Goal: Answer question/provide support

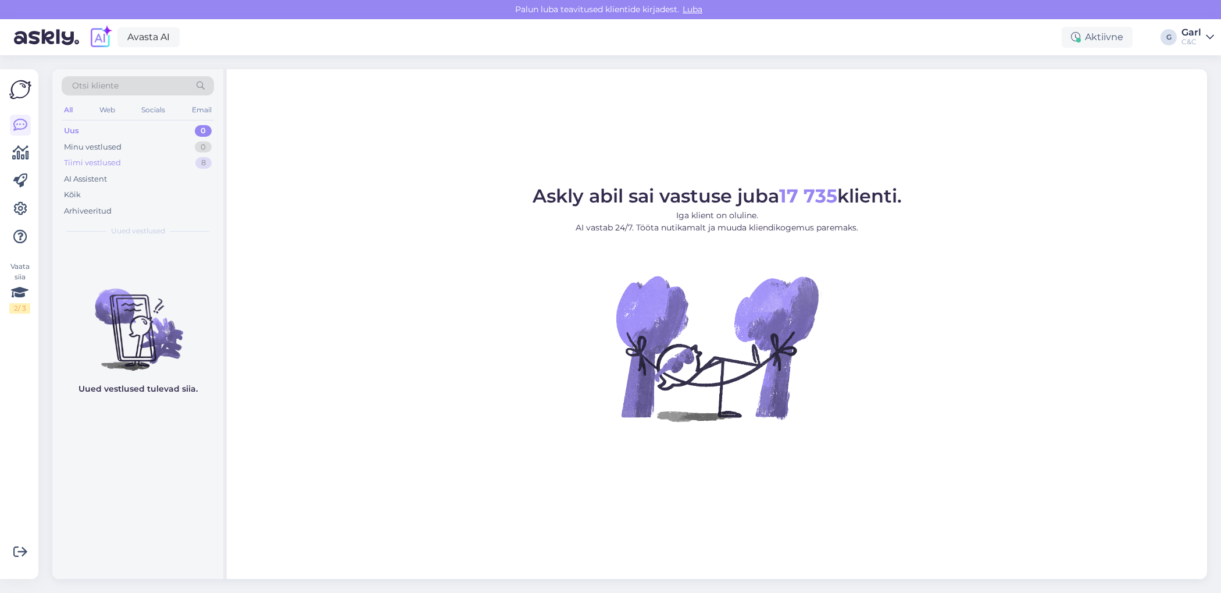
click at [159, 159] on div "Tiimi vestlused 8" at bounding box center [138, 163] width 152 height 16
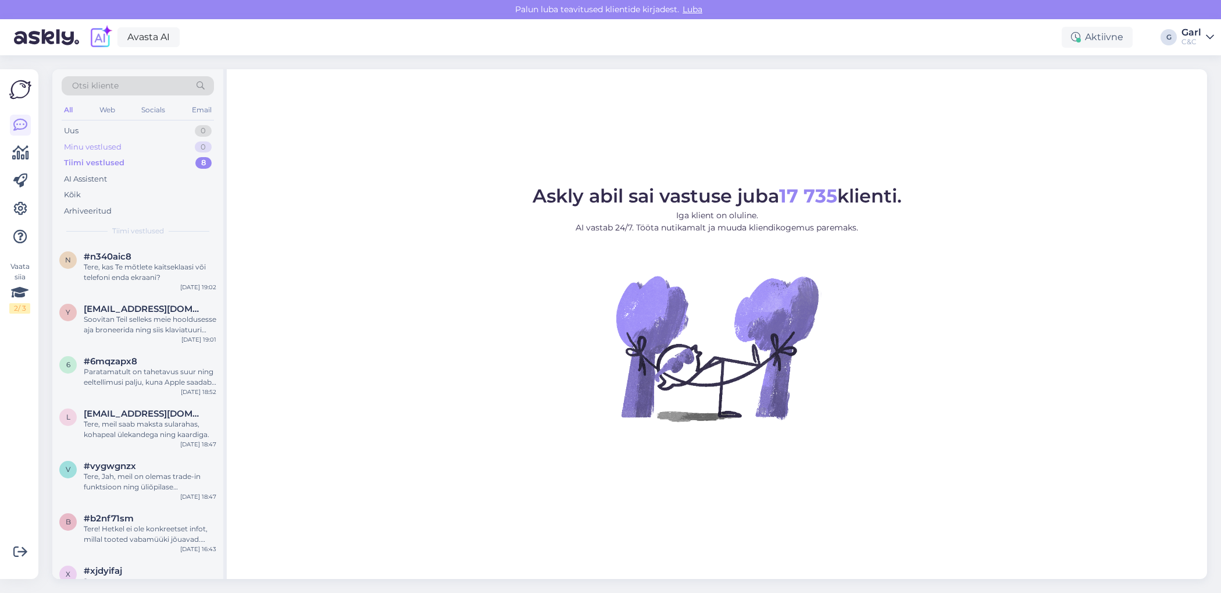
click at [163, 140] on div "Minu vestlused 0" at bounding box center [138, 147] width 152 height 16
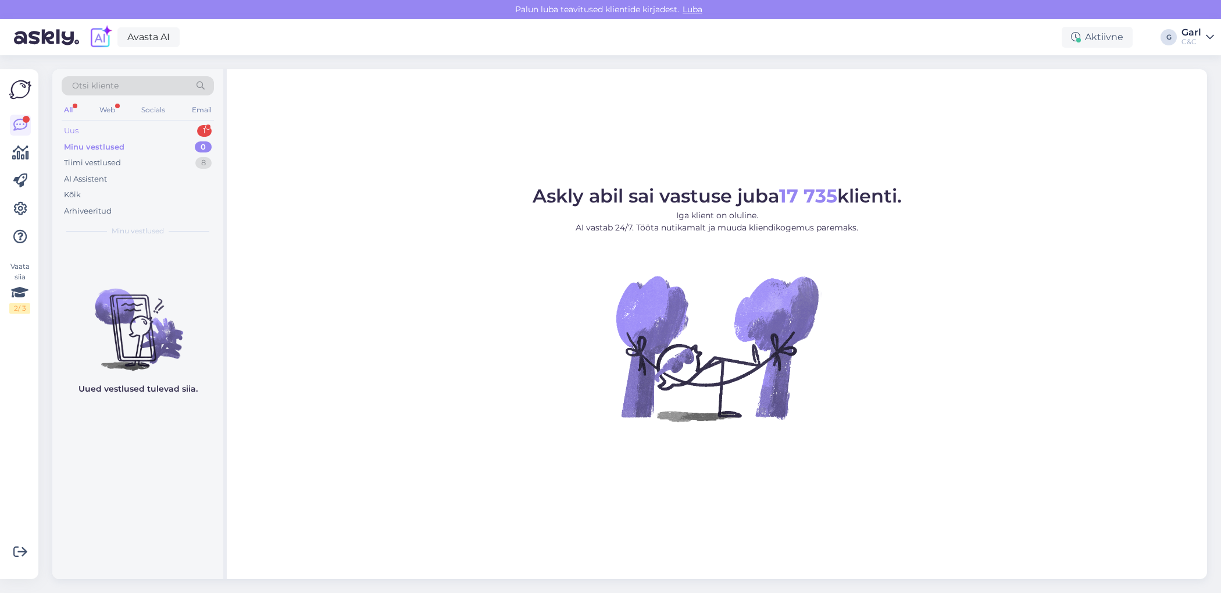
click at [203, 130] on div "1" at bounding box center [204, 131] width 15 height 12
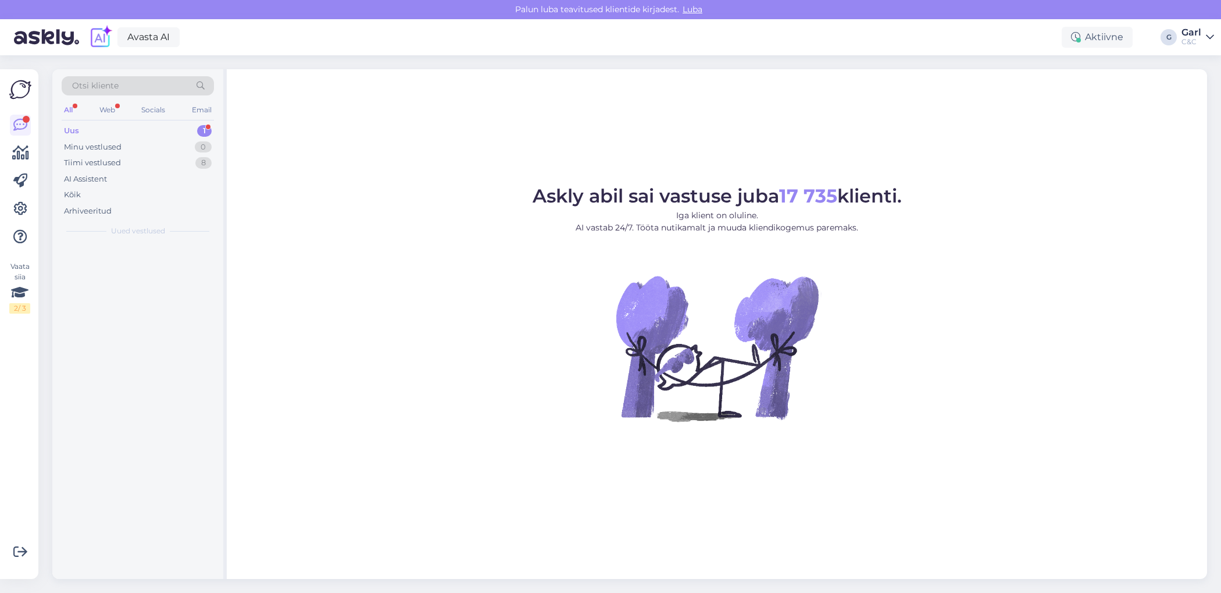
click at [193, 127] on div "Uus 1" at bounding box center [138, 131] width 152 height 16
click at [173, 278] on div "Tere! Sooviksin teada, kas iPhone 17 Pro on müügil?" at bounding box center [150, 272] width 133 height 21
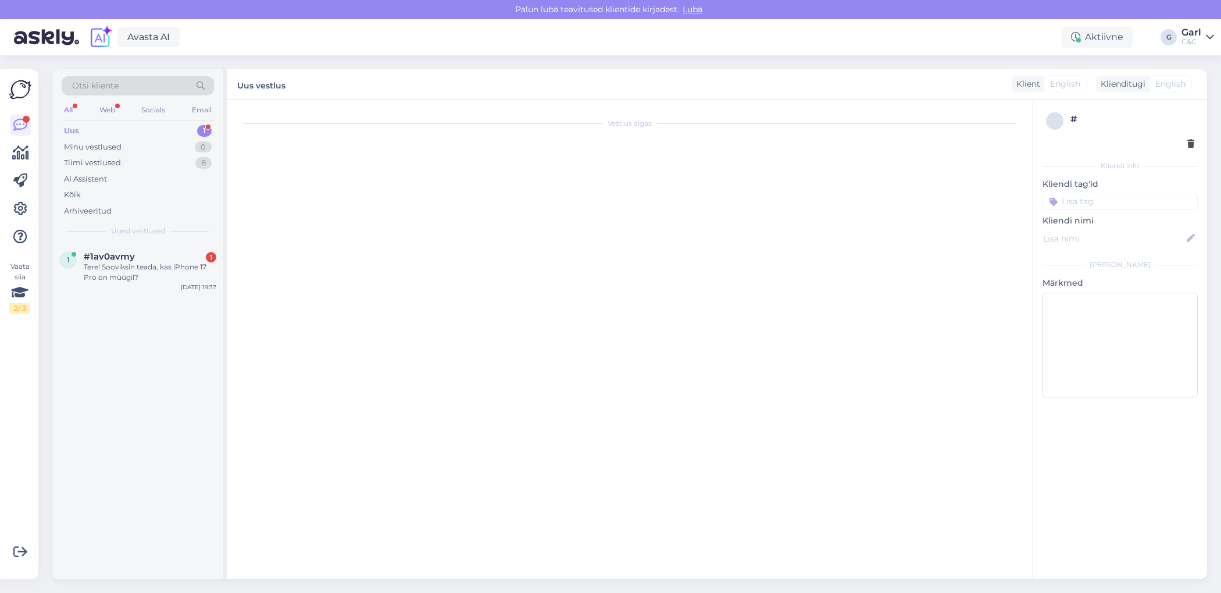
click at [184, 134] on div "Uus 1" at bounding box center [138, 131] width 152 height 16
click at [182, 256] on div "#1av0avmy 1" at bounding box center [150, 256] width 133 height 10
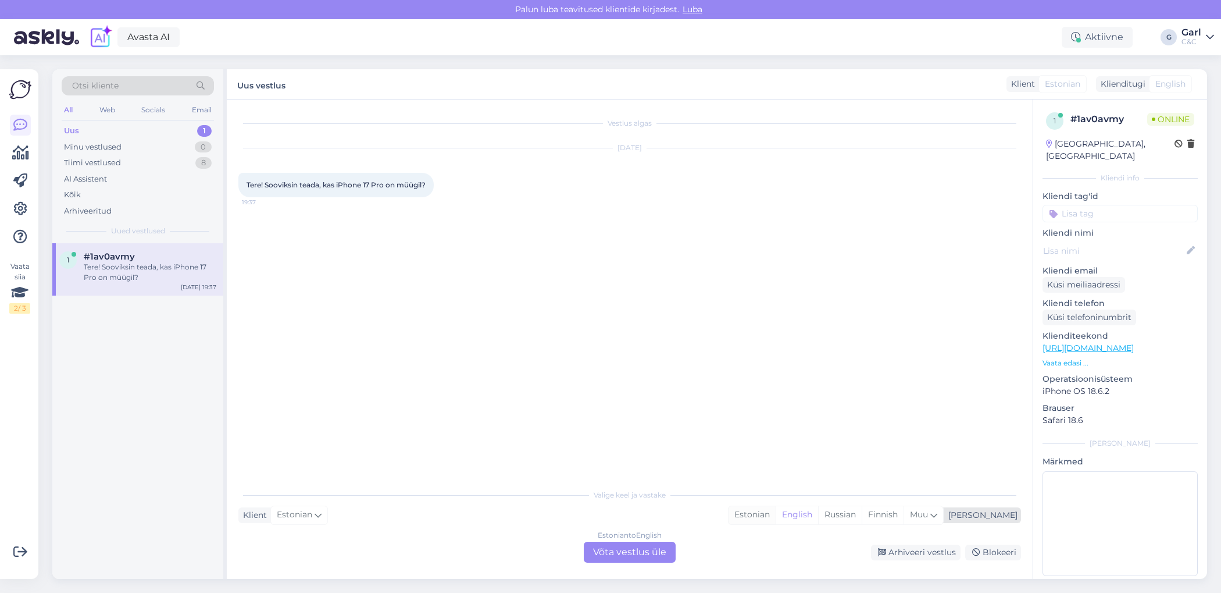
click at [776, 519] on div "Estonian" at bounding box center [752, 514] width 47 height 17
click at [650, 547] on div "Estonian to Estonian Võta vestlus üle" at bounding box center [630, 551] width 92 height 21
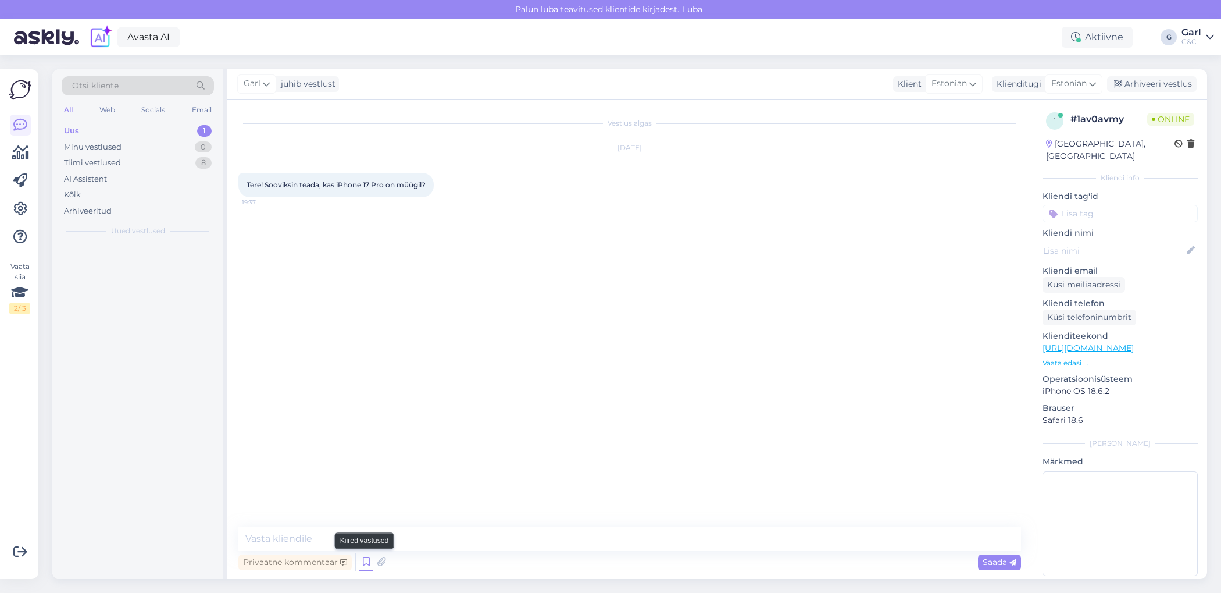
click at [362, 563] on icon at bounding box center [366, 561] width 14 height 17
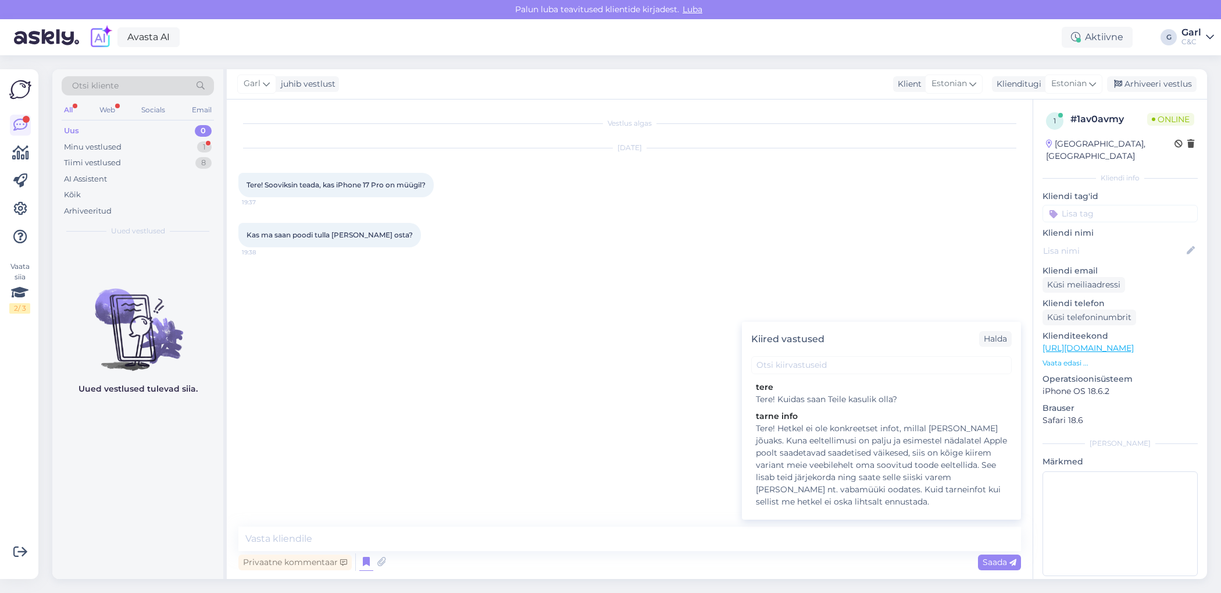
click at [903, 461] on div "Tere! Hetkel ei ole konkreetset infot, millal toode kohale jõuaks. Kuna eeltell…" at bounding box center [881, 464] width 251 height 85
type textarea "Tere! Hetkel ei ole konkreetset infot, millal toode kohale jõuaks. Kuna eeltell…"
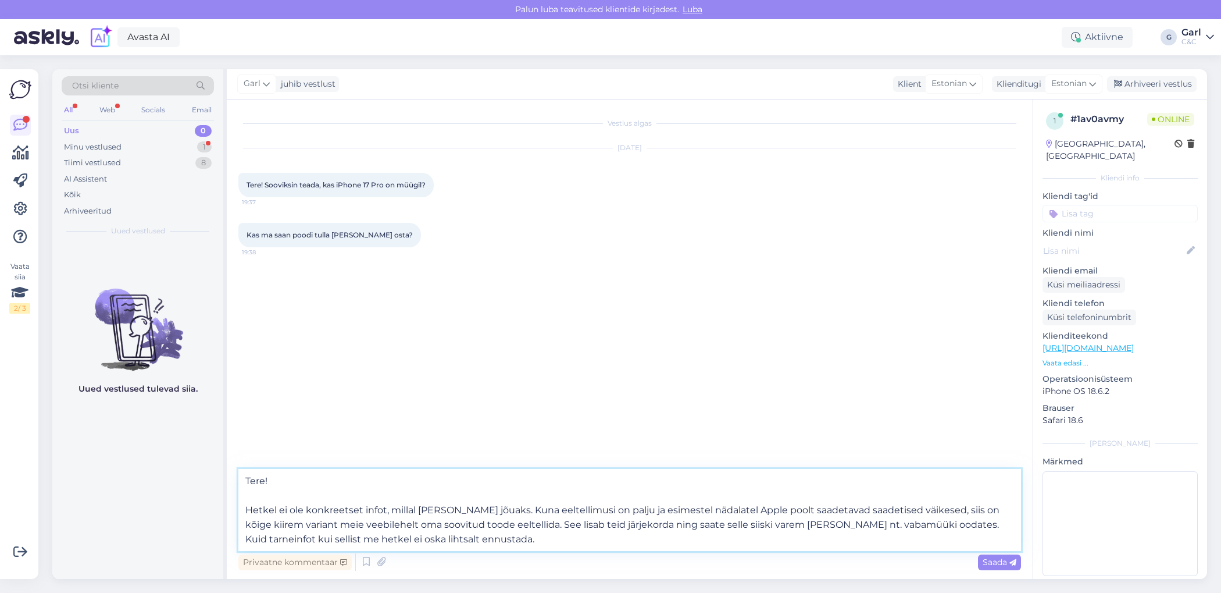
click at [630, 538] on textarea "Tere! Hetkel ei ole konkreetset infot, millal toode kohale jõuaks. Kuna eeltell…" at bounding box center [629, 510] width 783 height 82
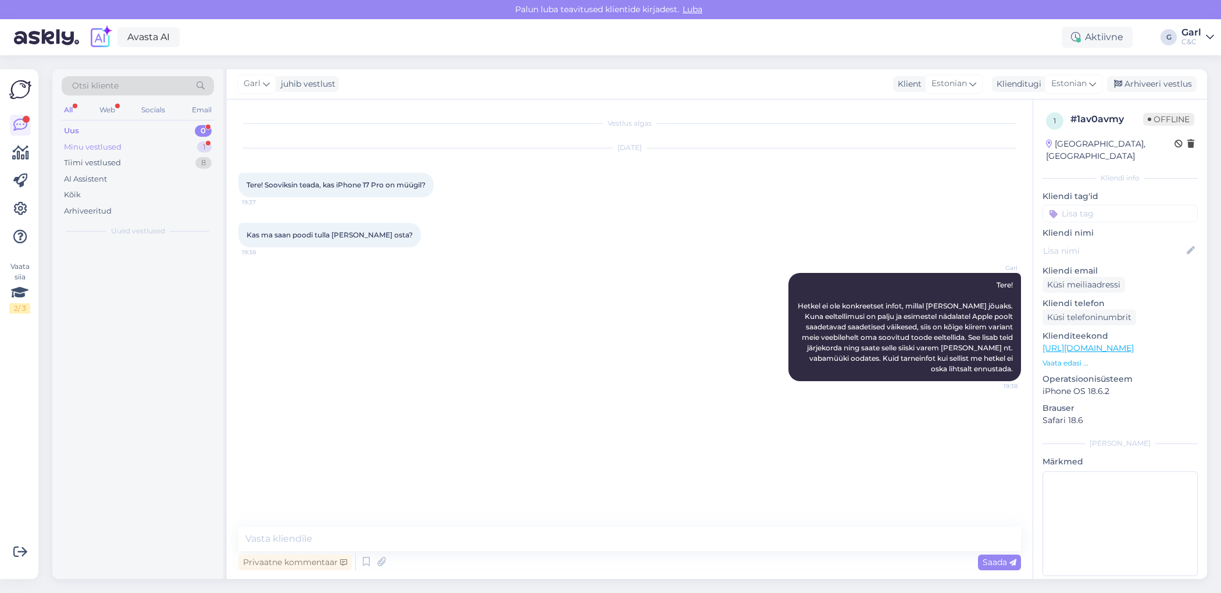
click at [190, 145] on div "Minu vestlused 1" at bounding box center [138, 147] width 152 height 16
click at [163, 160] on div "Tiimi vestlused 8" at bounding box center [138, 163] width 152 height 16
click at [188, 155] on div "Tiimi vestlused 8" at bounding box center [138, 163] width 152 height 16
click at [182, 145] on div "Minu vestlused 1" at bounding box center [138, 147] width 152 height 16
click at [184, 133] on div "Uus 0" at bounding box center [138, 131] width 152 height 16
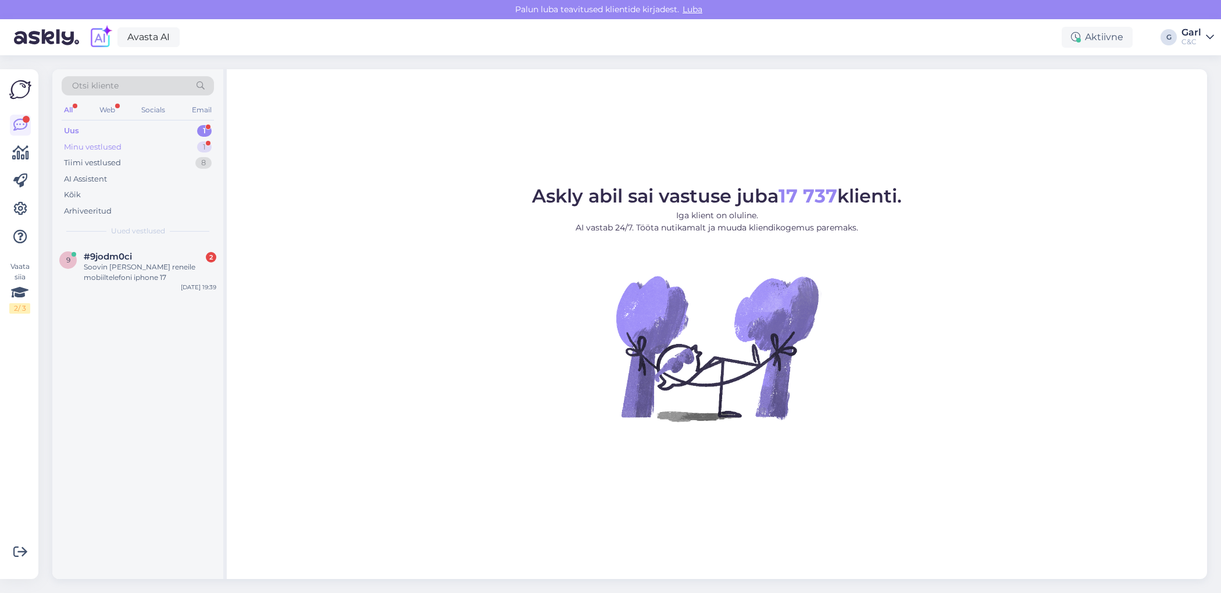
click at [190, 145] on div "Minu vestlused 1" at bounding box center [138, 147] width 152 height 16
click at [186, 268] on div "Väga kurb on saada selline vastus ametlikult esindajalt, sest Euronicsi lehel o…" at bounding box center [150, 272] width 133 height 21
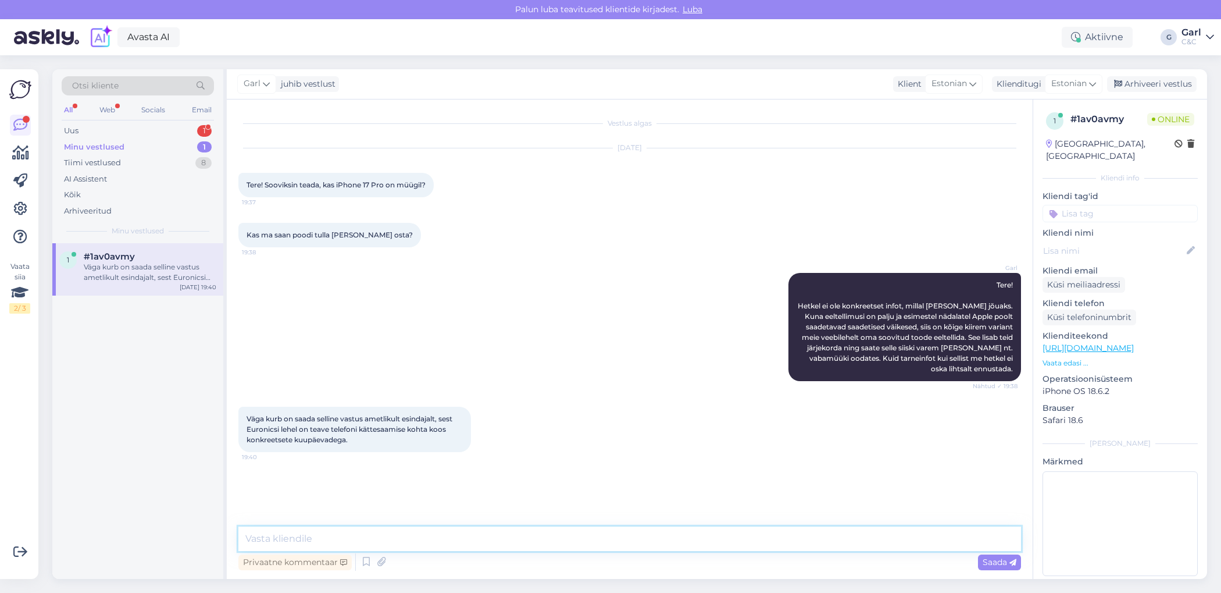
click at [426, 473] on textarea at bounding box center [629, 538] width 783 height 24
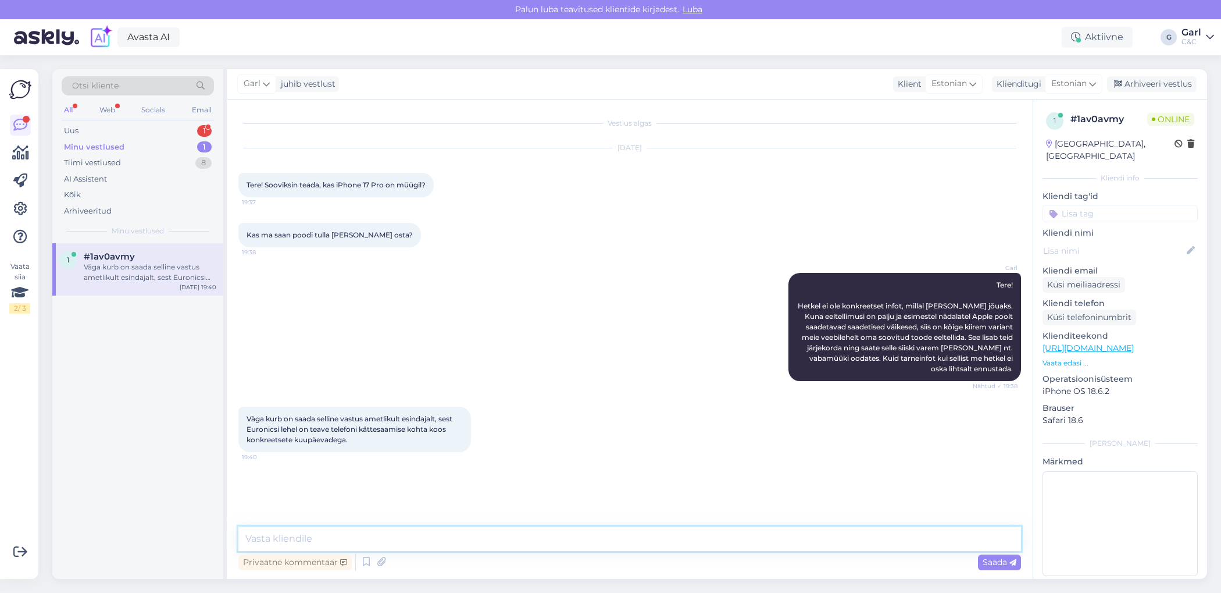
click at [426, 473] on textarea at bounding box center [629, 538] width 783 height 24
type textarea "Eeldatav tarneaeg on"
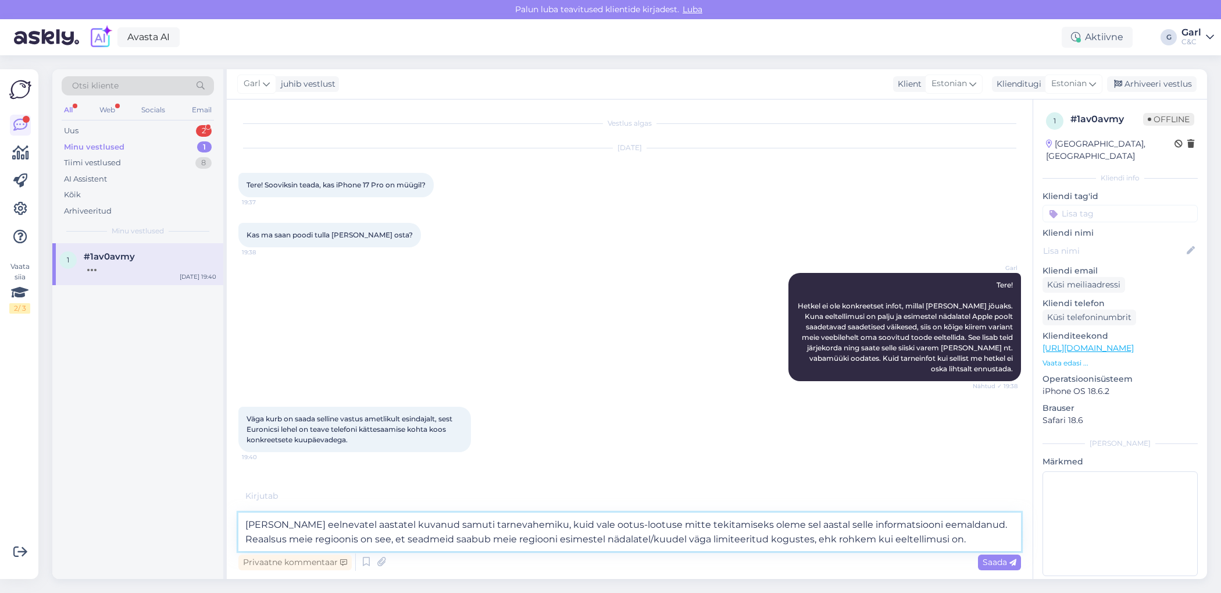
scroll to position [23, 0]
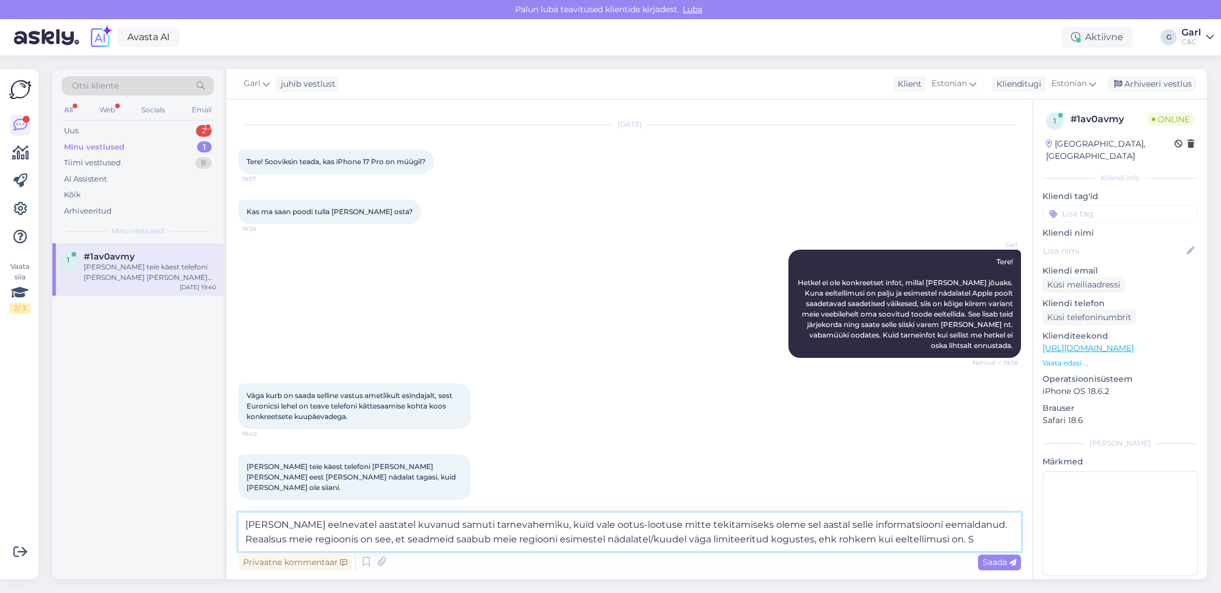
type textarea "Oleme eelnevatel aastatel kuvanud samuti tarnevahemiku, kuid vale ootus-lootuse…"
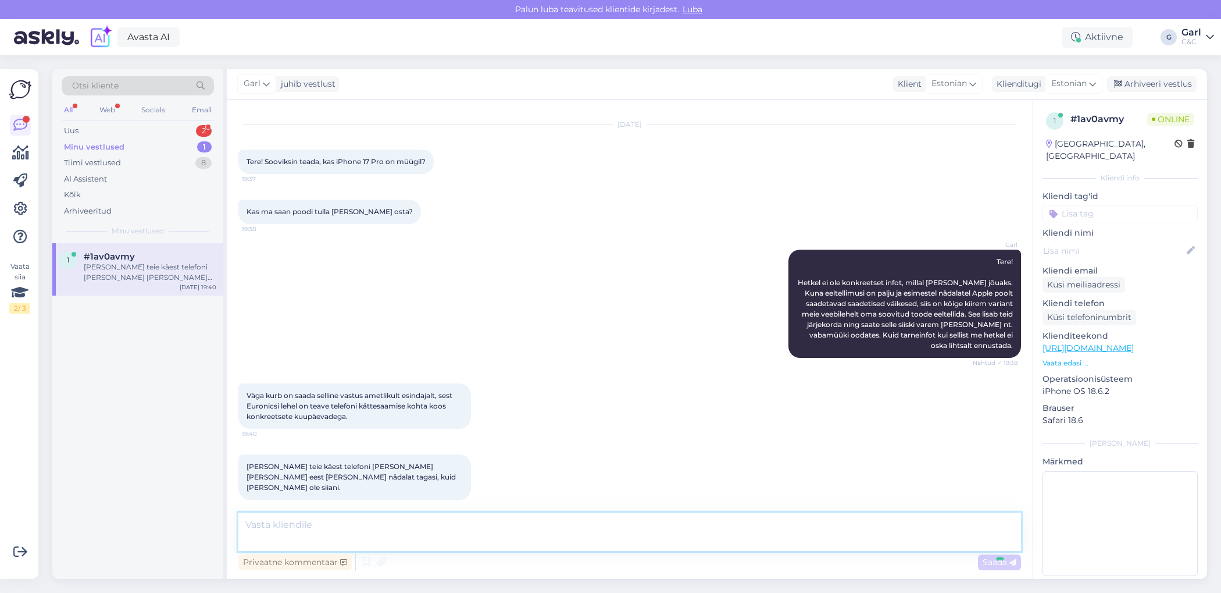
scroll to position [111, 0]
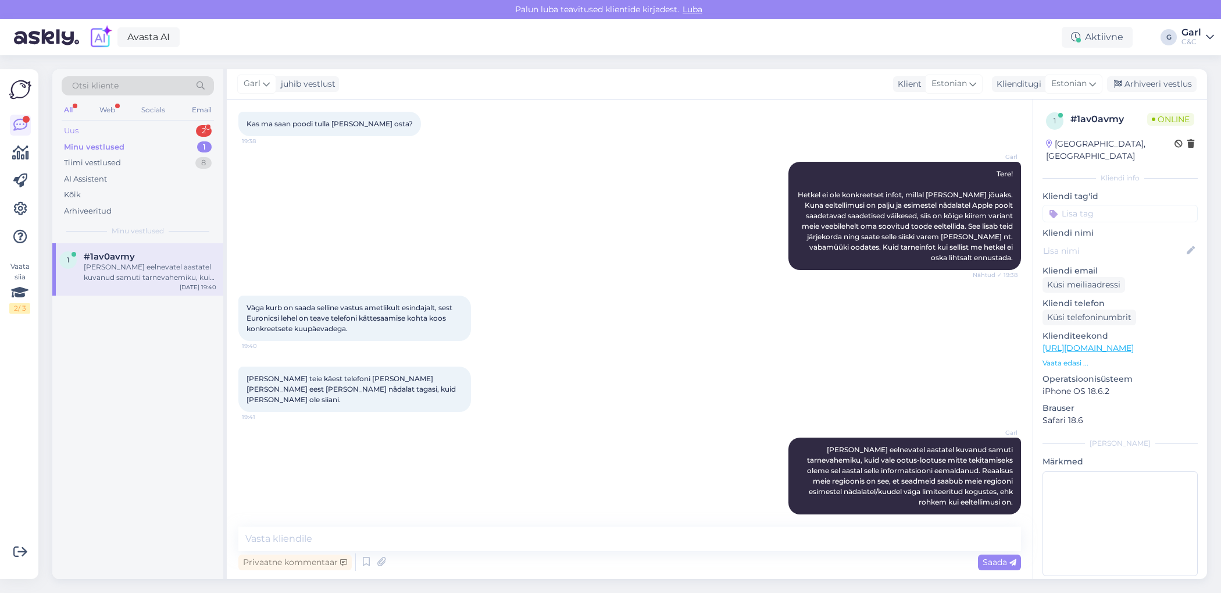
click at [184, 130] on div "Uus 2" at bounding box center [138, 131] width 152 height 16
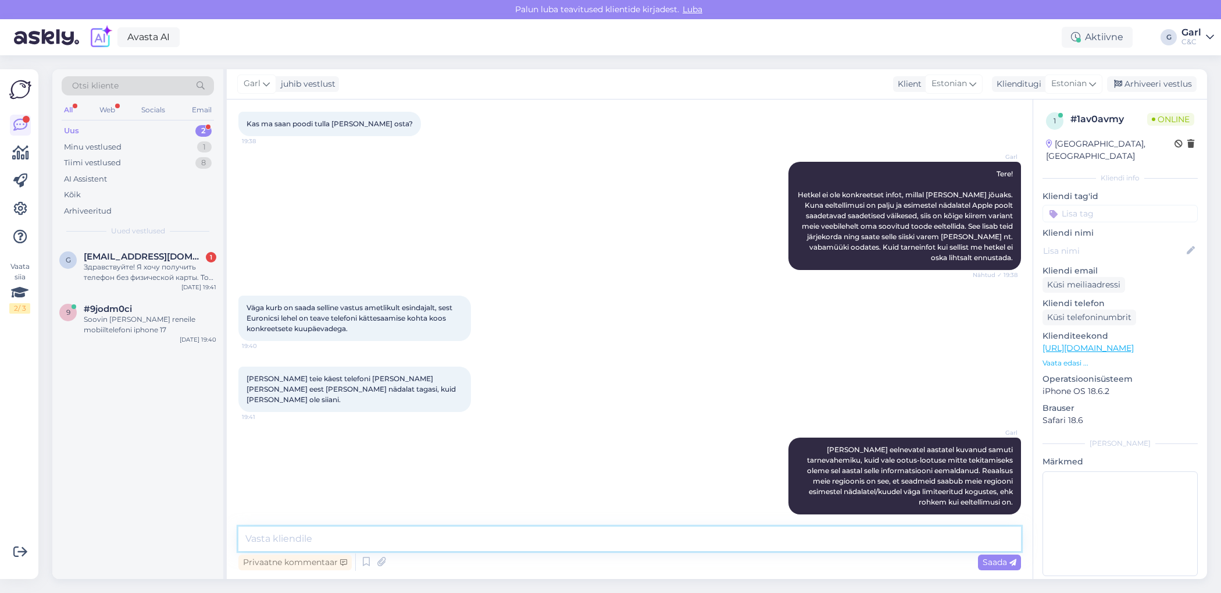
click at [445, 473] on textarea at bounding box center [629, 538] width 783 height 24
type textarea "Eelnevatetele aastatele tuginedes jääb tarneaeg pigem 4-8 nädala vahemikku."
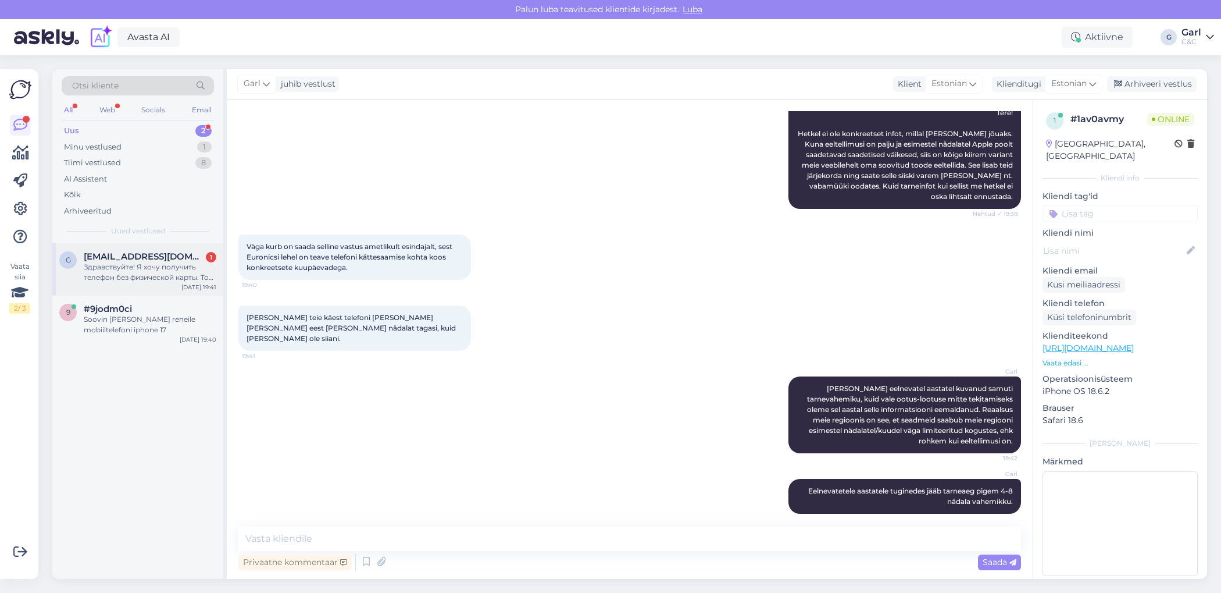
click at [174, 269] on div "Здравствуйте! Я хочу получить телефон без физической карты. То есть модель с бо…" at bounding box center [150, 272] width 133 height 21
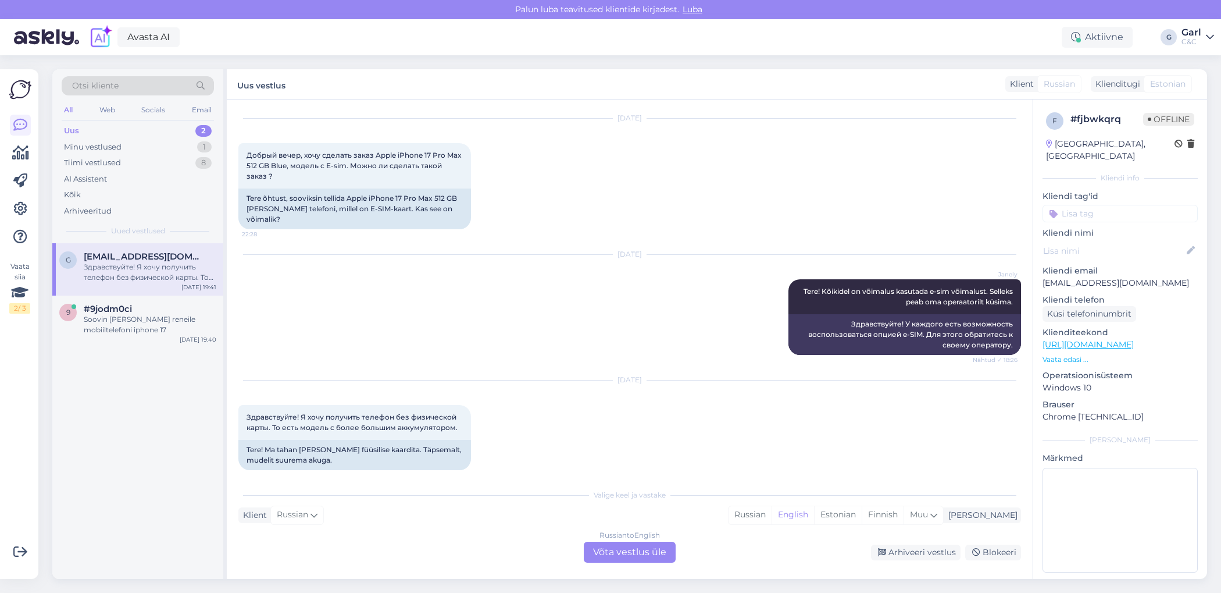
scroll to position [29, 0]
click at [862, 473] on div "Estonian" at bounding box center [838, 514] width 48 height 17
click at [626, 473] on div "Russian to Estonian Võta vestlus üle" at bounding box center [630, 551] width 92 height 21
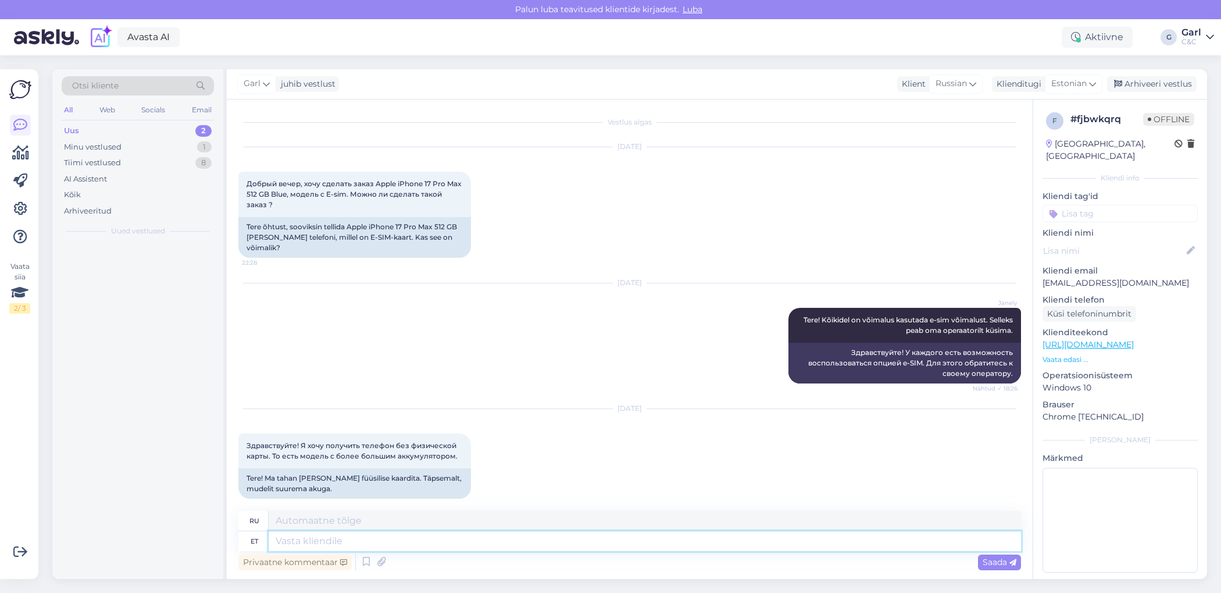
click at [612, 473] on textarea at bounding box center [645, 541] width 752 height 20
type textarea "Tere!"
type textarea "Привет!"
type textarea "Tere! Meie r"
type textarea "Привет! Мы"
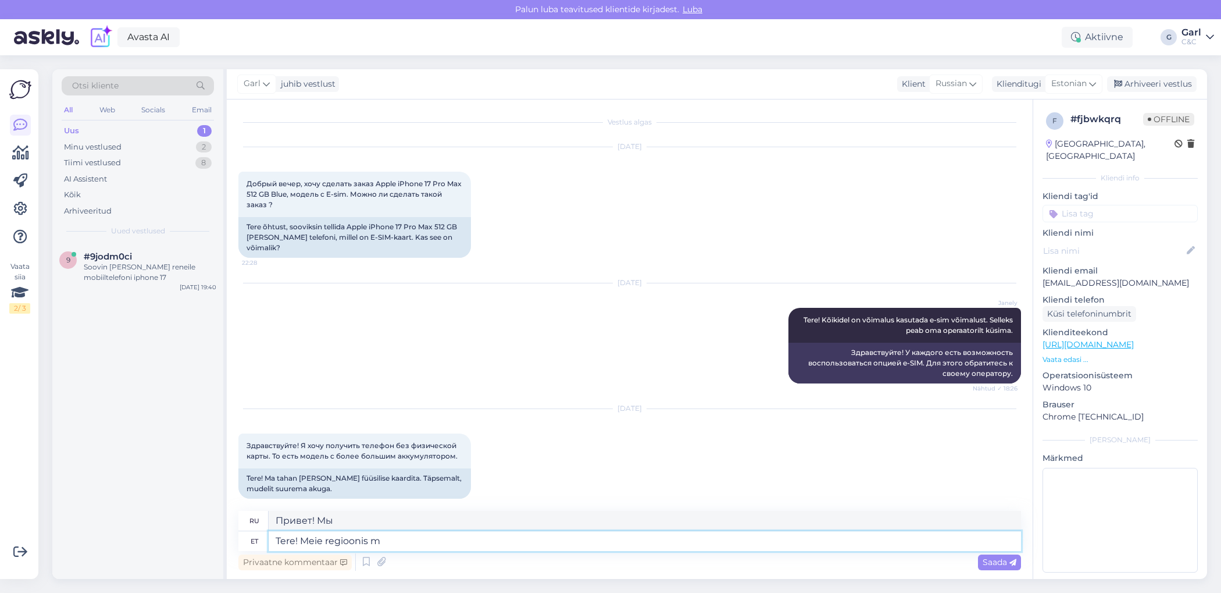
type textarea "Tere! Meie regioonis mü"
type textarea "Привет! В нашем регионе"
type textarea "Tere! Meie regioonis müüakse va"
type textarea "Здравствуйте! Наш регион продаёт"
type textarea "Tere! Meie regioonis müüakse vaid"
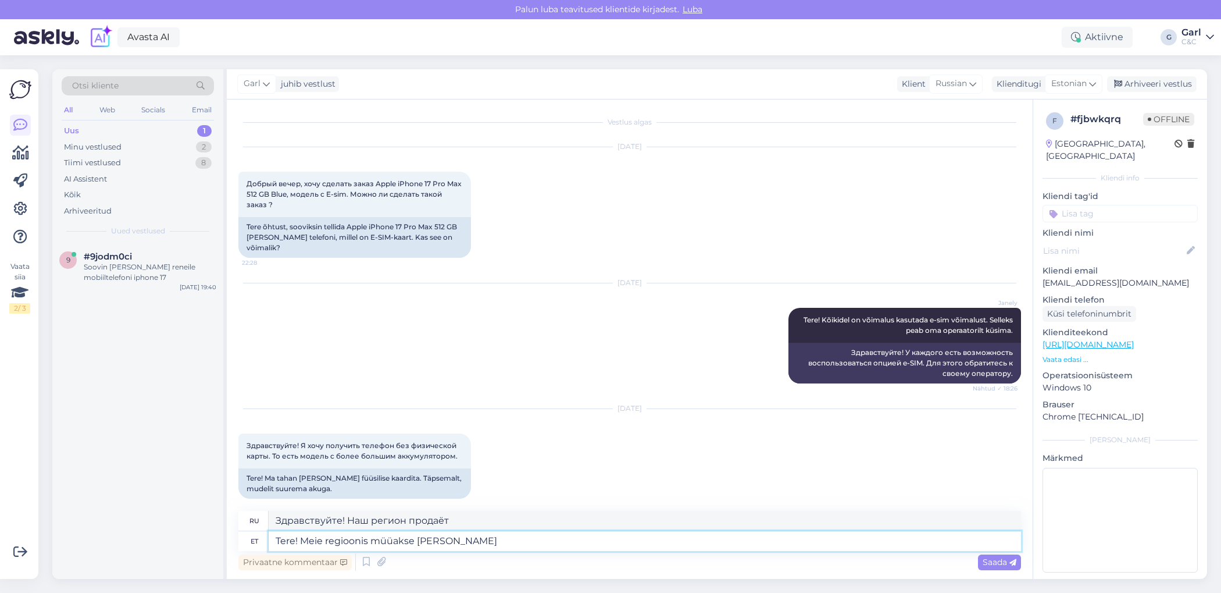
type textarea "Здравствуйте! В нашем регионе только"
type textarea "Tere! Meie regioonis müüakse vaid füüsiline SIM"
type textarea "Здравствуйте! В нашем регионе продаётся только физическая продукция."
type textarea "Tere! Meie regioonis müüakse vaid füüsiline SIM +"
type textarea "Здравствуйте! В нашем регионе продаются только физические SIM-карты."
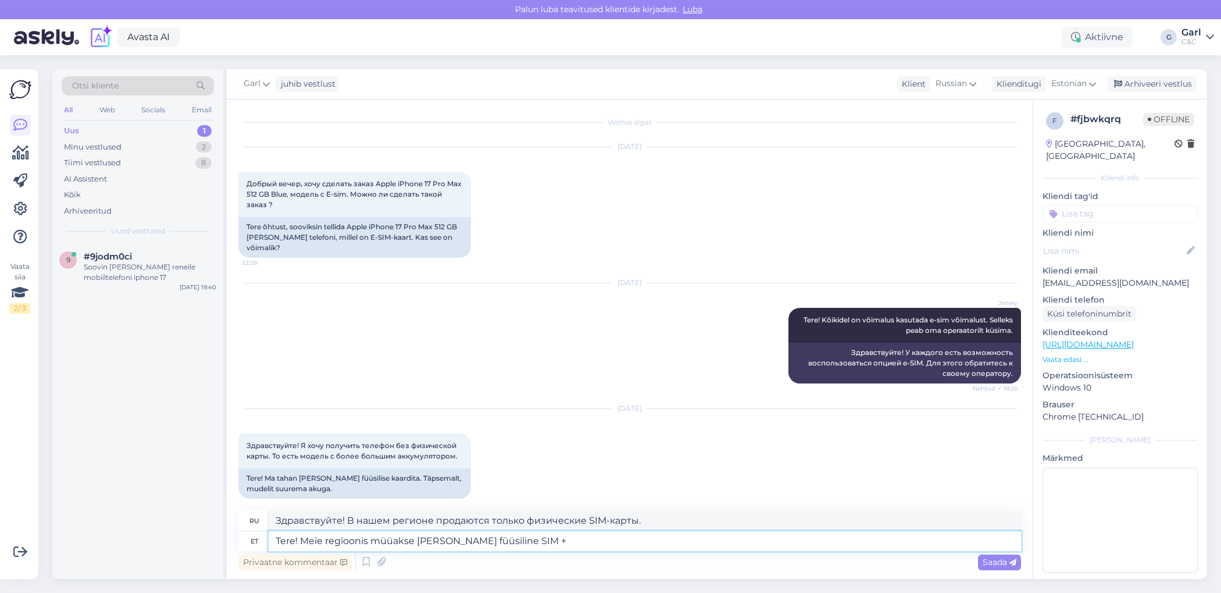
type textarea "Tere! Meie regioonis müüakse vaid füüsiline SIM + e"
type textarea "Здравствуйте! В нашем регионе продаются только физические SIM+."
type textarea "Tere! Meie regioonis müüakse vaid füüsiline SIM + eSIM vers"
type textarea "Здравствуйте! В нашем регионе продаются только физические SIM + eSIM."
type textarea "Tere! Meie regioonis müüakse [PERSON_NAME] füüsiline SIM + eSIM versiooni."
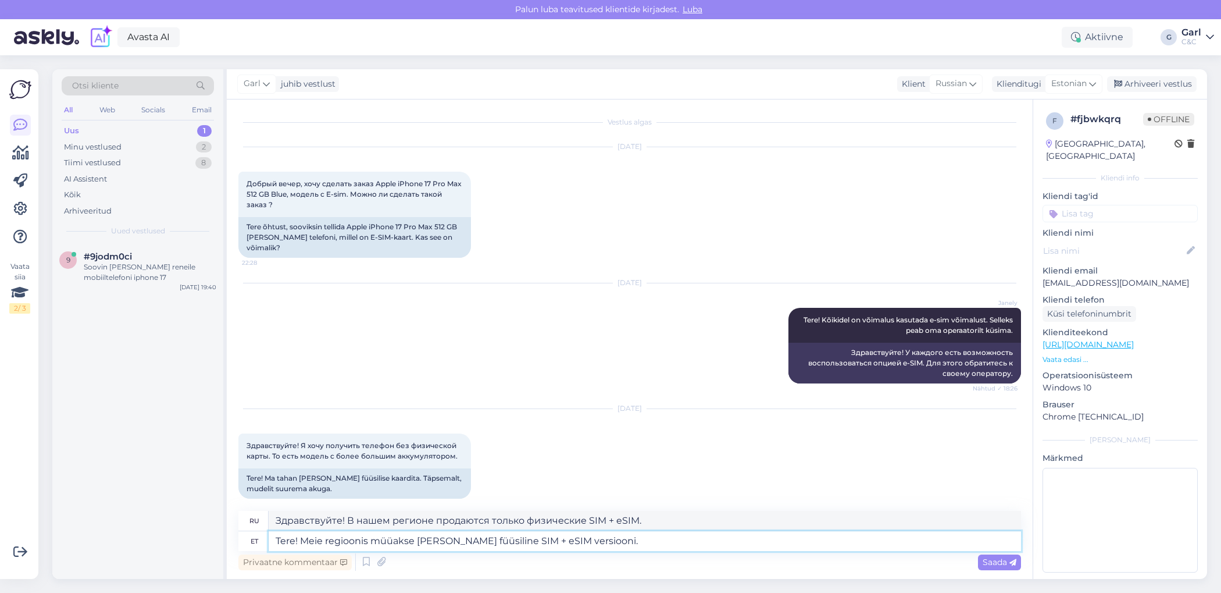
type textarea "Здравствуйте! В нашем регионе продаётся только версия с физической SIM-картой и…"
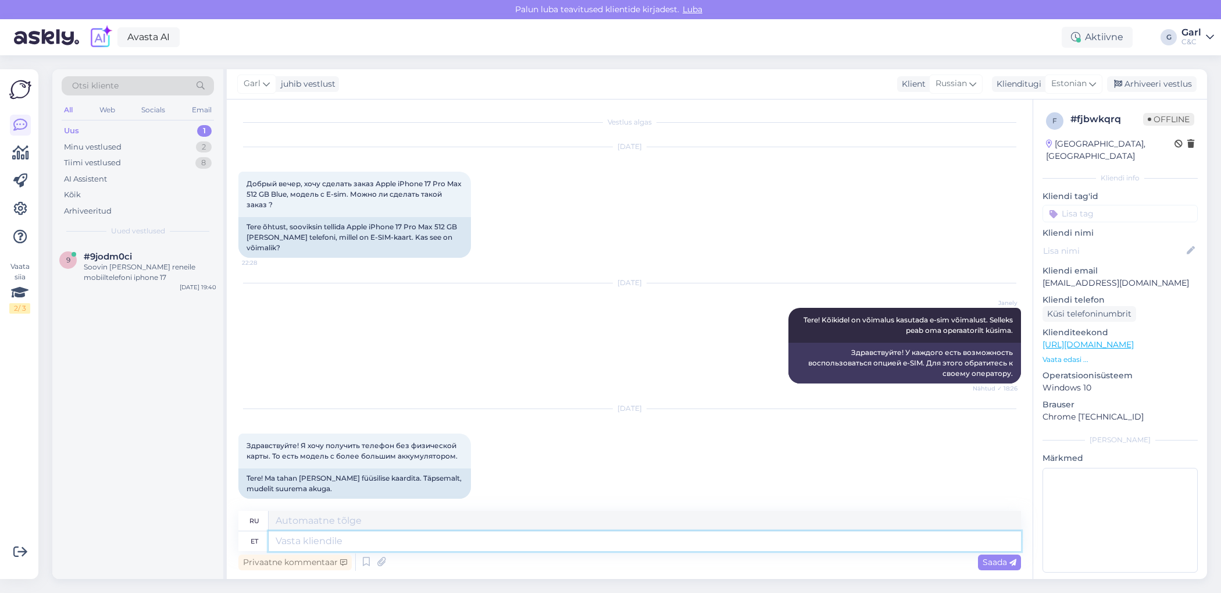
scroll to position [92, 0]
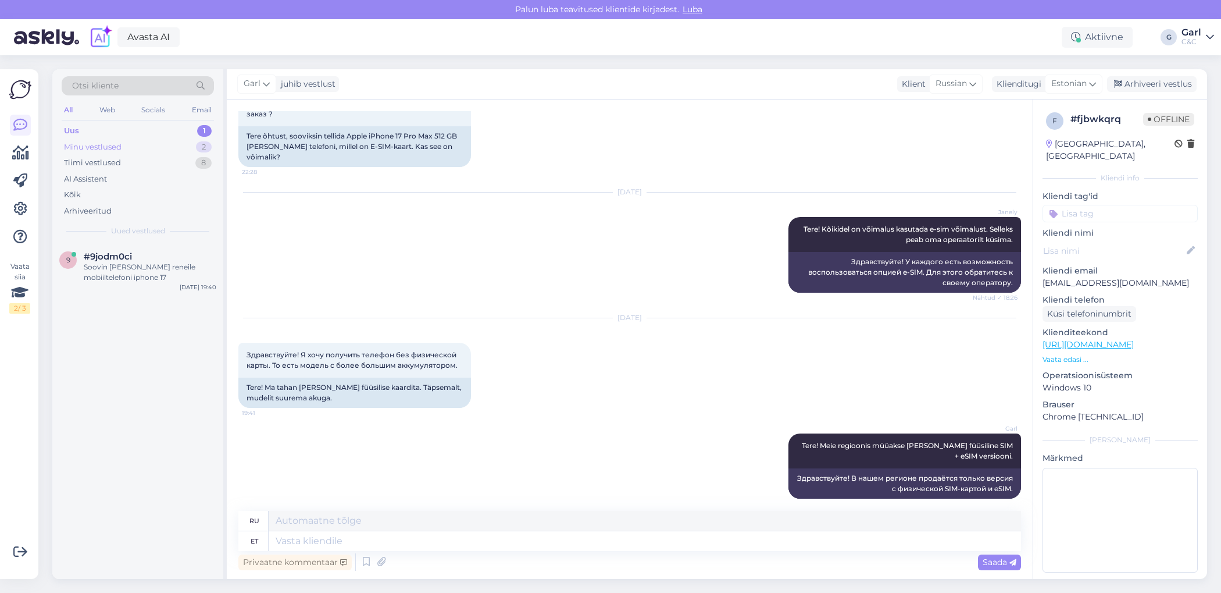
click at [185, 147] on div "Minu vestlused 2" at bounding box center [138, 147] width 152 height 16
click at [176, 310] on div "#1av0avmy" at bounding box center [150, 309] width 133 height 10
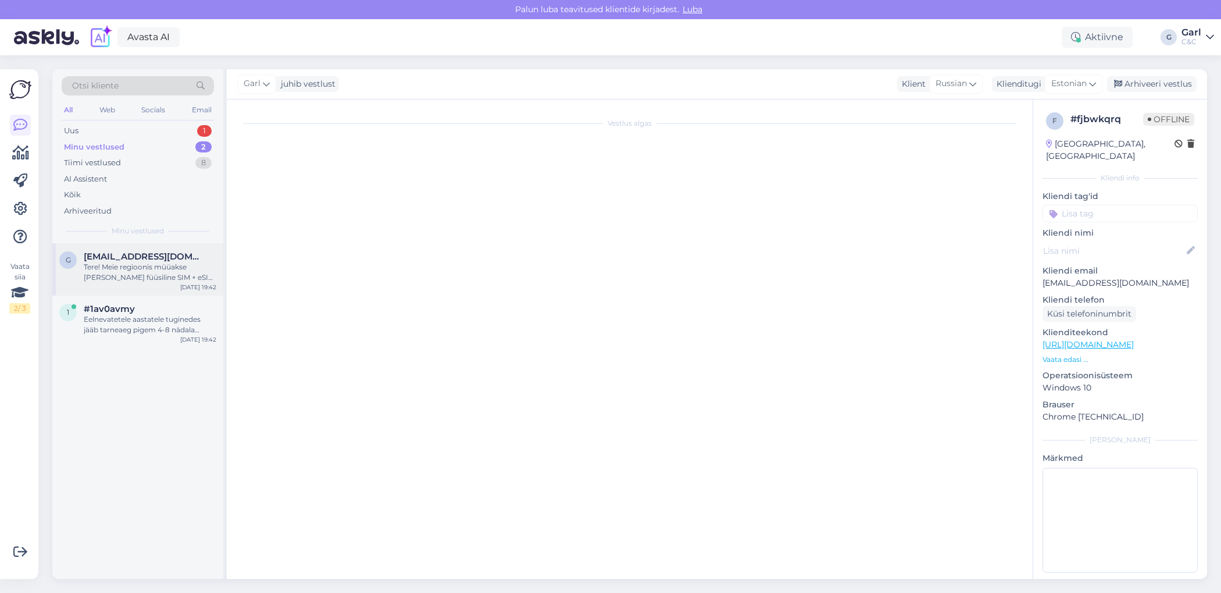
scroll to position [172, 0]
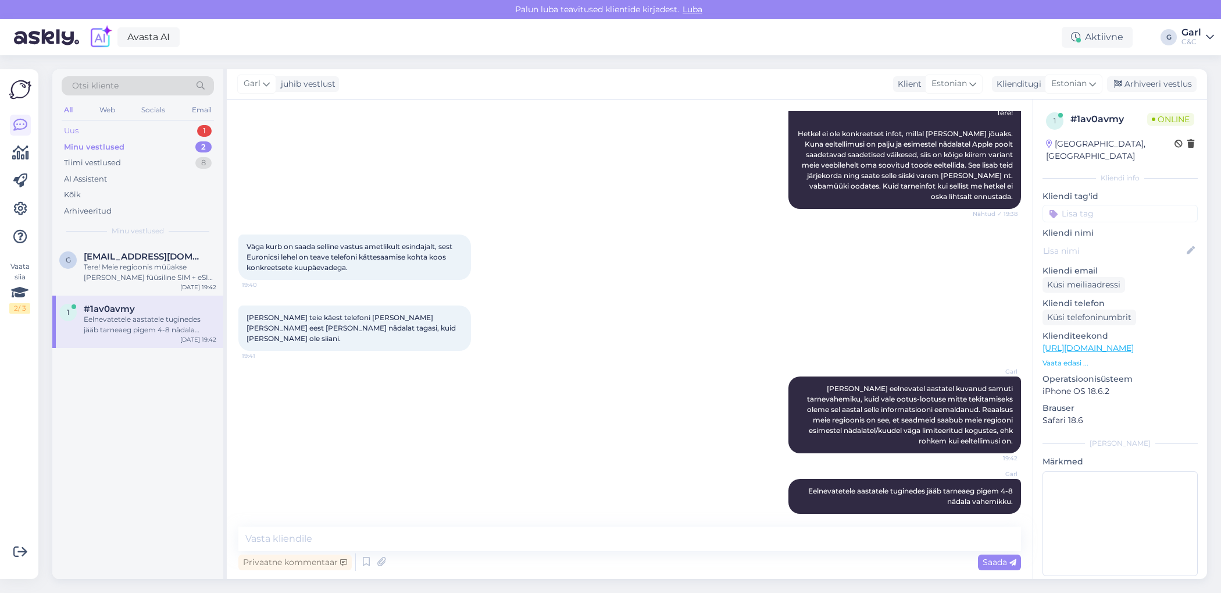
click at [180, 137] on div "Uus 1" at bounding box center [138, 131] width 152 height 16
click at [172, 276] on div "Soovin [PERSON_NAME] reneile mobiiltelefoni iphone 17" at bounding box center [150, 272] width 133 height 21
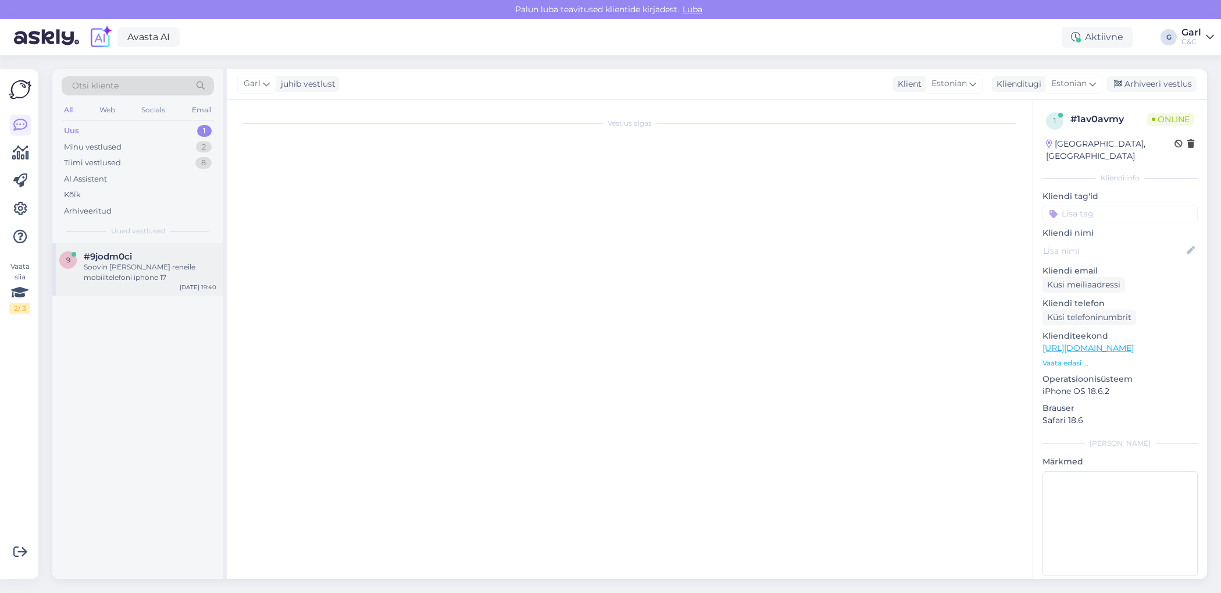
scroll to position [0, 0]
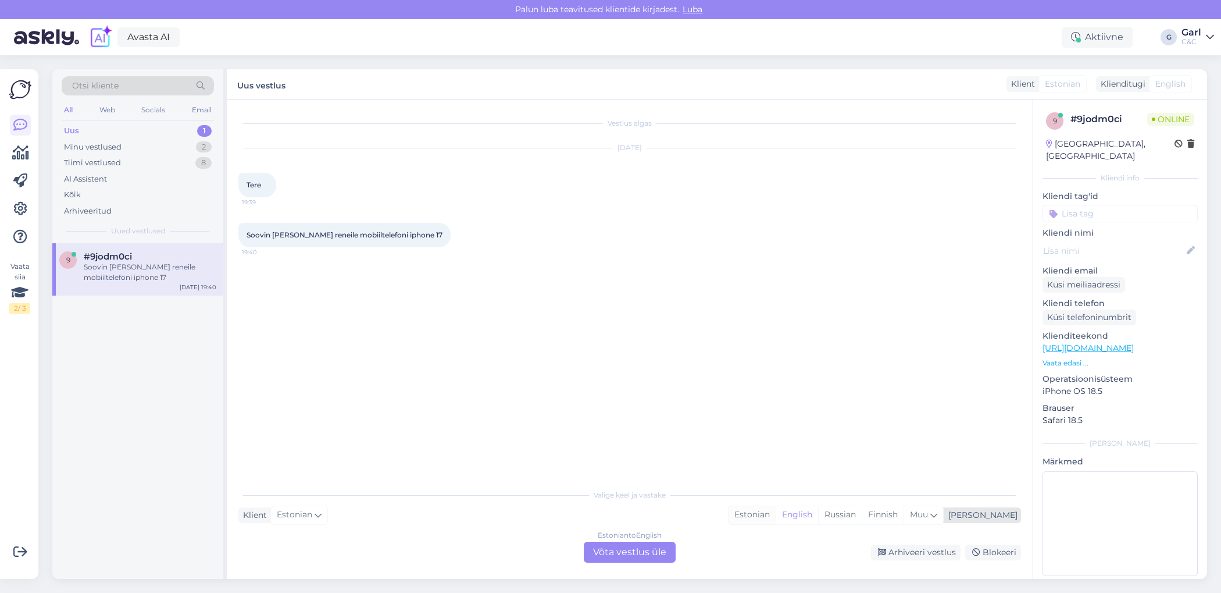
click at [776, 473] on div "Estonian" at bounding box center [752, 514] width 47 height 17
click at [605, 473] on div "Estonian to Estonian Võta vestlus üle" at bounding box center [630, 551] width 92 height 21
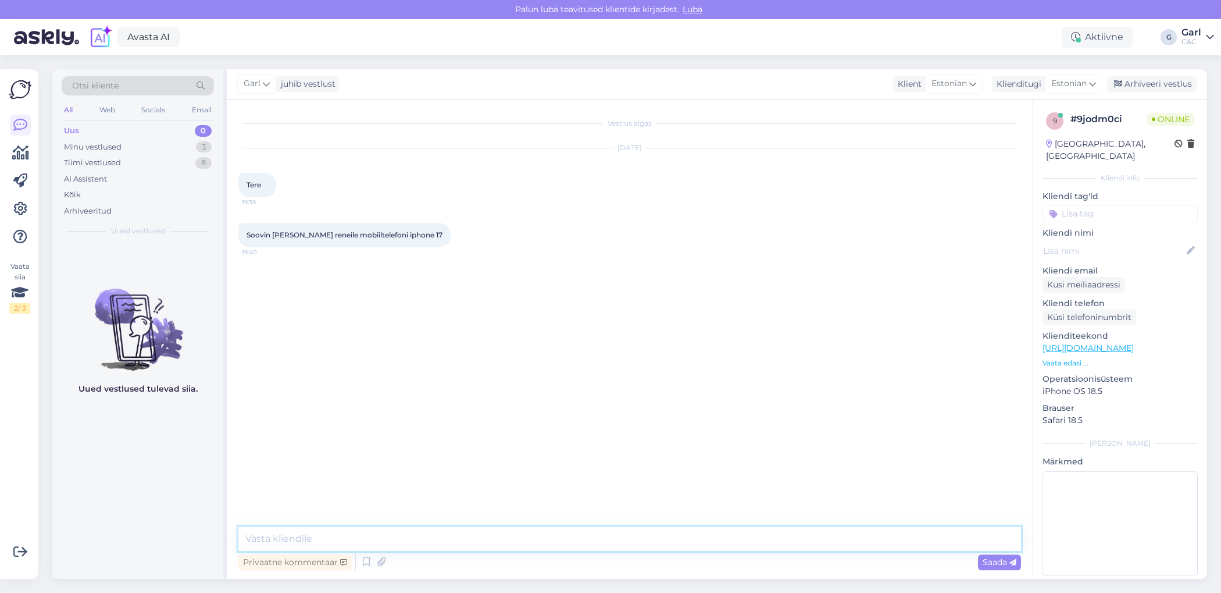
click at [618, 473] on textarea at bounding box center [629, 538] width 783 height 24
paste textarea "[URL][DOMAIN_NAME]"
drag, startPoint x: 382, startPoint y: 539, endPoint x: 354, endPoint y: 540, distance: 27.9
click at [354, 473] on textarea "Tere! Selleks tuleks Teil valida tootelehel Smart Deal makselahendus. https://w…" at bounding box center [629, 538] width 783 height 24
type textarea "Tere! Selleks tuleks Teil lahterdada tootelehel Smart Deal makselahendus. [URL]…"
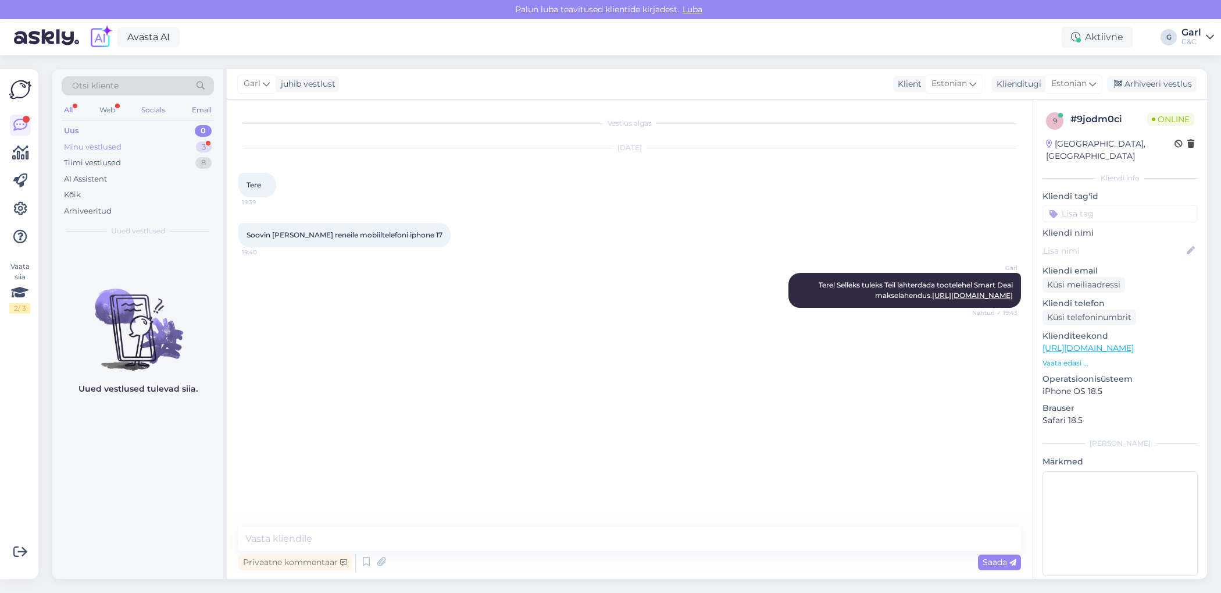
click at [188, 148] on div "Minu vestlused 3" at bounding box center [138, 147] width 152 height 16
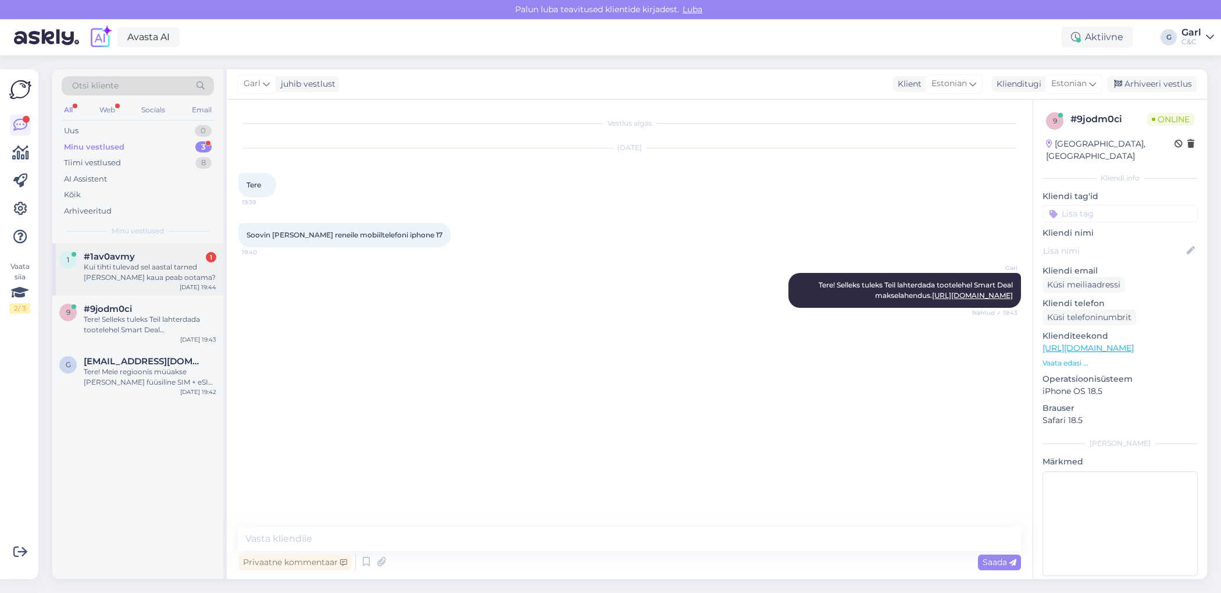
click at [182, 268] on div "Kui tihti tulevad sel aastal tarned [PERSON_NAME] kaua peab ootama?" at bounding box center [150, 272] width 133 height 21
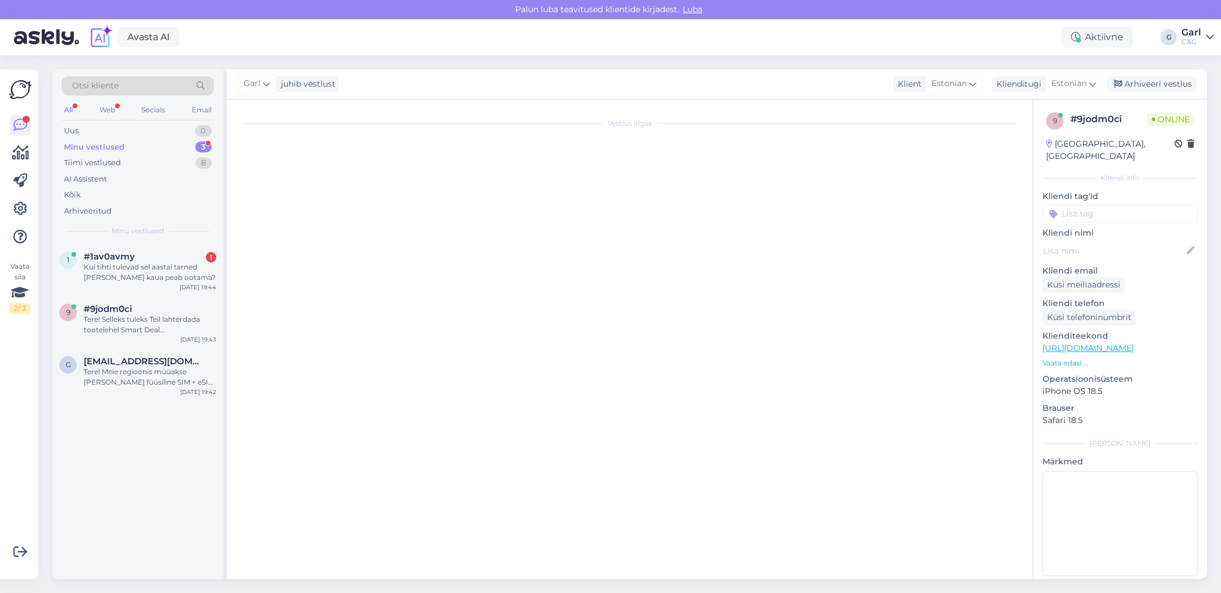
scroll to position [222, 0]
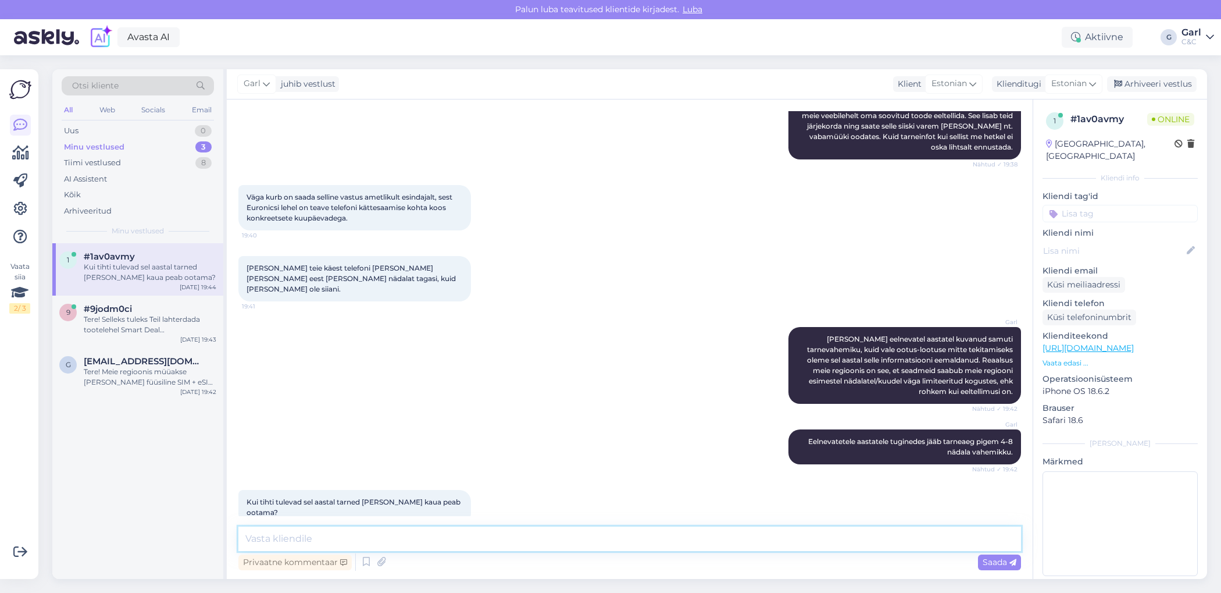
click at [479, 473] on textarea at bounding box center [629, 538] width 783 height 24
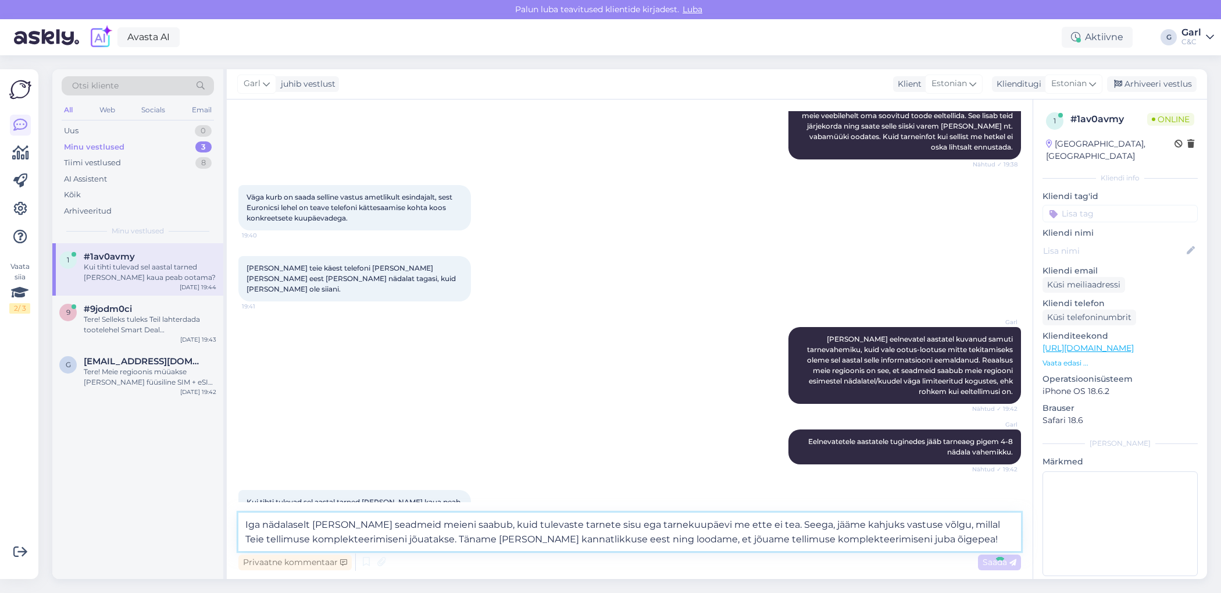
type textarea "Iga nädalaselt [PERSON_NAME] seadmeid meieni saabub, kuid tulevaste tarnete sis…"
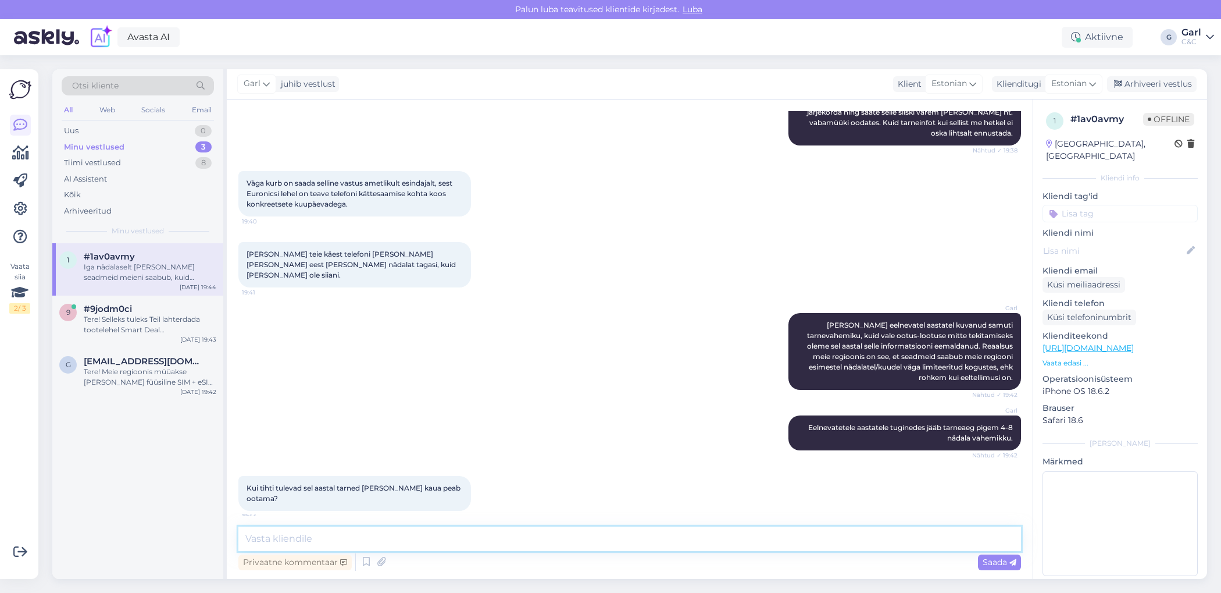
scroll to position [324, 0]
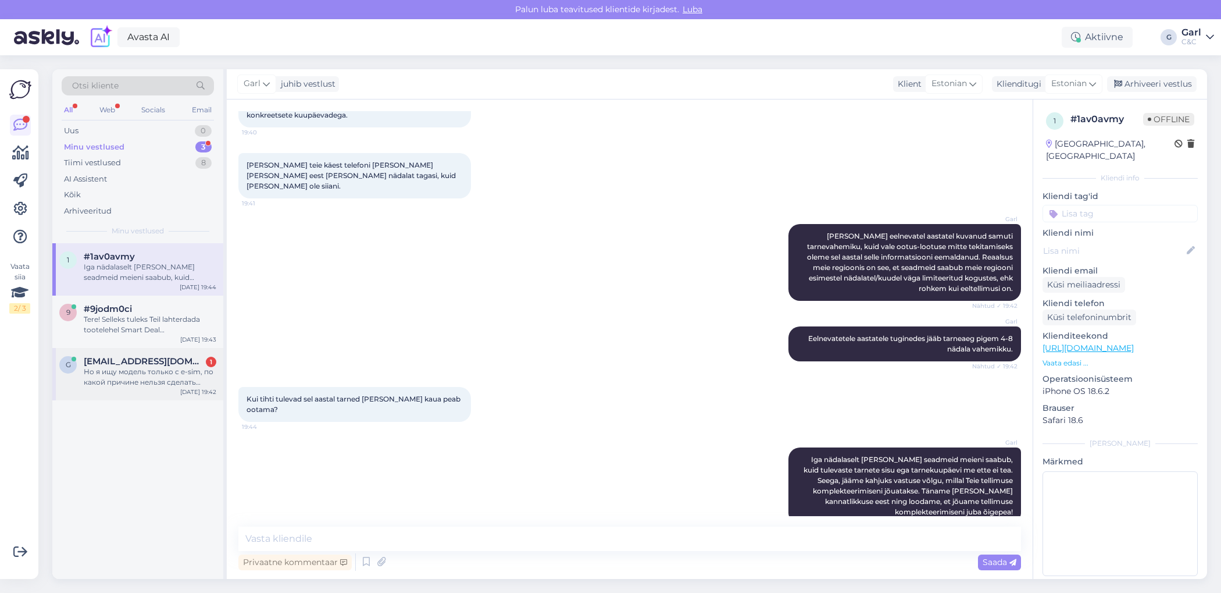
click at [142, 358] on span "[EMAIL_ADDRESS][DOMAIN_NAME]" at bounding box center [144, 361] width 121 height 10
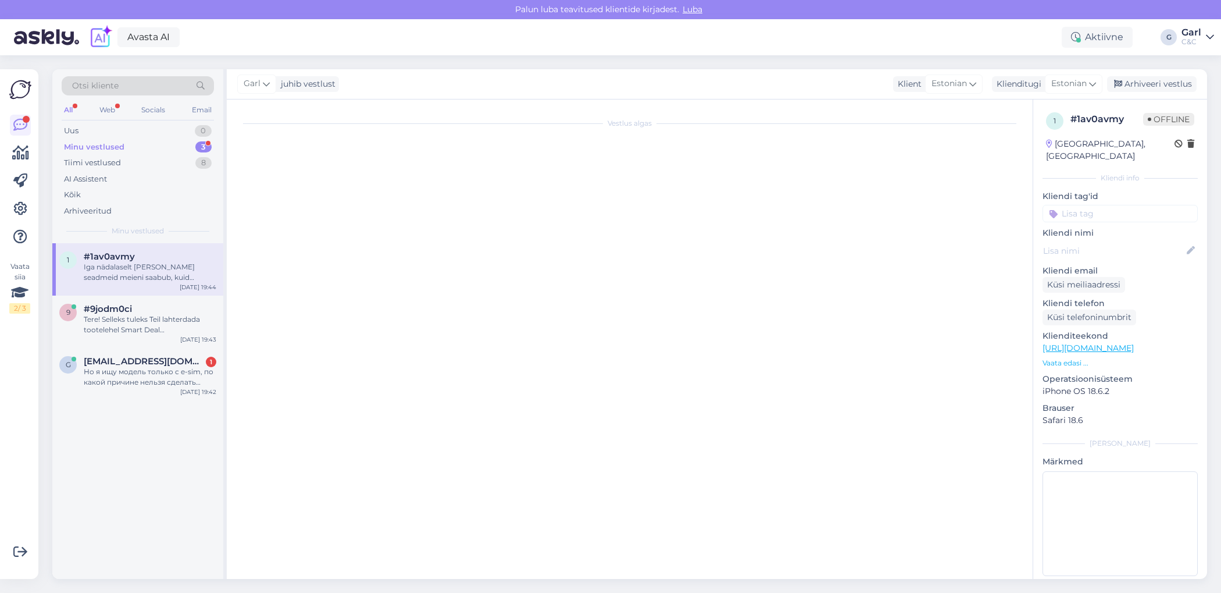
scroll to position [193, 0]
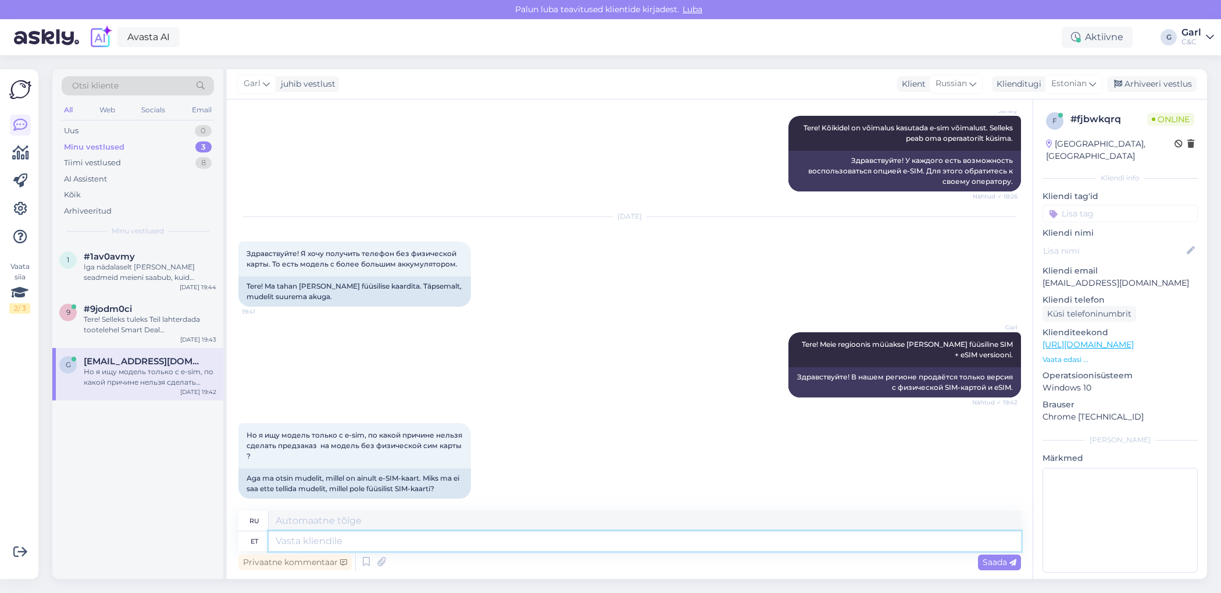
click at [399, 473] on textarea at bounding box center [645, 541] width 752 height 20
type textarea "Apple ei s"
type textarea "Яблоко"
type textarea "Apple ei saa"
type textarea "Apple не"
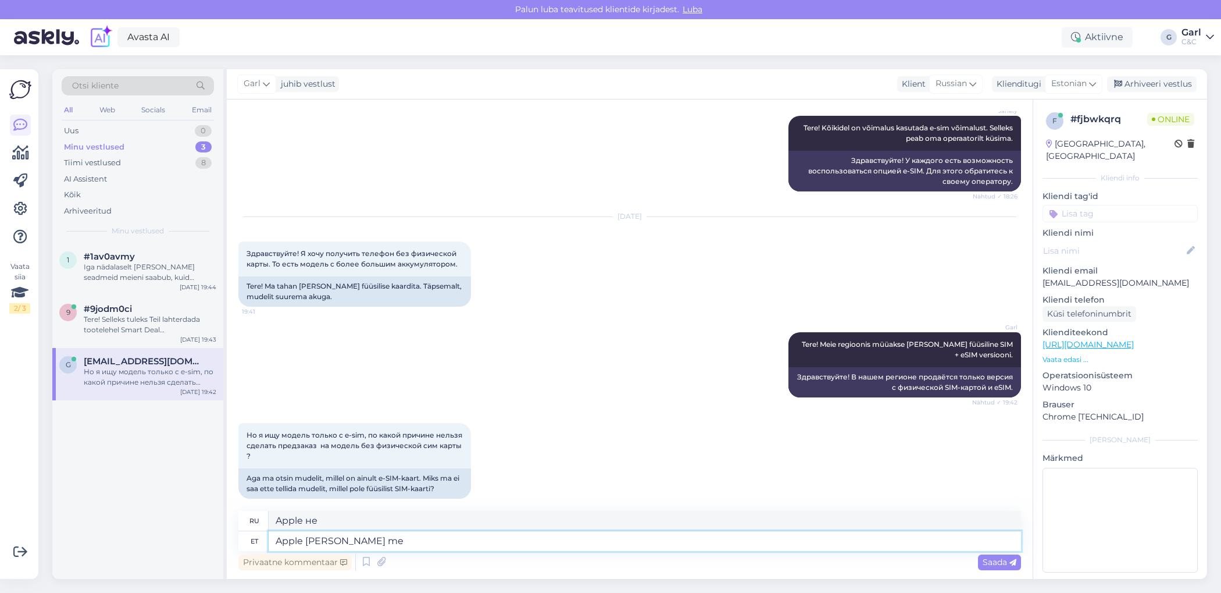
type textarea "Apple ei saada mei"
type textarea "Apple не отправляет"
type textarea "Apple ei saada meie regi"
type textarea "Apple не отправляет нам"
type textarea "Apple ei saada meie regiooni sellis"
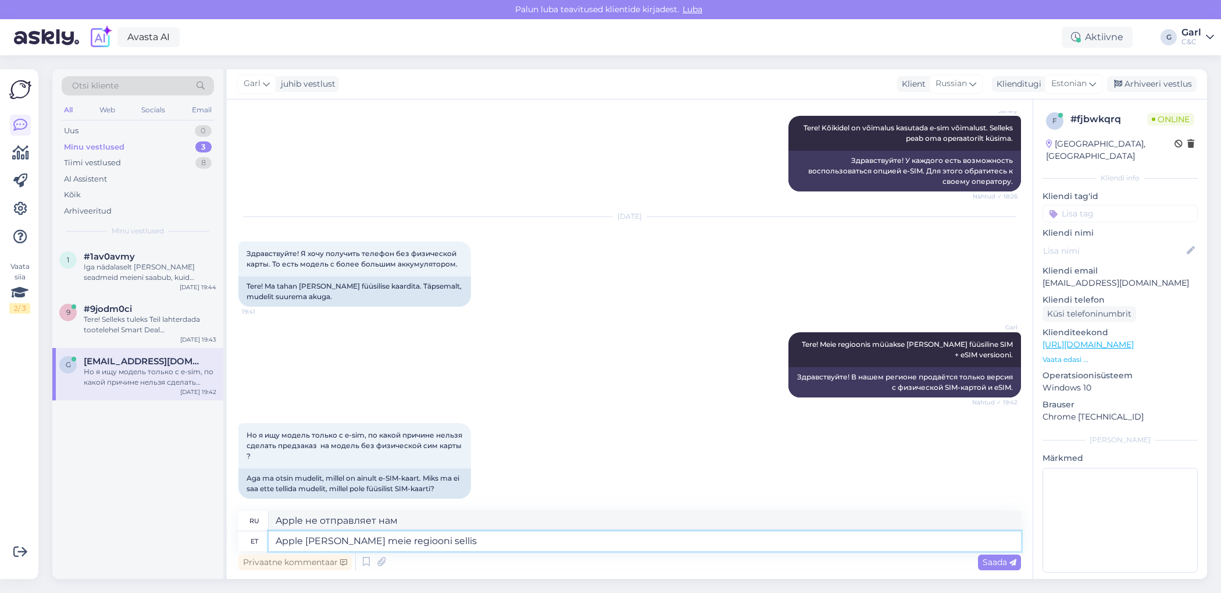
type textarea "Apple не осуществляет доставку в наш регион."
type textarea "Apple ei saada meie regiooni selliseid mudeleid"
type textarea "Apple не поставляет их в наш регион."
type textarea "Apple [PERSON_NAME] meie regiooni selliseid mudeleid."
type textarea "Apple не поставляет такие модели в наш регион."
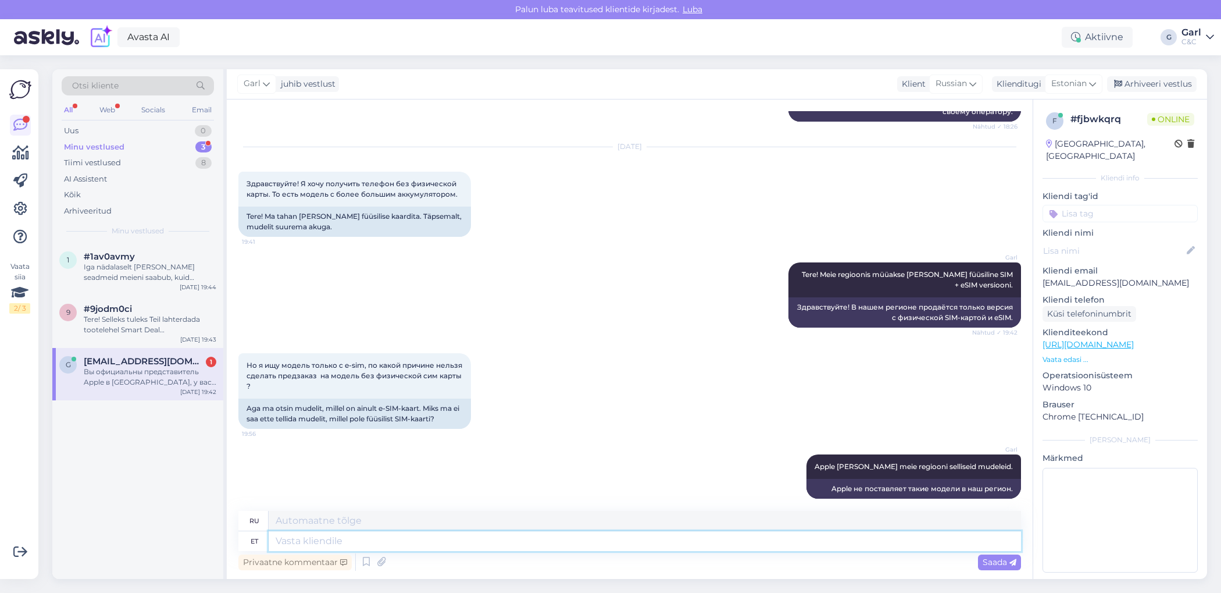
scroll to position [354, 0]
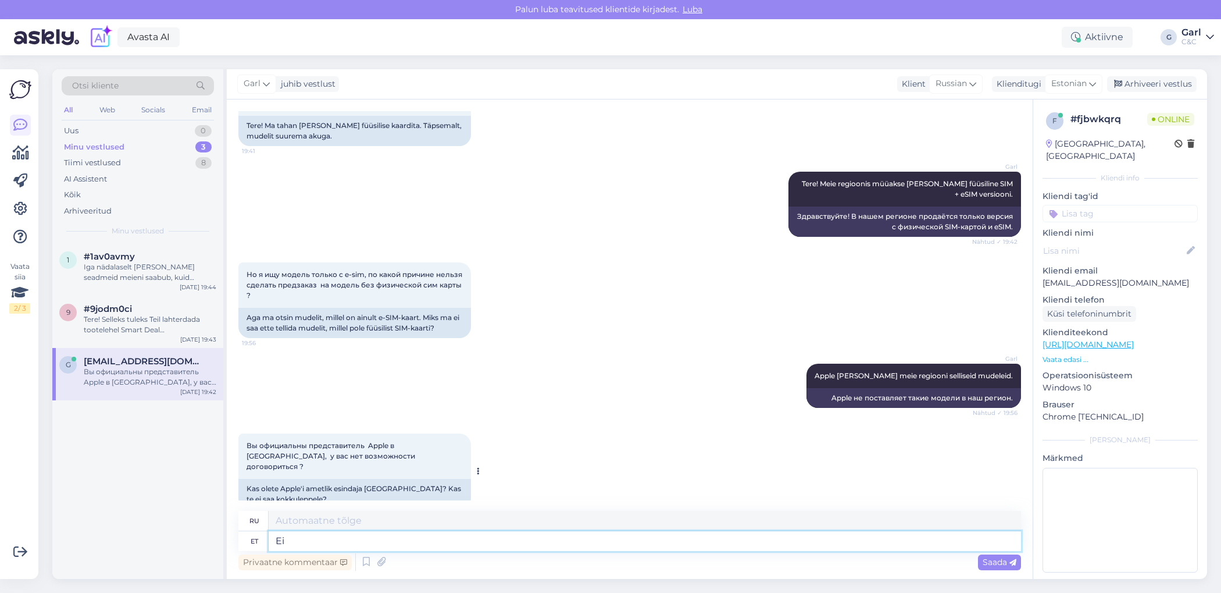
type textarea "Ei o"
type textarea "Нет"
type textarea "E"
type textarea "Jah, ole"
type textarea "Да,"
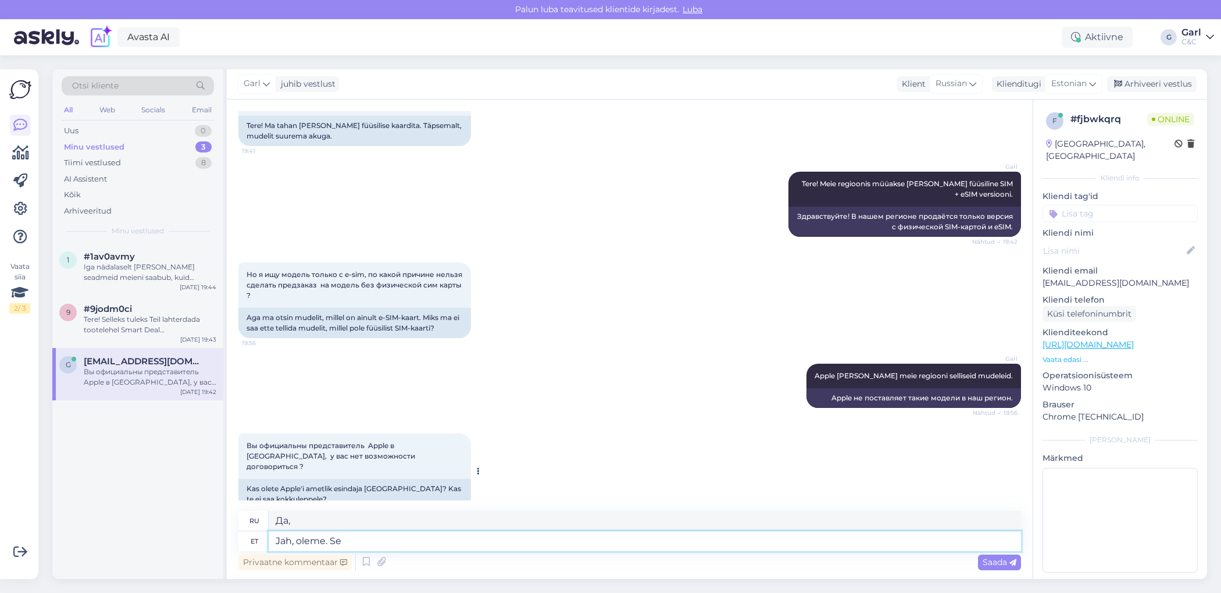
type textarea "Jah, oleme. Sel"
type textarea "Да, это так."
type textarea "Jah, oleme. Selliseid kokk"
type textarea "Да, мы такие. Такие"
type textarea "Jah, oleme. Selliseid kokkuleppeid ei o"
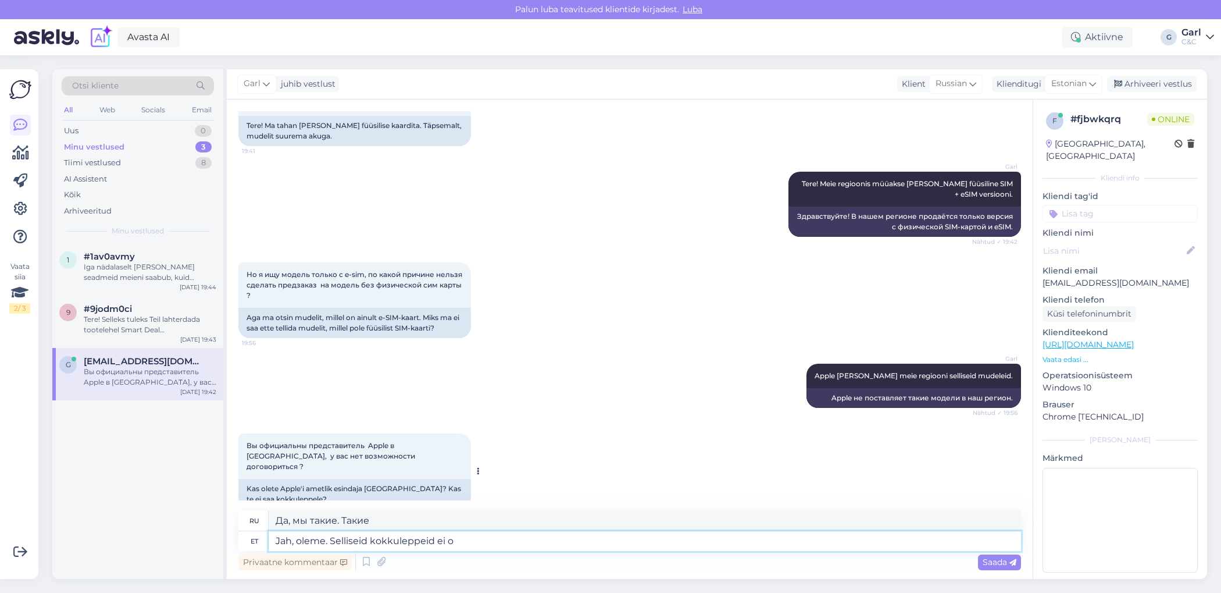
type textarea "Да, мы такие. Такие соглашения"
type textarea "Jah, oleme. Selliseid kokkuleppeid ei ol"
type textarea "Да, мы. Такие соглашения не заключаются."
type textarea "Jah, oleme. Selliseid kokkuleppeid ei ole võima"
type textarea "Да, так и есть. Таких соглашений нет."
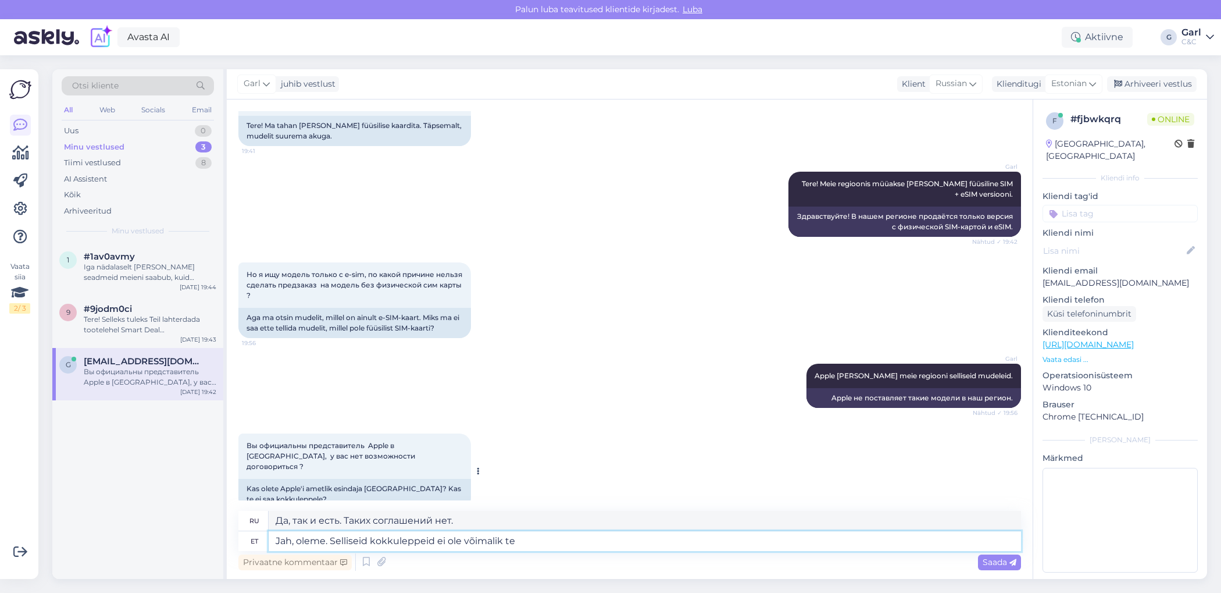
type textarea "Jah, oleme. Selliseid kokkuleppeid ei ole võimalik teh"
type textarea "Да, мы согласны. Такие соглашения невозможны."
type textarea "Jah, oleme. Selliseid kokkuleppeid ei ole võimalik teha."
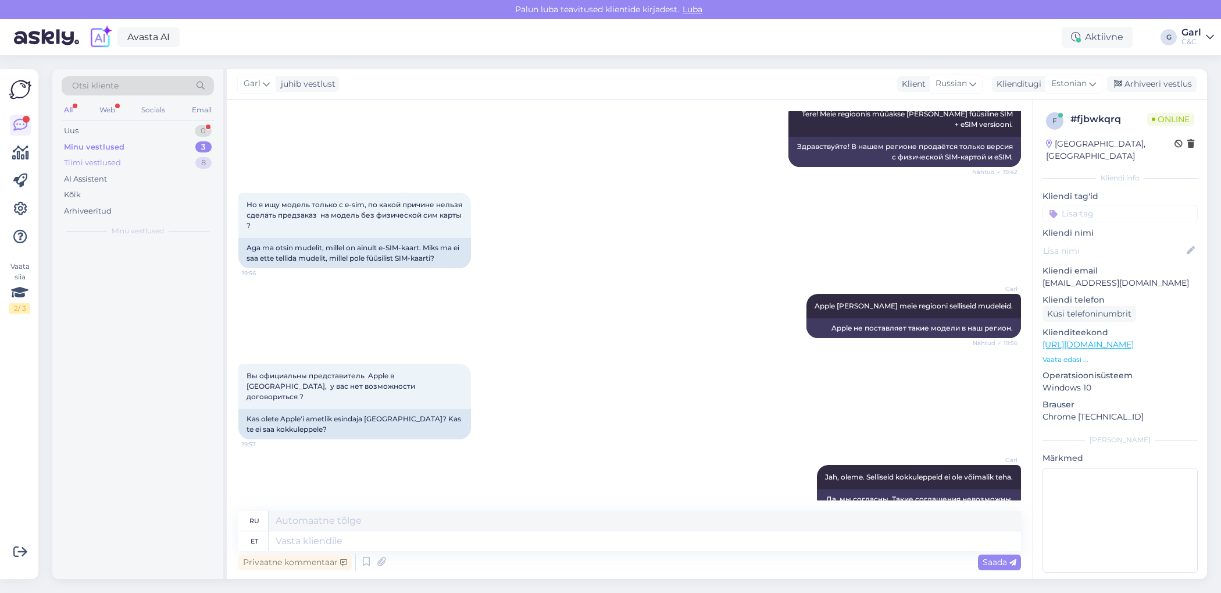
click at [181, 157] on div "Tiimi vestlused 8" at bounding box center [138, 163] width 152 height 16
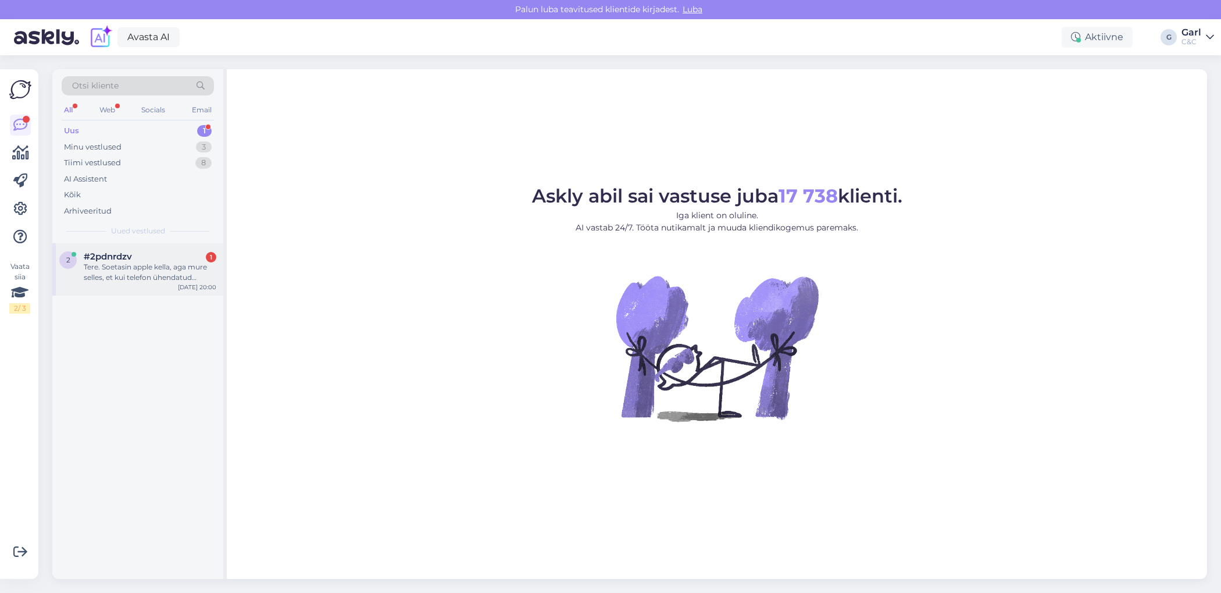
click at [167, 273] on div "Tere. Soetasin apple kella, aga mure selles, et kui telefon ühendatud carplayga…" at bounding box center [150, 272] width 133 height 21
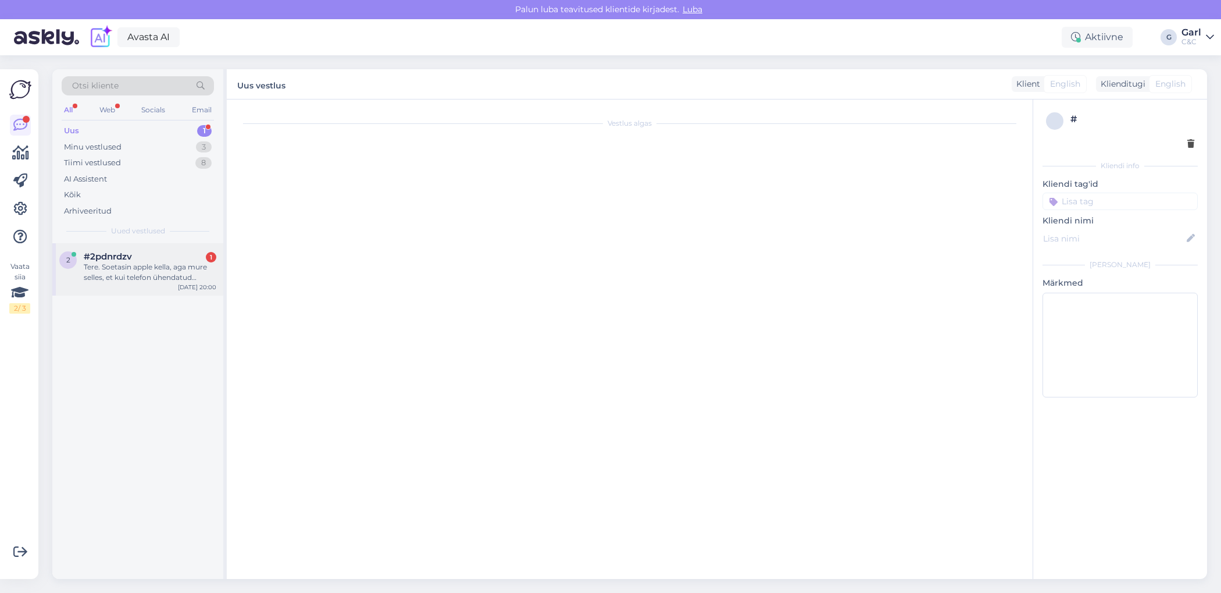
click at [192, 263] on div "Tere. Soetasin apple kella, aga mure selles, et kui telefon ühendatud carplayga…" at bounding box center [150, 272] width 133 height 21
click at [170, 239] on div "Otsi kliente All Web Socials Email Uus 1 Minu vestlused 3 Tiimi vestlused 8 AI …" at bounding box center [137, 156] width 171 height 174
click at [170, 270] on div "Tere. Soetasin apple kella, aga mure selles, et kui telefon ühendatud carplayga…" at bounding box center [150, 272] width 133 height 21
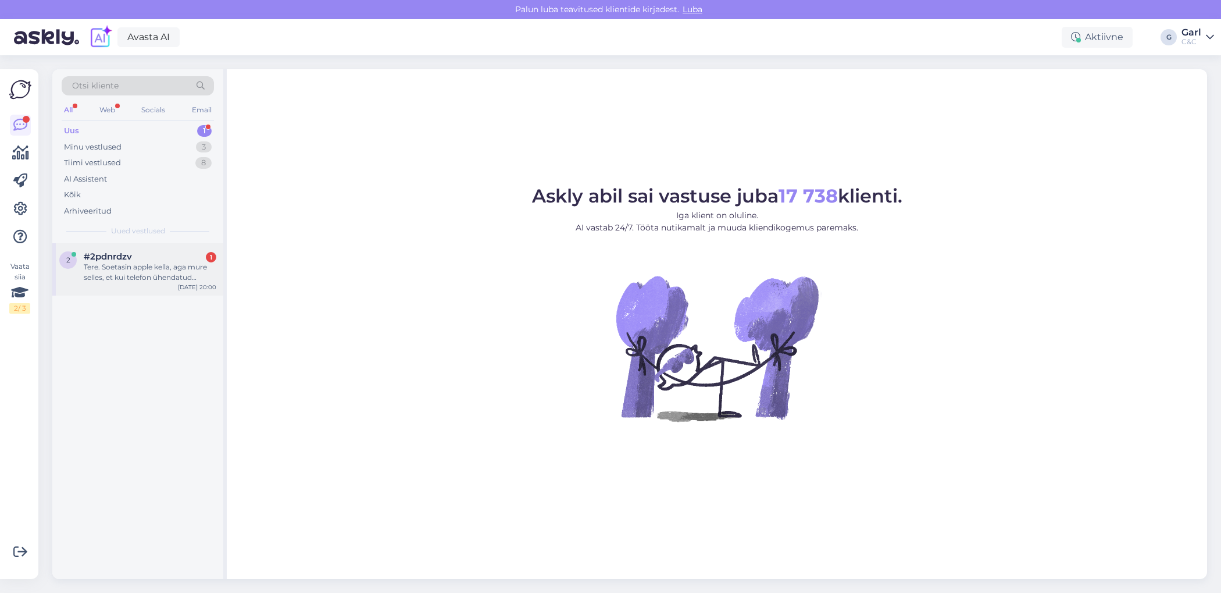
click at [140, 277] on div "Tere. Soetasin apple kella, aga mure selles, et kui telefon ühendatud carplayga…" at bounding box center [150, 272] width 133 height 21
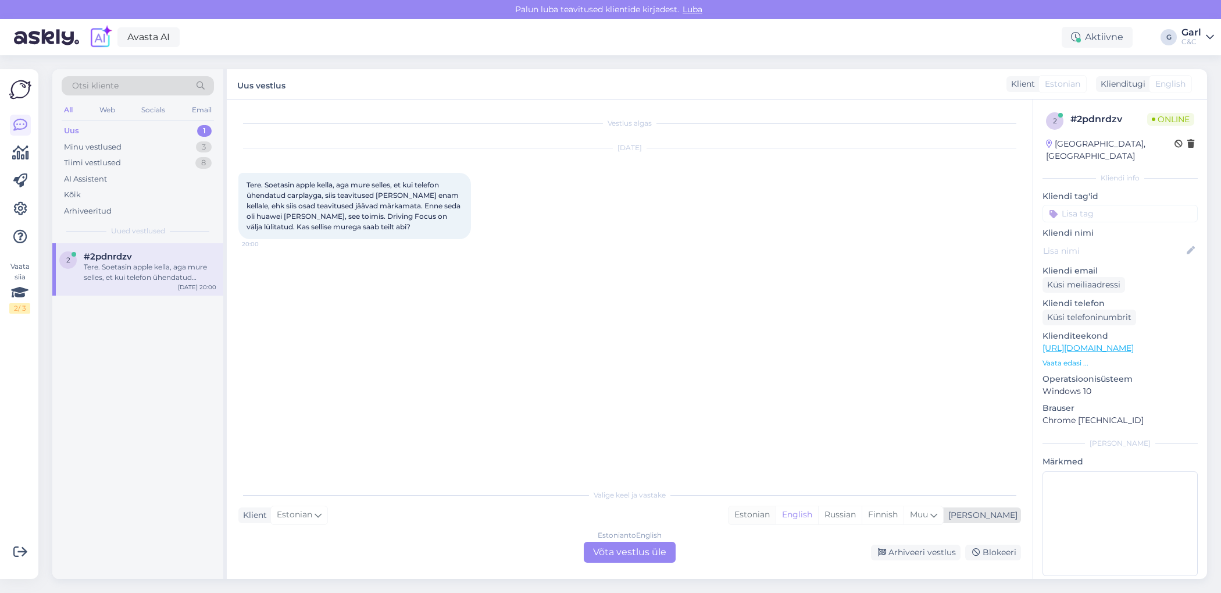
click at [776, 516] on div "Estonian" at bounding box center [752, 514] width 47 height 17
click at [656, 562] on div "Vestlus algas Oct 15 2025 Tere. Soetasin apple kella, aga mure selles, et kui t…" at bounding box center [630, 338] width 806 height 479
click at [651, 558] on div "Estonian to Estonian Võta vestlus üle" at bounding box center [630, 551] width 92 height 21
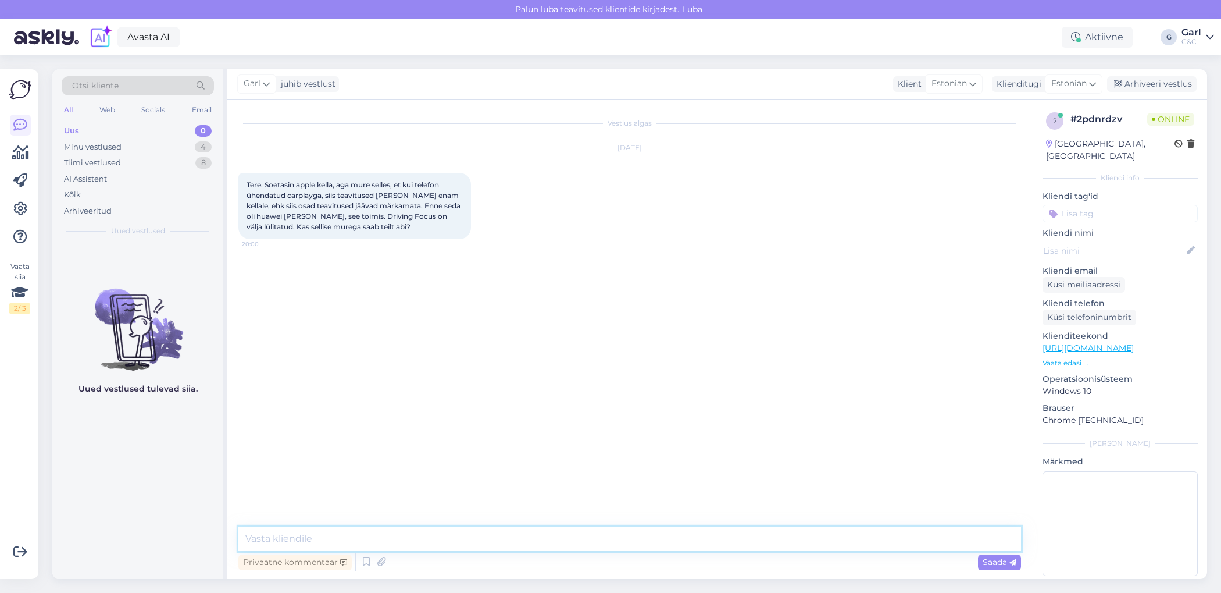
click at [636, 540] on textarea at bounding box center [629, 538] width 783 height 24
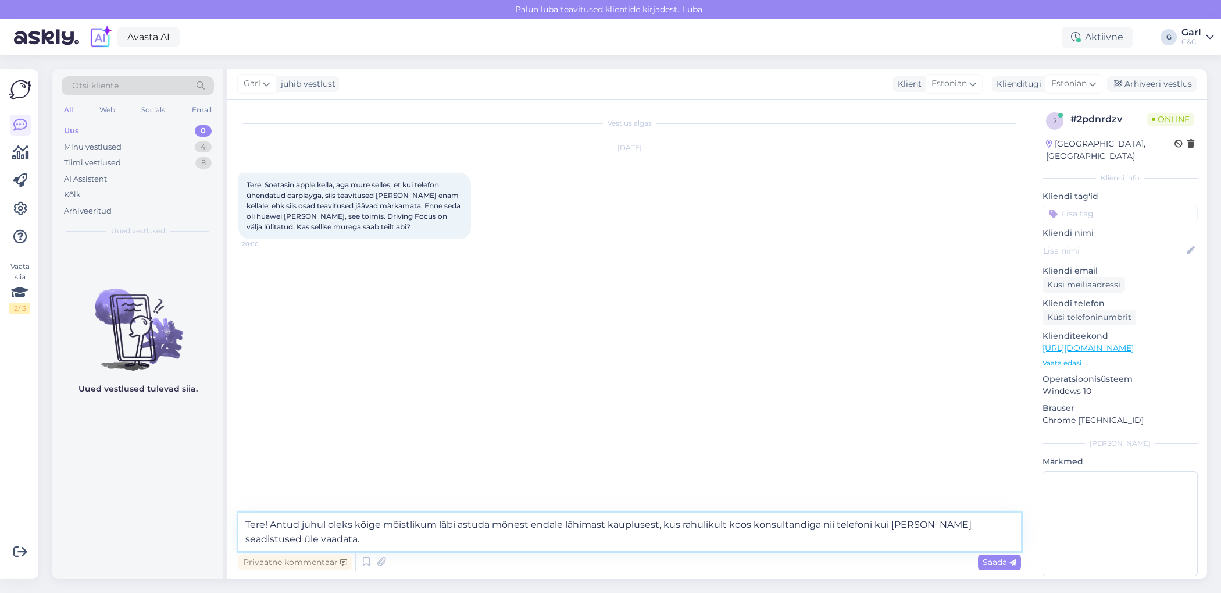
type textarea "Tere! Antud juhul oleks kõige mõistlikum läbi astuda mõnest endale lähimast kau…"
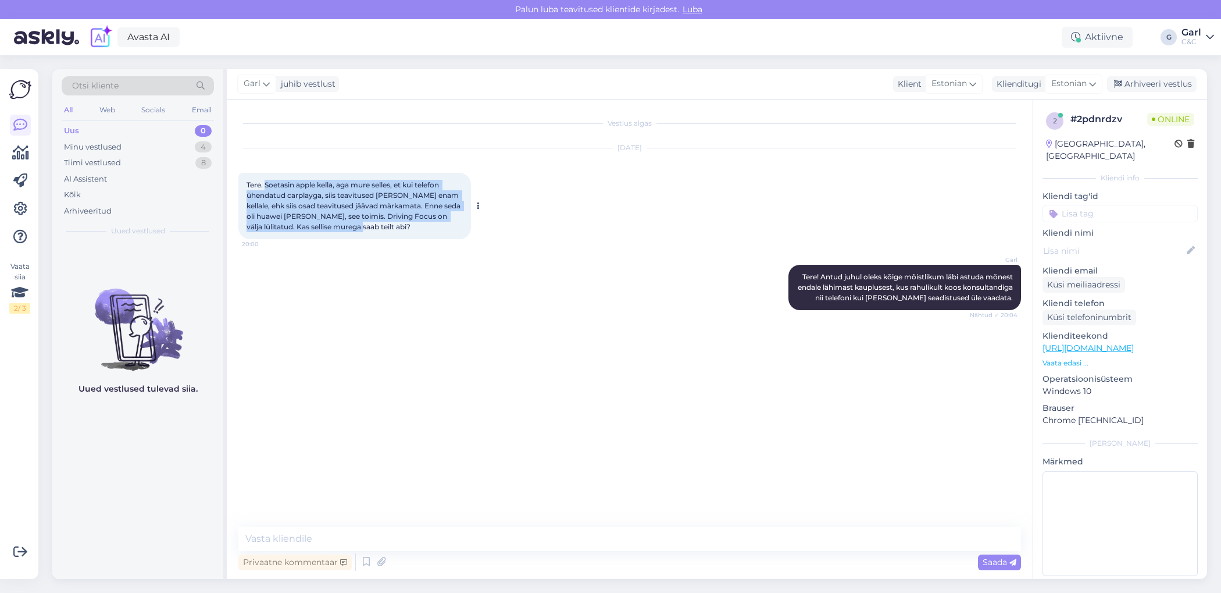
drag, startPoint x: 266, startPoint y: 185, endPoint x: 368, endPoint y: 224, distance: 108.8
click at [369, 226] on div "Tere. Soetasin apple kella, aga mure selles, et kui telefon ühendatud carplayga…" at bounding box center [354, 206] width 233 height 66
copy span "Soetasin apple kella, aga mure selles, et kui telefon ühendatud carplayga, siis…"
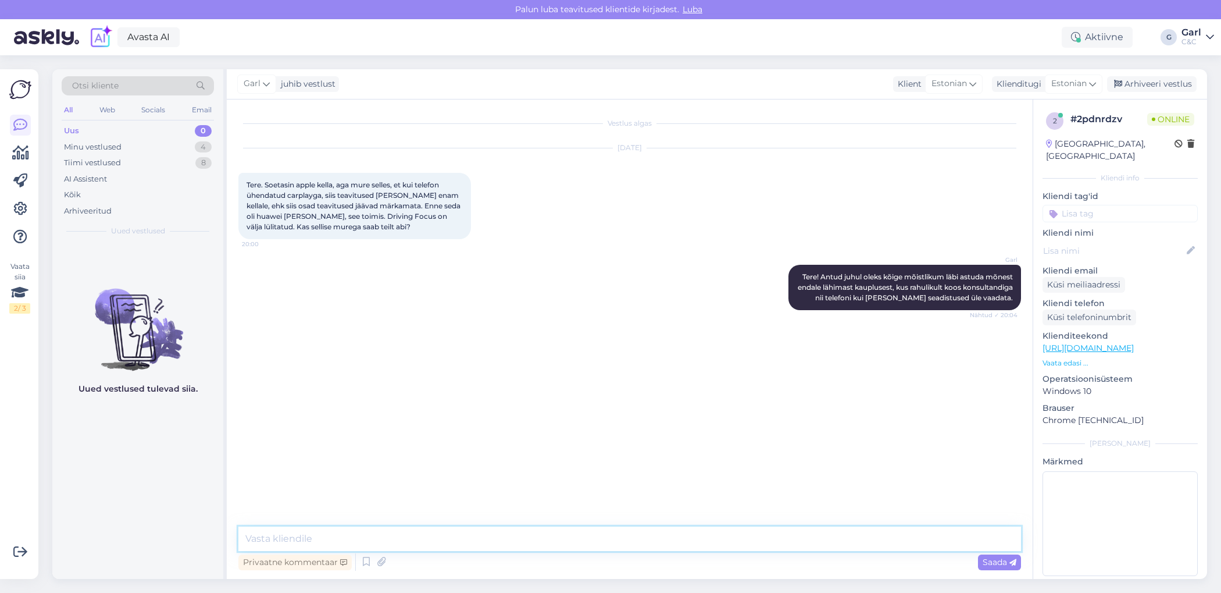
click at [406, 545] on textarea at bounding box center [629, 538] width 783 height 24
paste textarea "Apple Watch saab teavitusi ainult siis, kui iPhone on lukus. Kui sul on CarPlay…"
type textarea "Igaksjuhuks ütlen ka, et Apple Watch saab teavitusi ainult siis, kui iPhone on …"
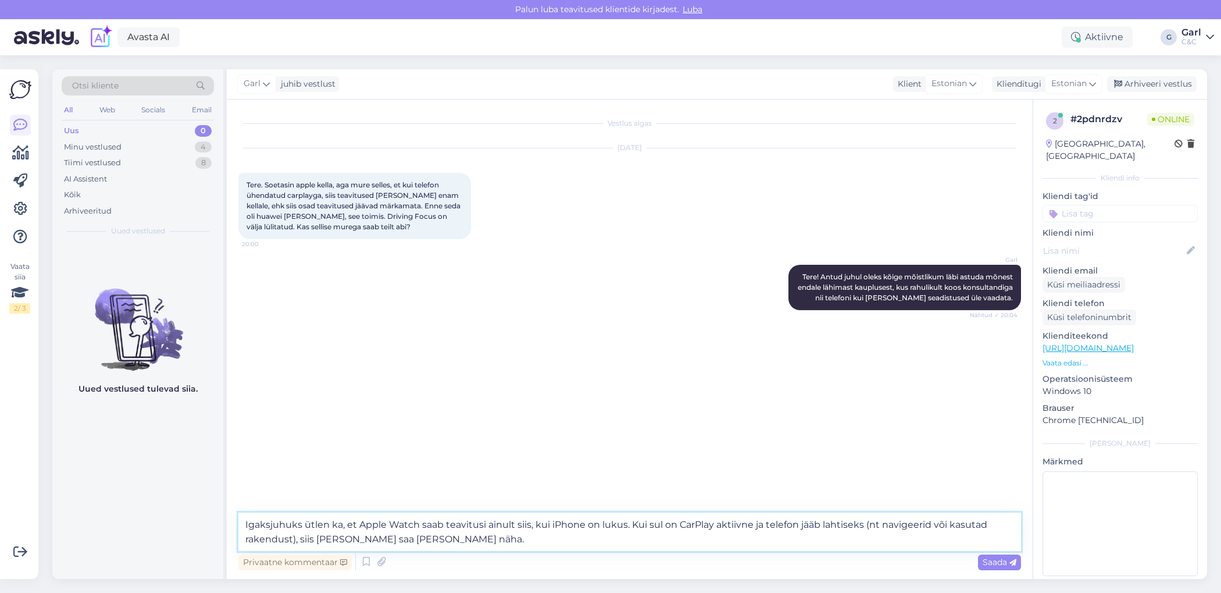
click at [452, 543] on textarea "Igaksjuhuks ütlen ka, et Apple Watch saab teavitusi ainult siis, kui iPhone on …" at bounding box center [629, 531] width 783 height 38
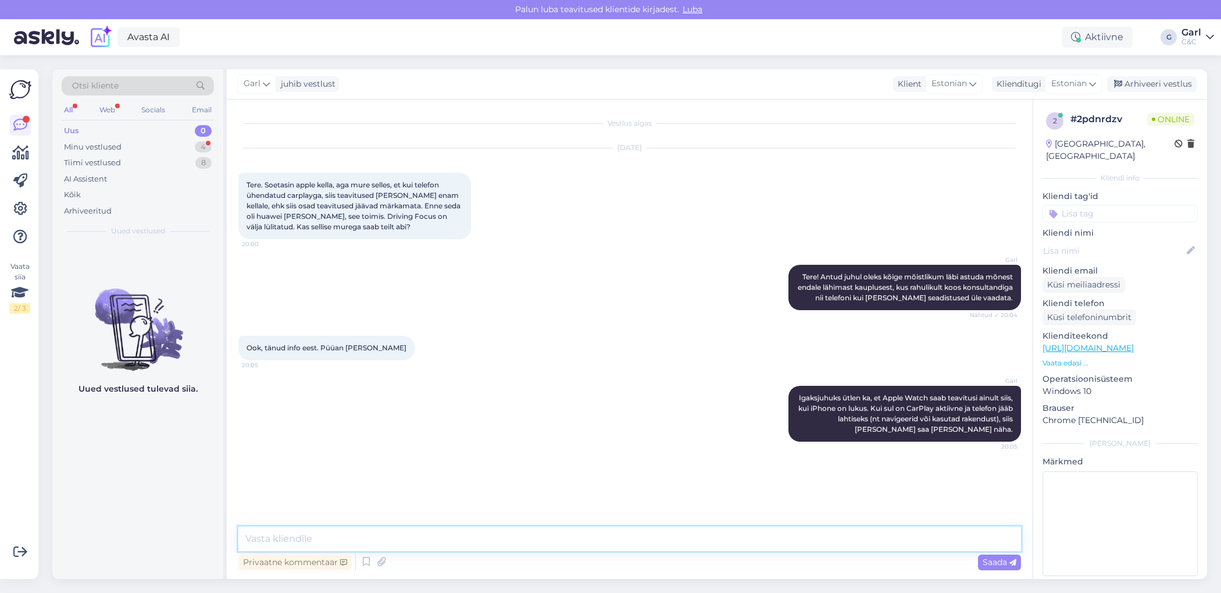
click at [586, 527] on textarea at bounding box center [629, 538] width 783 height 24
click at [584, 532] on textarea at bounding box center [629, 538] width 783 height 24
click at [584, 533] on textarea at bounding box center [629, 538] width 783 height 24
click at [581, 541] on textarea at bounding box center [629, 538] width 783 height 24
click at [581, 544] on textarea at bounding box center [629, 538] width 783 height 24
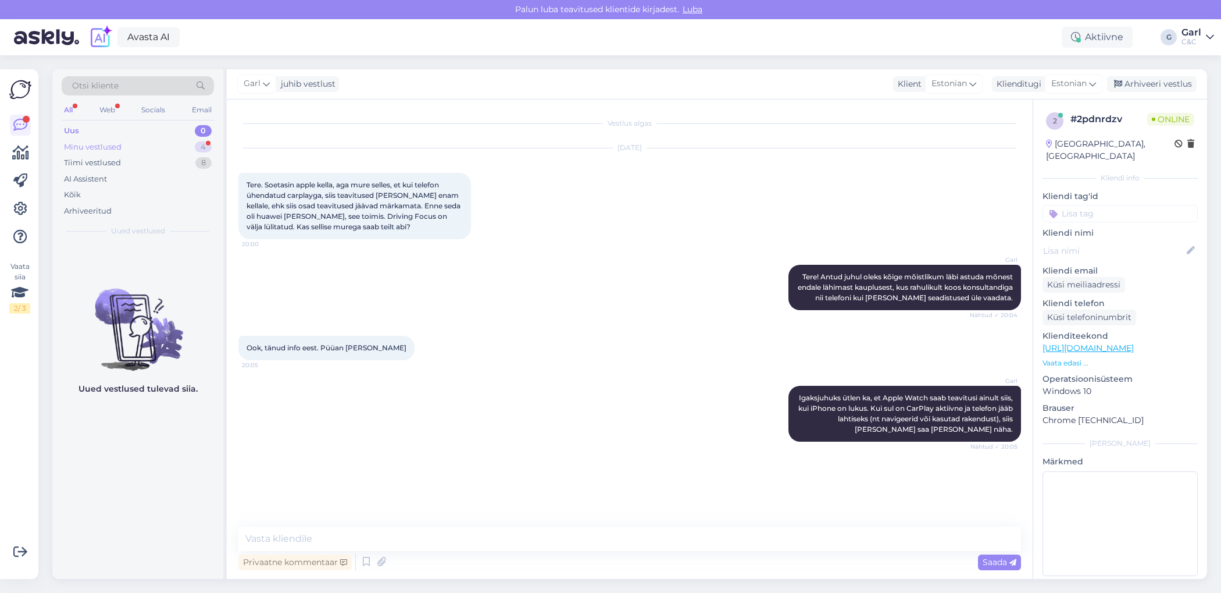
click at [156, 142] on div "Minu vestlused 4" at bounding box center [138, 147] width 152 height 16
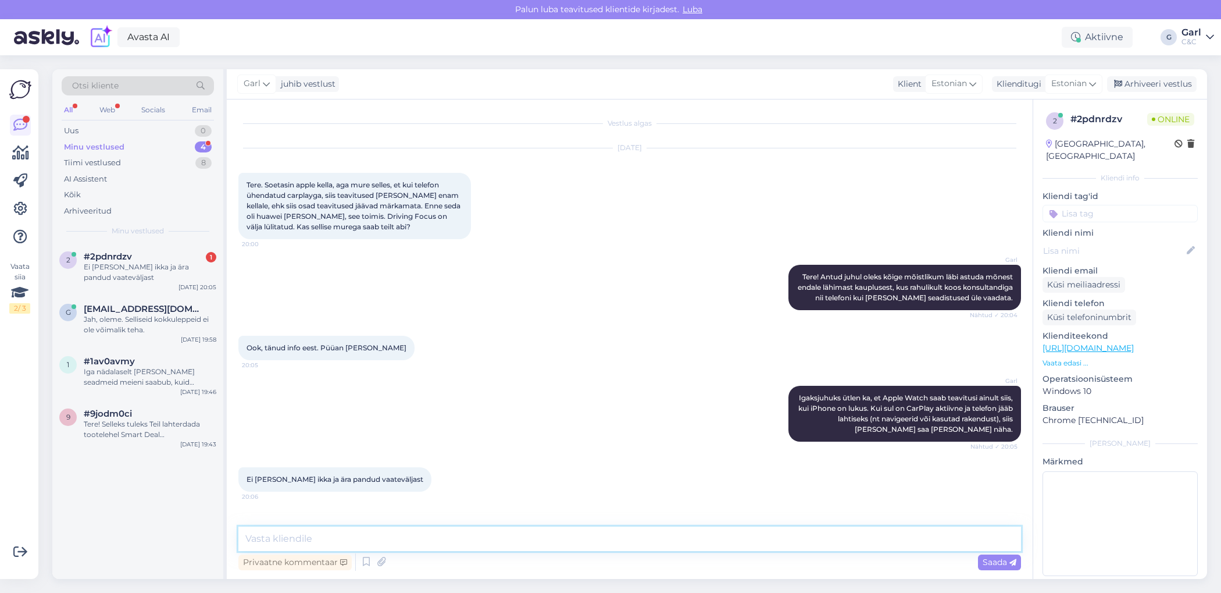
click at [349, 539] on textarea at bounding box center [629, 538] width 783 height 24
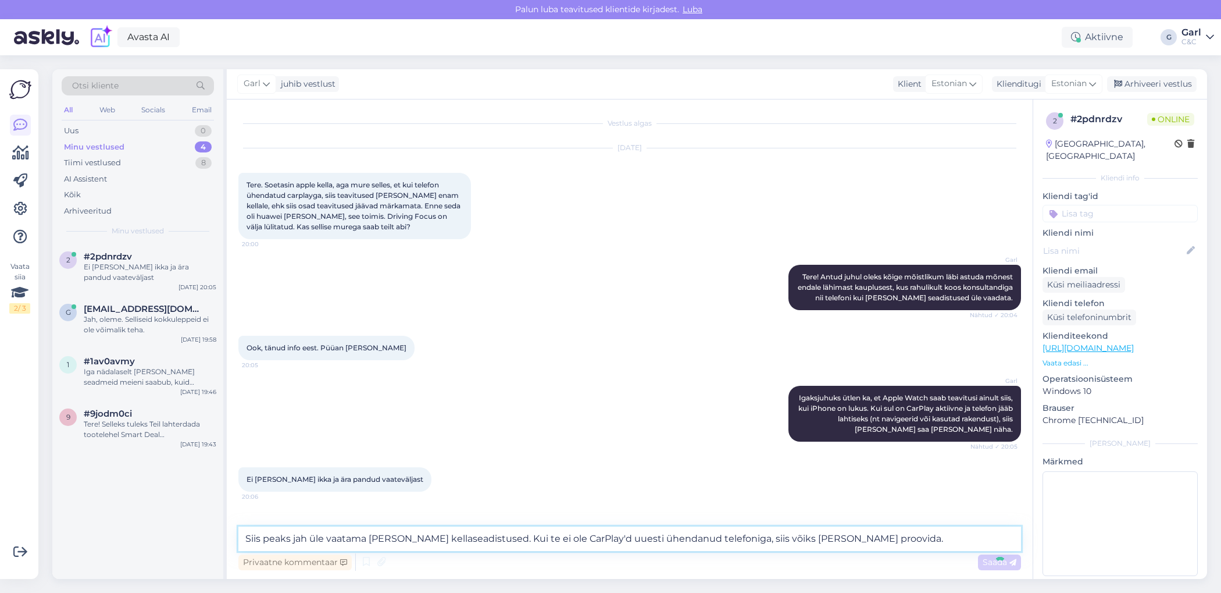
type textarea "Siis peaks jah üle vaatama [PERSON_NAME] kellaseadistused. Kui te ei ole CarPla…"
click at [885, 541] on div "Vestlus algas Oct 15 2025 Tere. Soetasin apple kella, aga mure selles, et kui t…" at bounding box center [630, 338] width 806 height 479
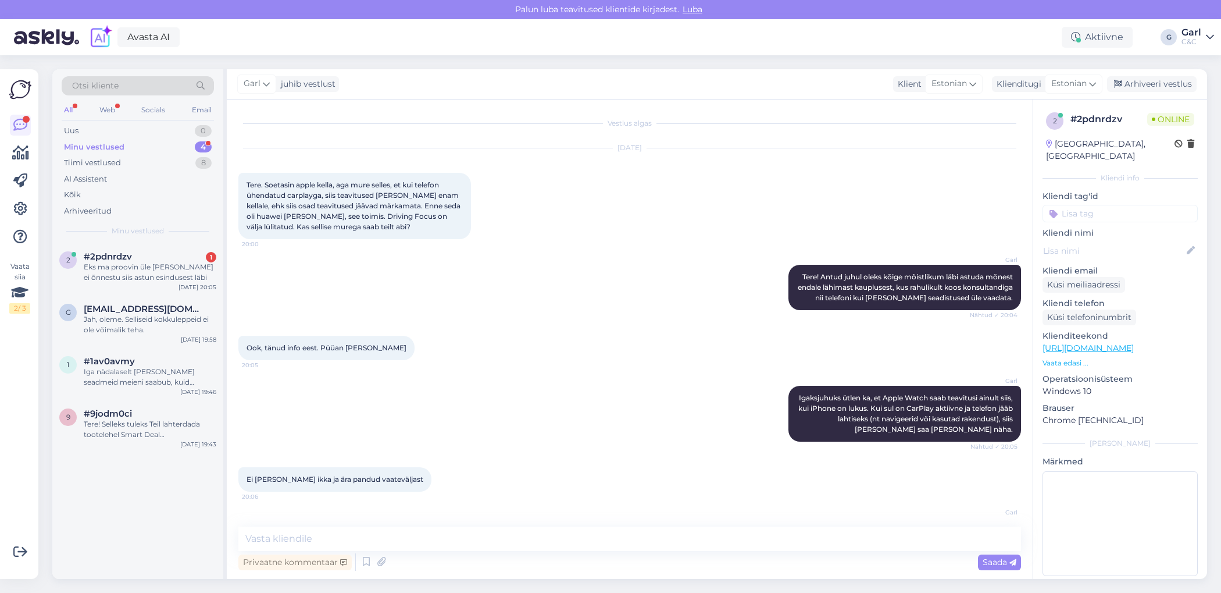
scroll to position [130, 0]
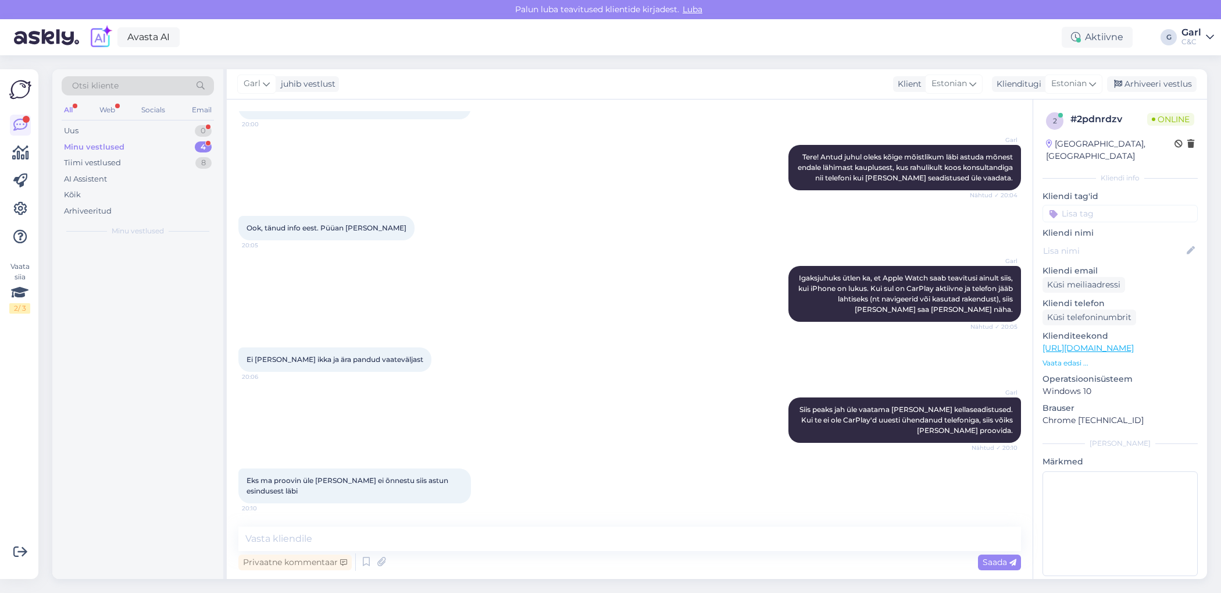
click at [380, 509] on div "Eks ma proovin üle ja kui ei õnnestu siis astun esindusest läbi 20:10" at bounding box center [629, 485] width 783 height 60
click at [375, 524] on div "Vestlus algas Oct 15 2025 Tere. Soetasin apple kella, aga mure selles, et kui t…" at bounding box center [630, 338] width 806 height 479
click at [373, 535] on textarea at bounding box center [629, 538] width 783 height 24
type textarea "Hästi, teeme nii!"
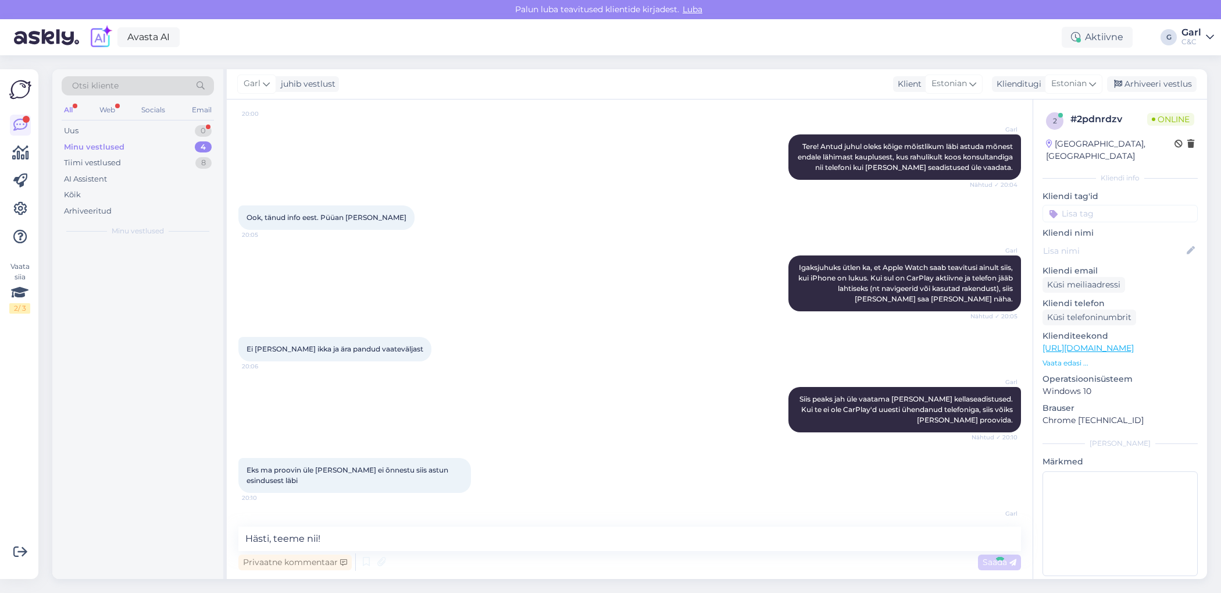
scroll to position [180, 0]
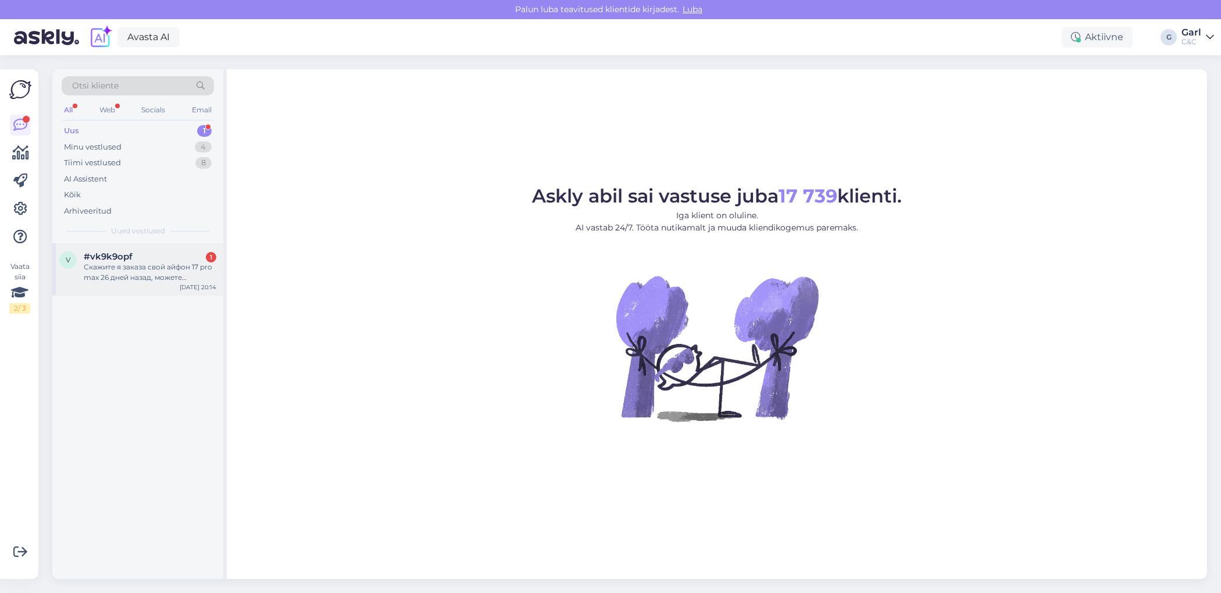
click at [179, 270] on div "Скажите я заказа свой айфон 17 pro max 26 дней назад, можете проверить где он и…" at bounding box center [150, 272] width 133 height 21
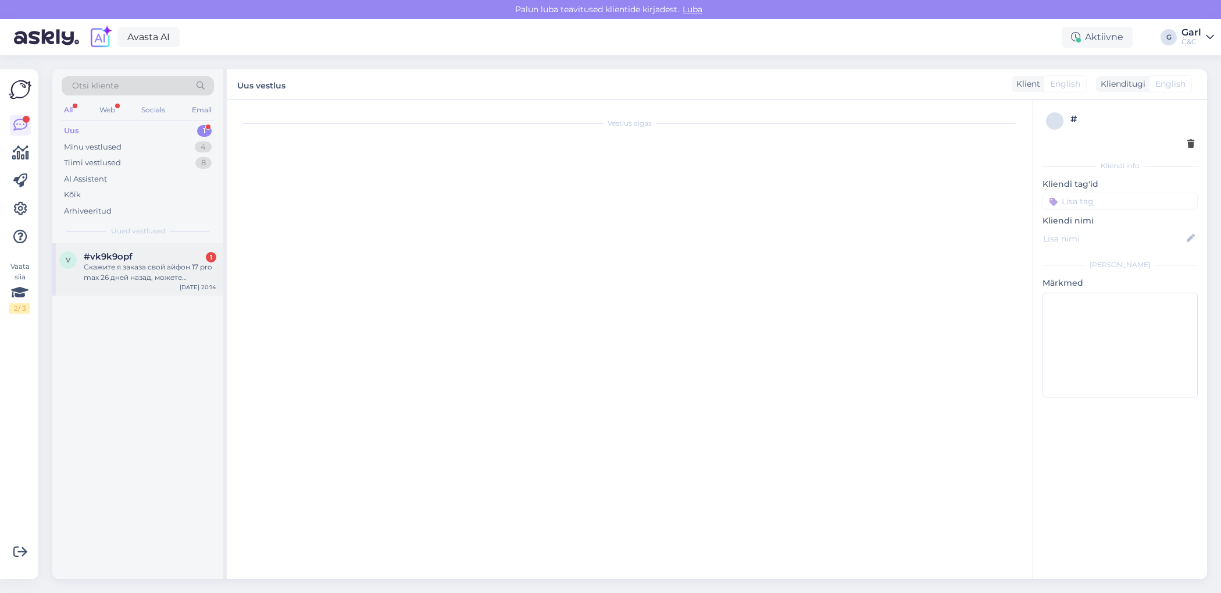
click at [189, 269] on div "Скажите я заказа свой айфон 17 pro max 26 дней назад, можете проверить где он и…" at bounding box center [150, 272] width 133 height 21
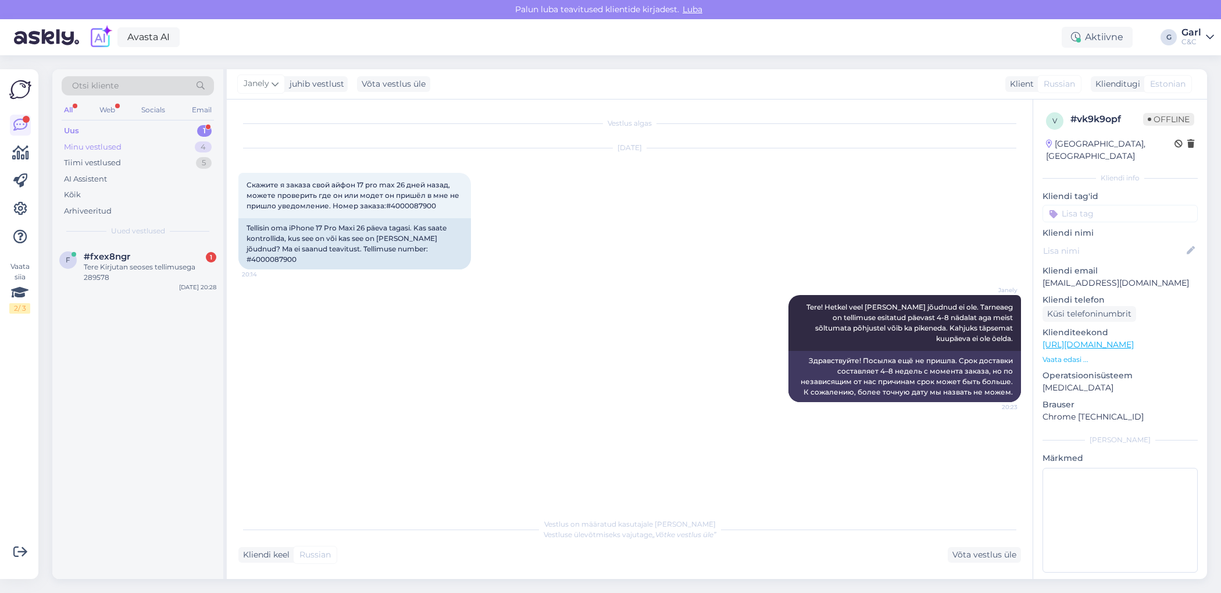
click at [174, 151] on div "Minu vestlused 4" at bounding box center [138, 147] width 152 height 16
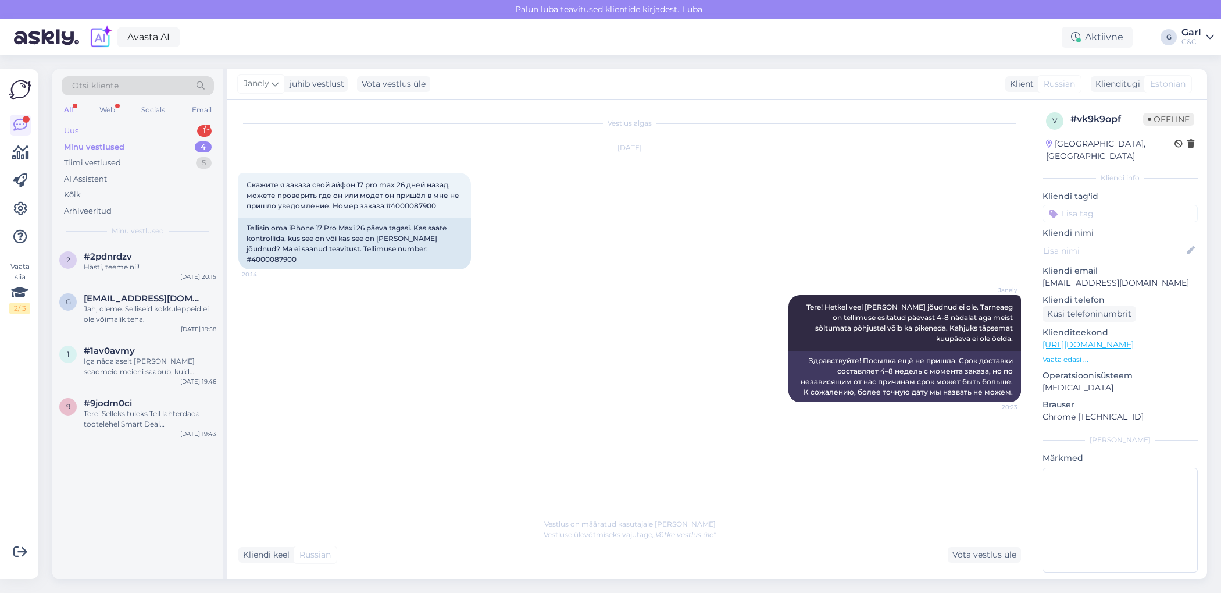
click at [176, 127] on div "Uus 1" at bounding box center [138, 131] width 152 height 16
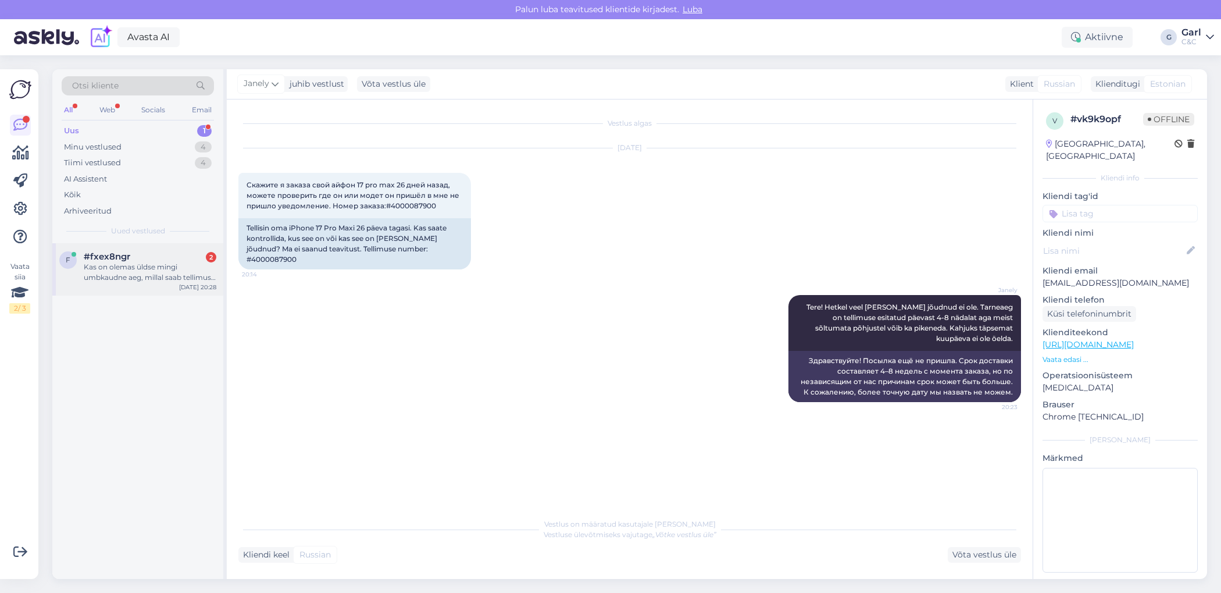
click at [182, 260] on div "#fxex8ngr 2" at bounding box center [150, 256] width 133 height 10
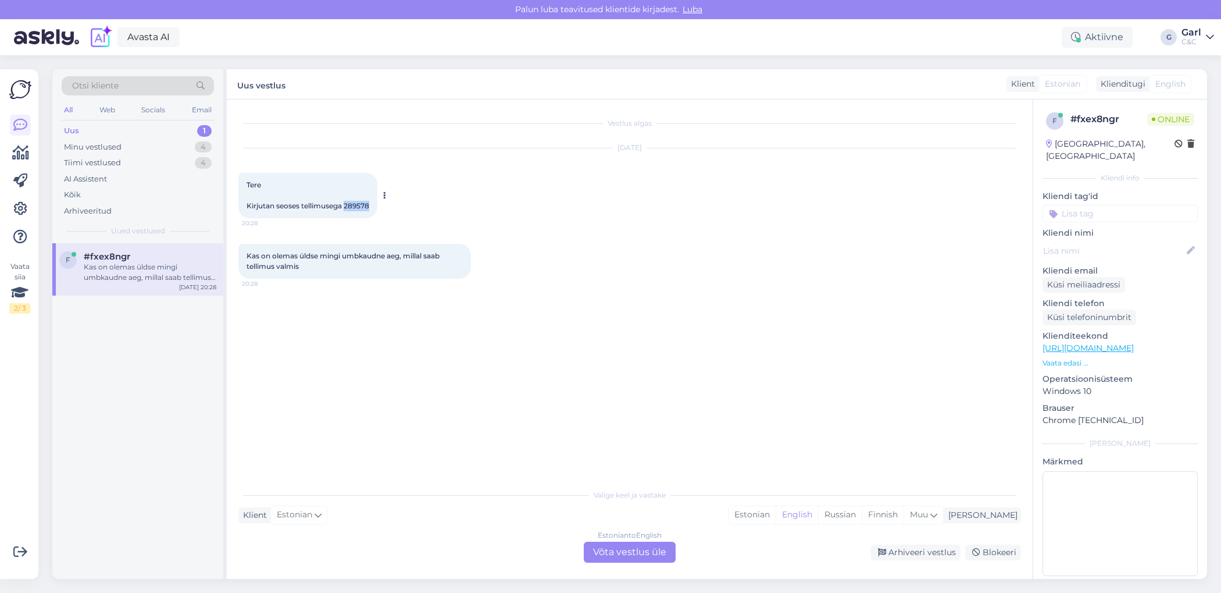
drag, startPoint x: 345, startPoint y: 204, endPoint x: 375, endPoint y: 205, distance: 29.7
click at [375, 205] on div "Tere Kirjutan seoses tellimusega 289578 20:28" at bounding box center [307, 195] width 139 height 45
copy span "289578"
click at [776, 513] on div "Estonian" at bounding box center [752, 514] width 47 height 17
click at [619, 541] on div "Estonian to Estonian Võta vestlus üle" at bounding box center [630, 551] width 92 height 21
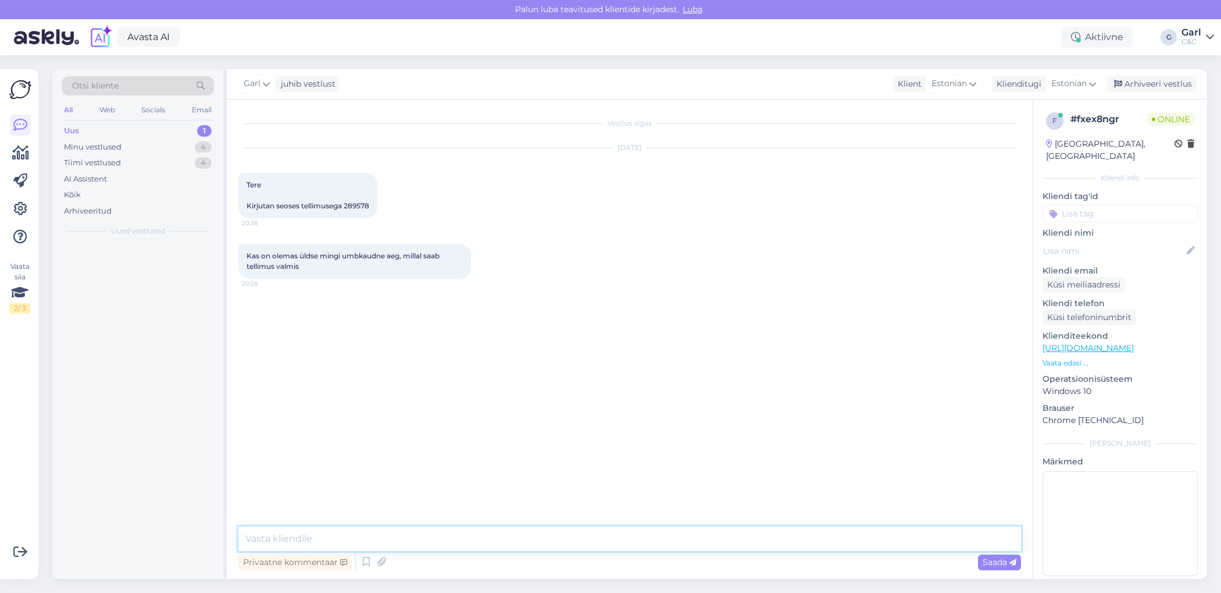
click at [598, 545] on textarea at bounding box center [629, 538] width 783 height 24
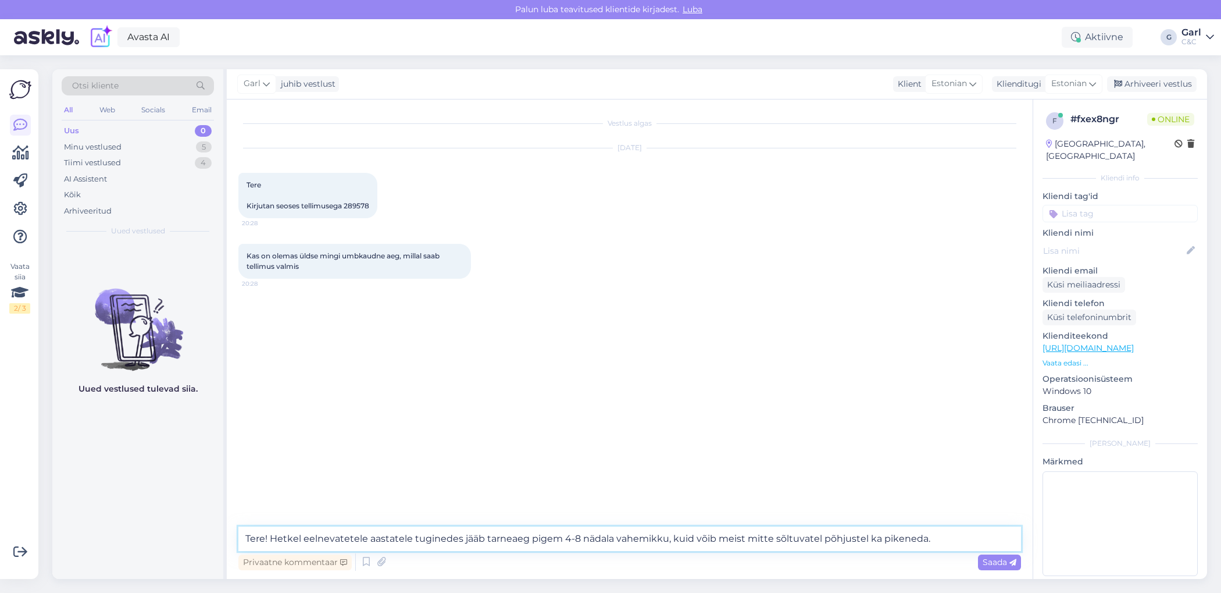
type textarea "Tere! Hetkel eelnevatetele aastatele tuginedes jääb tarneaeg pigem 4-8 nädala v…"
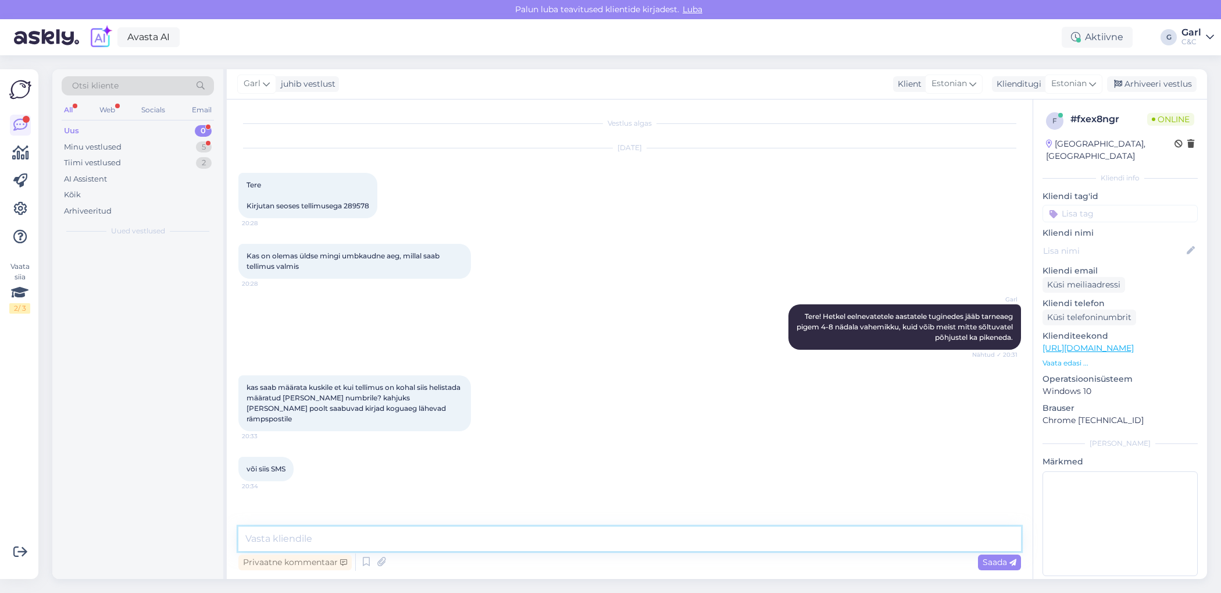
click at [431, 530] on textarea at bounding box center [629, 538] width 783 height 24
click at [431, 536] on textarea at bounding box center [629, 538] width 783 height 24
type textarea "Ikka."
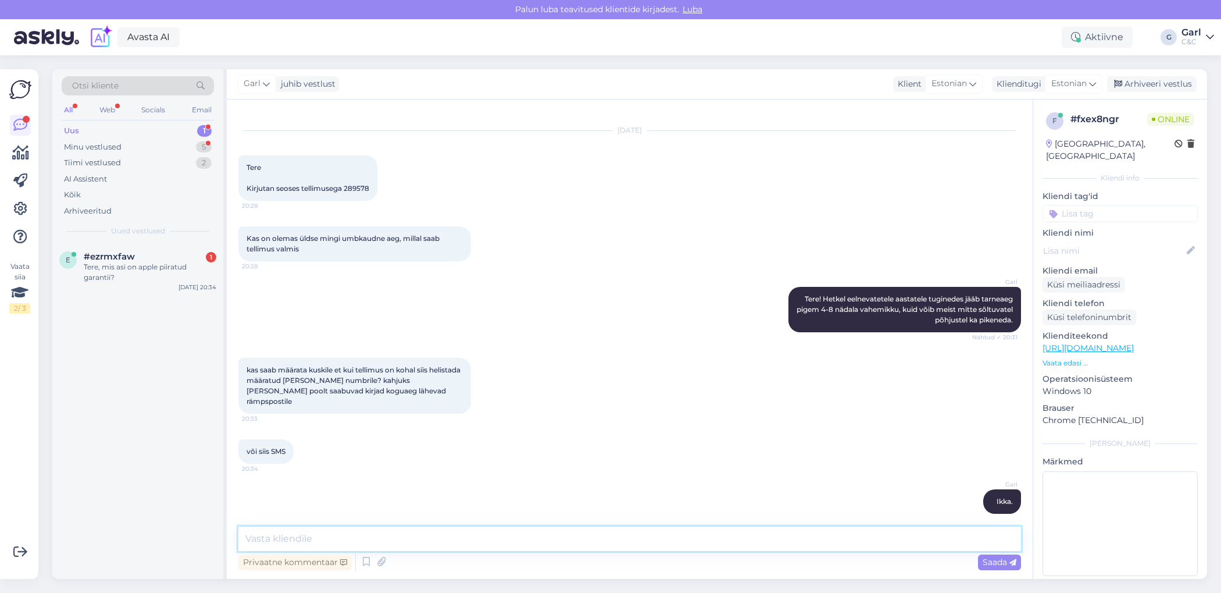
scroll to position [67, 0]
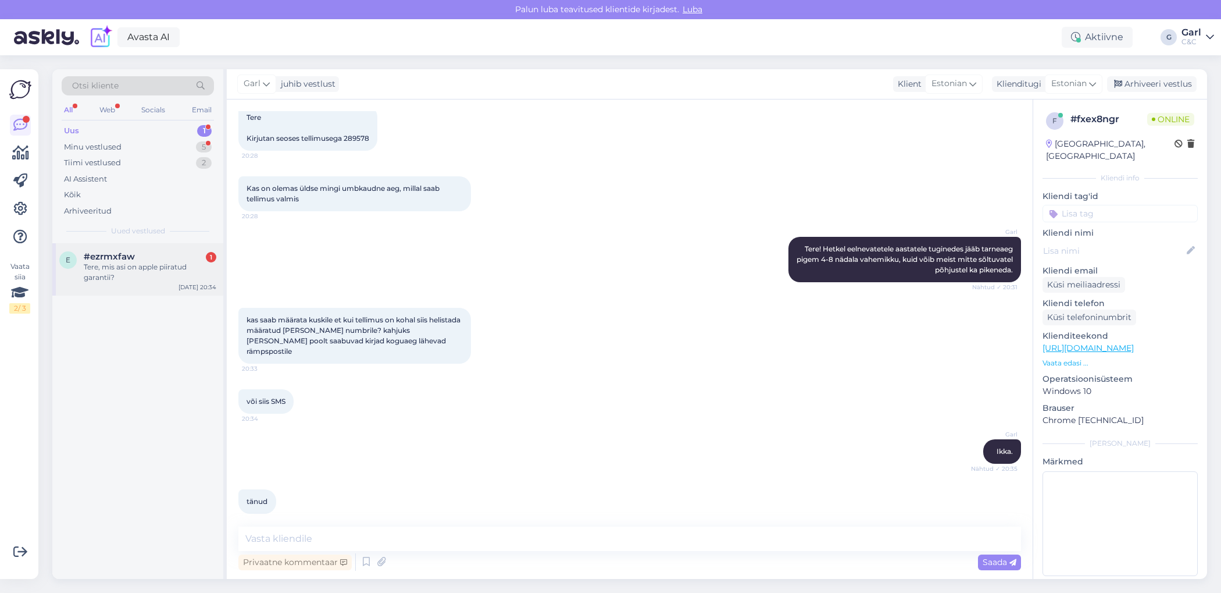
click at [173, 275] on div "Tere, mis asi on apple piiratud garantii?" at bounding box center [150, 272] width 133 height 21
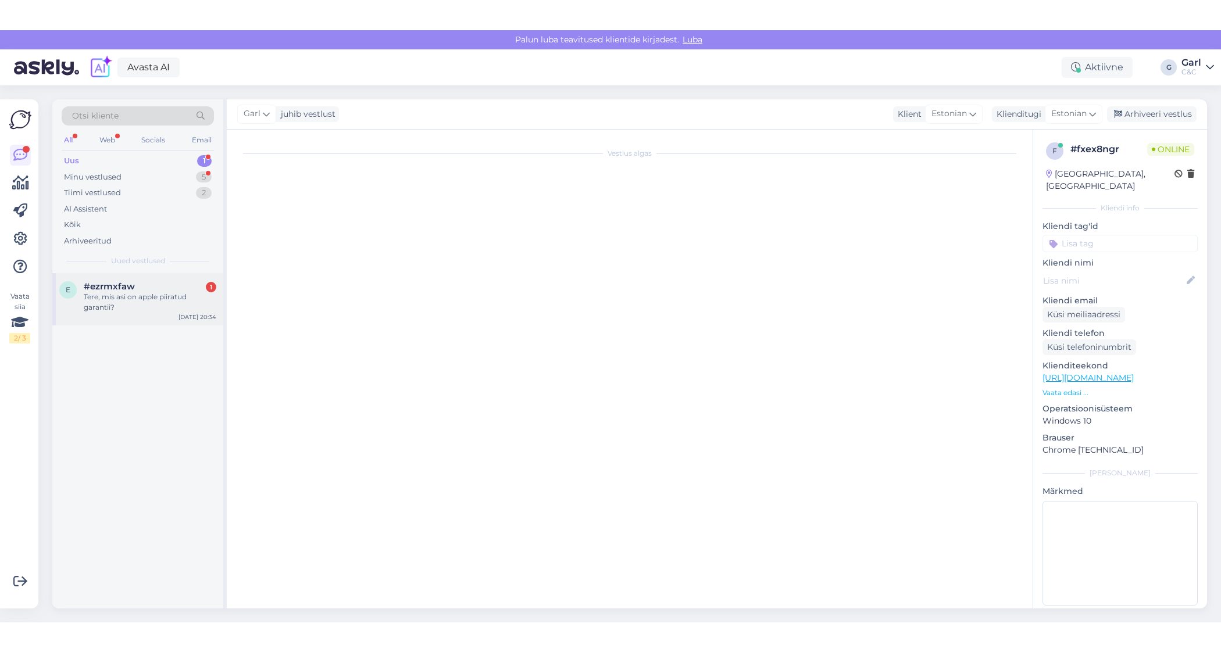
scroll to position [0, 0]
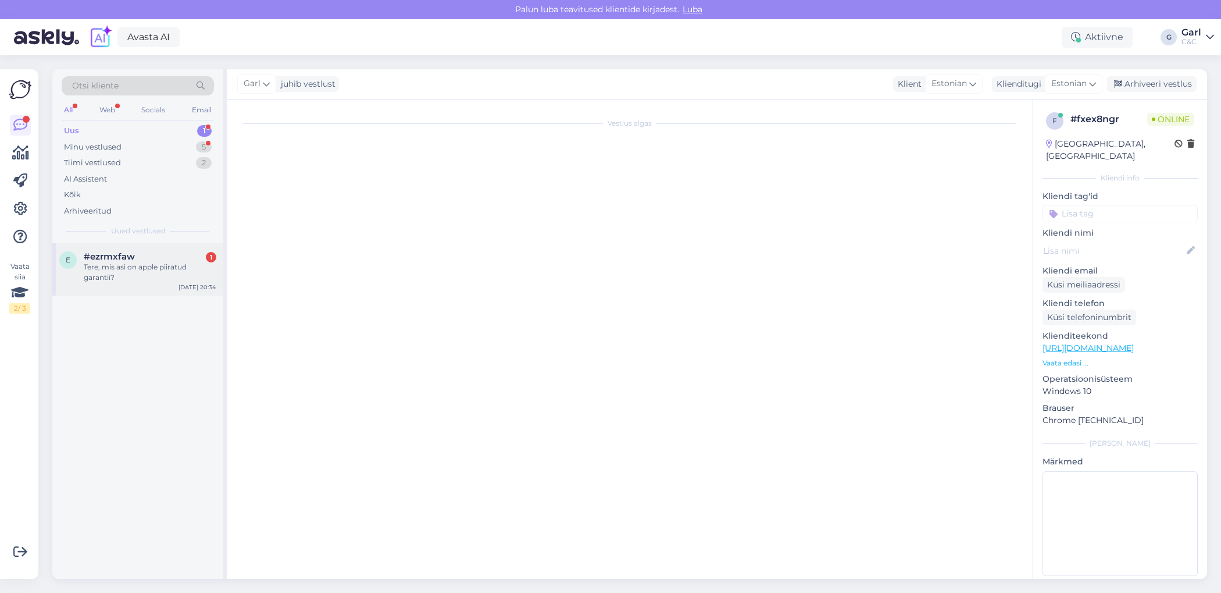
click at [178, 273] on div "Tere, mis asi on apple piiratud garantii?" at bounding box center [150, 272] width 133 height 21
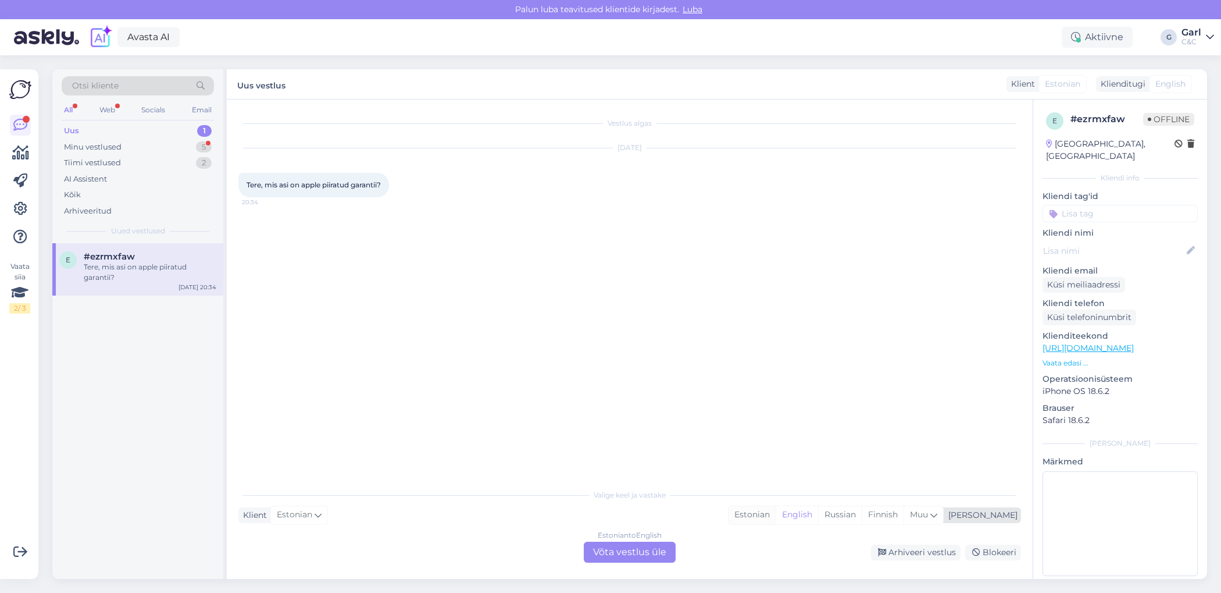
click at [776, 521] on div "Estonian" at bounding box center [752, 514] width 47 height 17
click at [659, 547] on div "Estonian to Estonian Võta vestlus üle" at bounding box center [630, 551] width 92 height 21
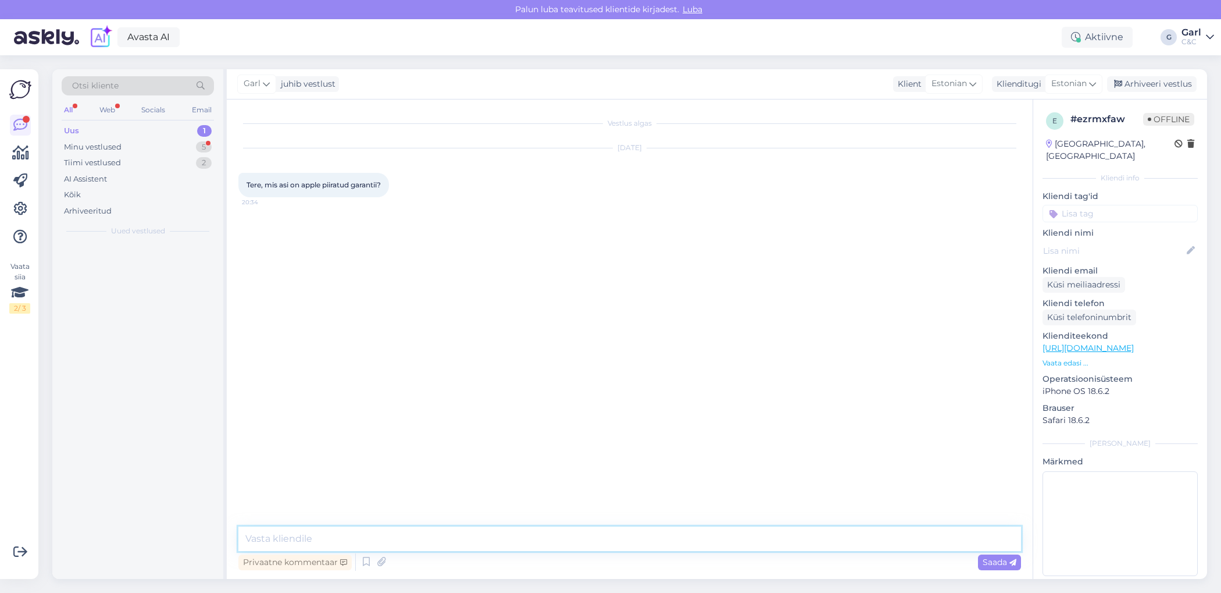
click at [575, 541] on textarea at bounding box center [629, 538] width 783 height 24
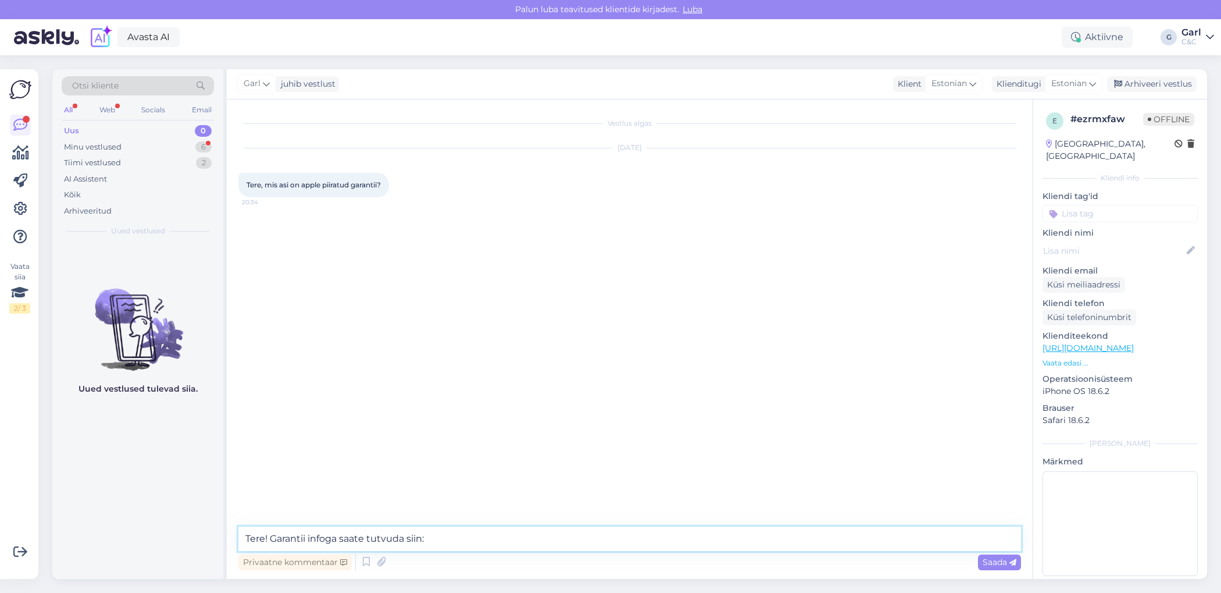
paste textarea "[URL][DOMAIN_NAME]"
type textarea "Tere! Garantii infoga saate tutvuda siin: https://cec.ee/tootjagarantii"
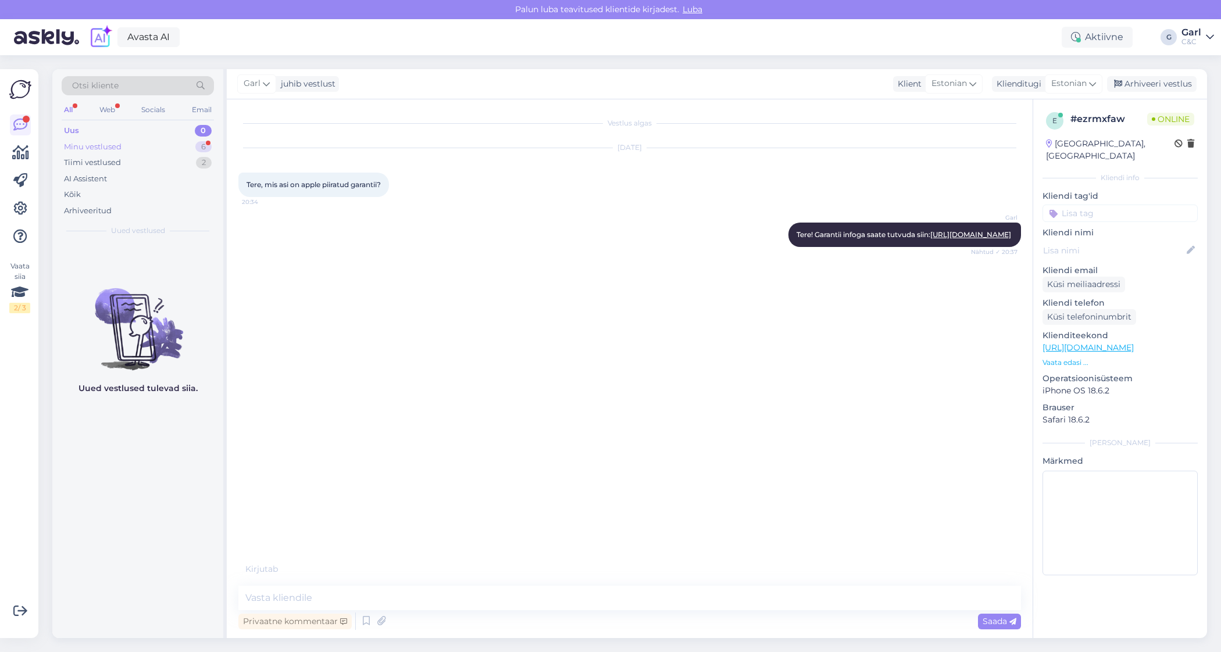
click at [195, 147] on div "6" at bounding box center [203, 147] width 16 height 12
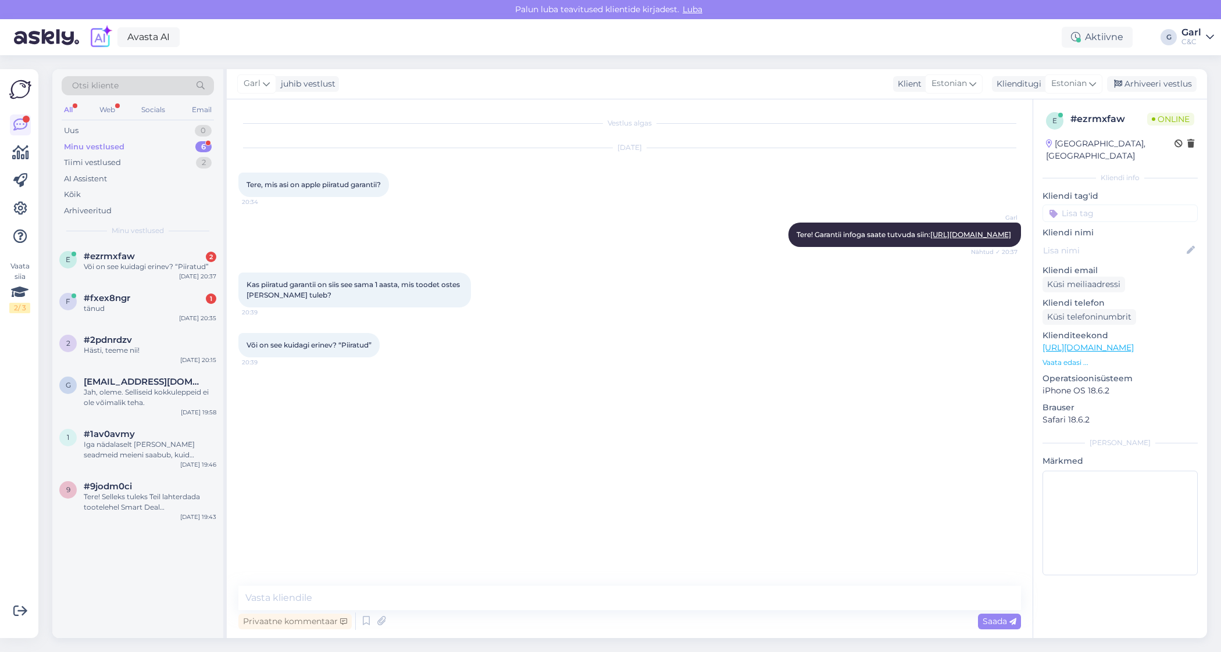
click at [398, 586] on div "Vestlus algas Oct 15 2025 Tere, mis asi on apple piiratud garantii? 20:34 Garl …" at bounding box center [630, 368] width 806 height 539
click at [394, 592] on textarea at bounding box center [629, 598] width 783 height 24
type textarea "Just, see sama."
click at [184, 154] on div "Minu vestlused 6" at bounding box center [138, 147] width 152 height 16
click at [187, 131] on div "Uus 1" at bounding box center [138, 131] width 152 height 16
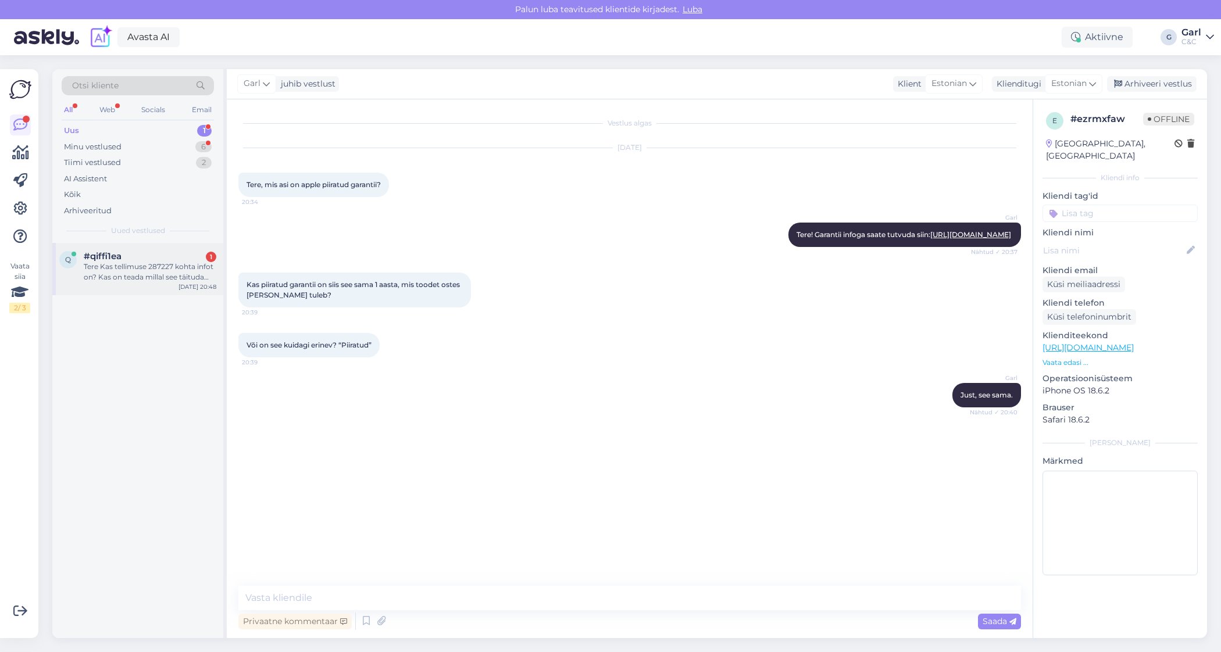
click at [148, 276] on div "Tere Kas tellimuse 287227 kohta infot on? Kas on teada millal see täituda võiks?" at bounding box center [150, 272] width 133 height 21
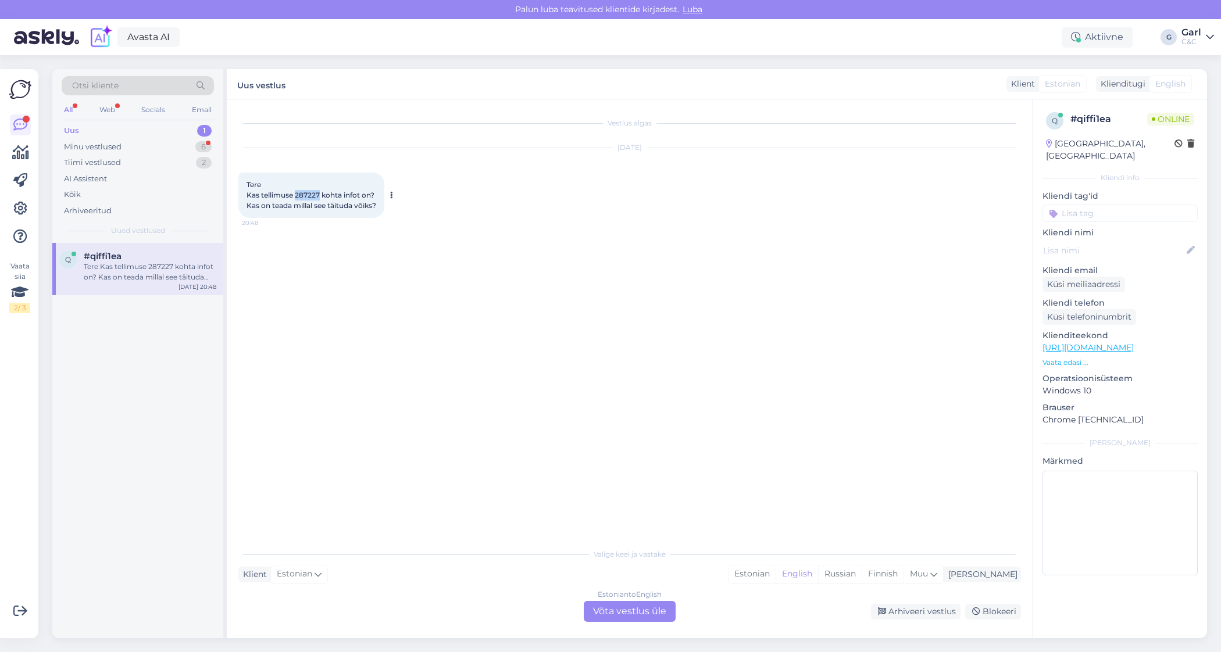
drag, startPoint x: 320, startPoint y: 196, endPoint x: 296, endPoint y: 196, distance: 23.8
click at [296, 196] on span "Tere Kas tellimuse 287227 kohta infot on? Kas on teada millal see täituda võiks?" at bounding box center [312, 195] width 130 height 30
copy span "287227"
click at [776, 583] on div "Estonian" at bounding box center [752, 574] width 47 height 17
click at [634, 592] on div "Estonian to Estonian Võta vestlus üle" at bounding box center [630, 611] width 92 height 21
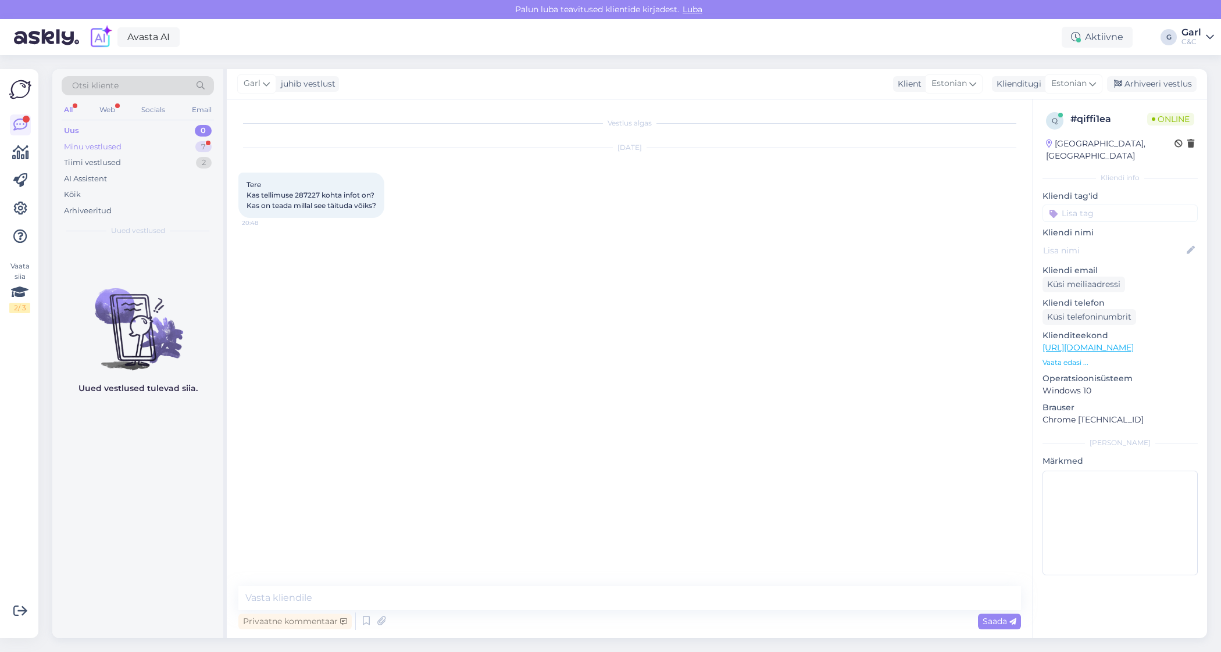
click at [194, 142] on div "Minu vestlused 7" at bounding box center [138, 147] width 152 height 16
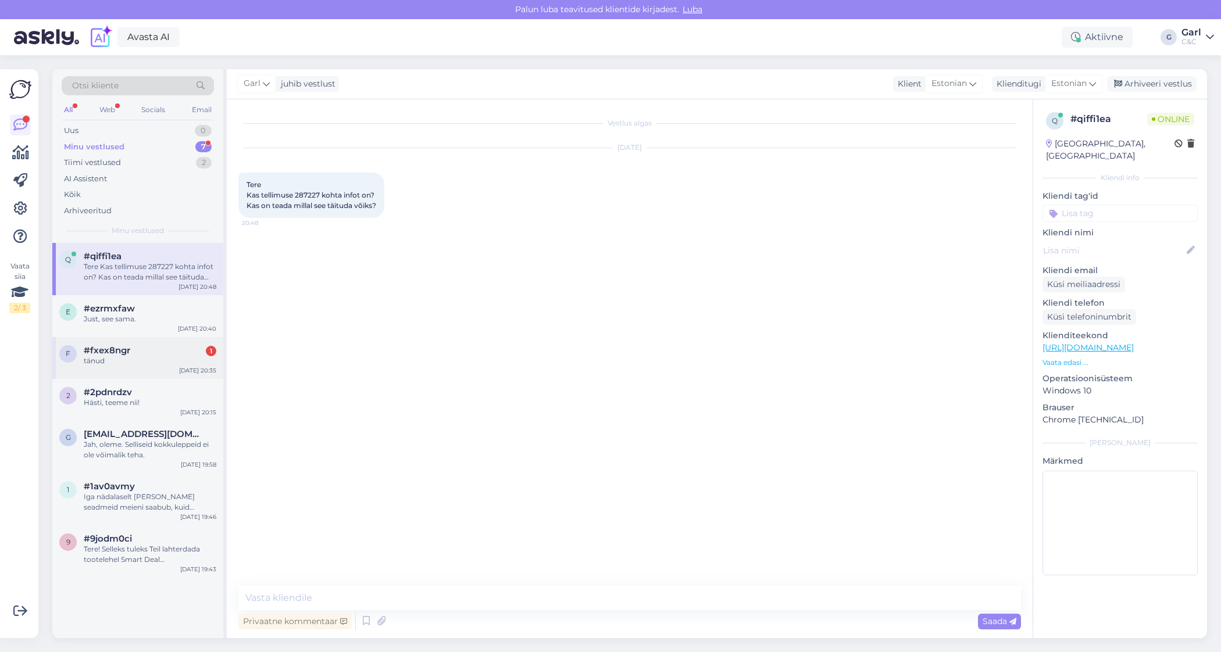
click at [151, 351] on div "#fxex8ngr 1" at bounding box center [150, 350] width 133 height 10
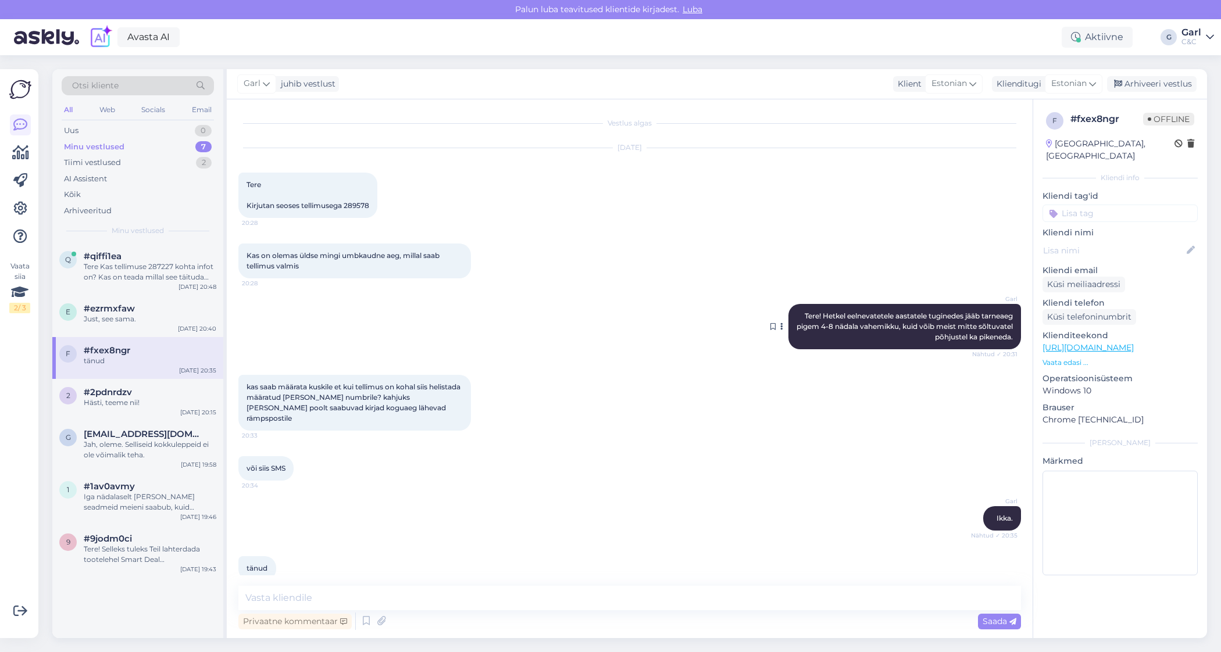
drag, startPoint x: 798, startPoint y: 315, endPoint x: 1013, endPoint y: 341, distance: 216.2
click at [1013, 341] on div "Garl Tere! Hetkel eelnevatetele aastatele tuginedes jääb tarneaeg pigem 4-8 näd…" at bounding box center [904, 326] width 233 height 45
copy span "Tere! Hetkel eelnevatetele aastatele tuginedes jääb tarneaeg pigem 4-8 nädala v…"
click at [151, 278] on div "Tere Kas tellimuse 287227 kohta infot on? Kas on teada millal see täituda võiks?" at bounding box center [150, 272] width 133 height 21
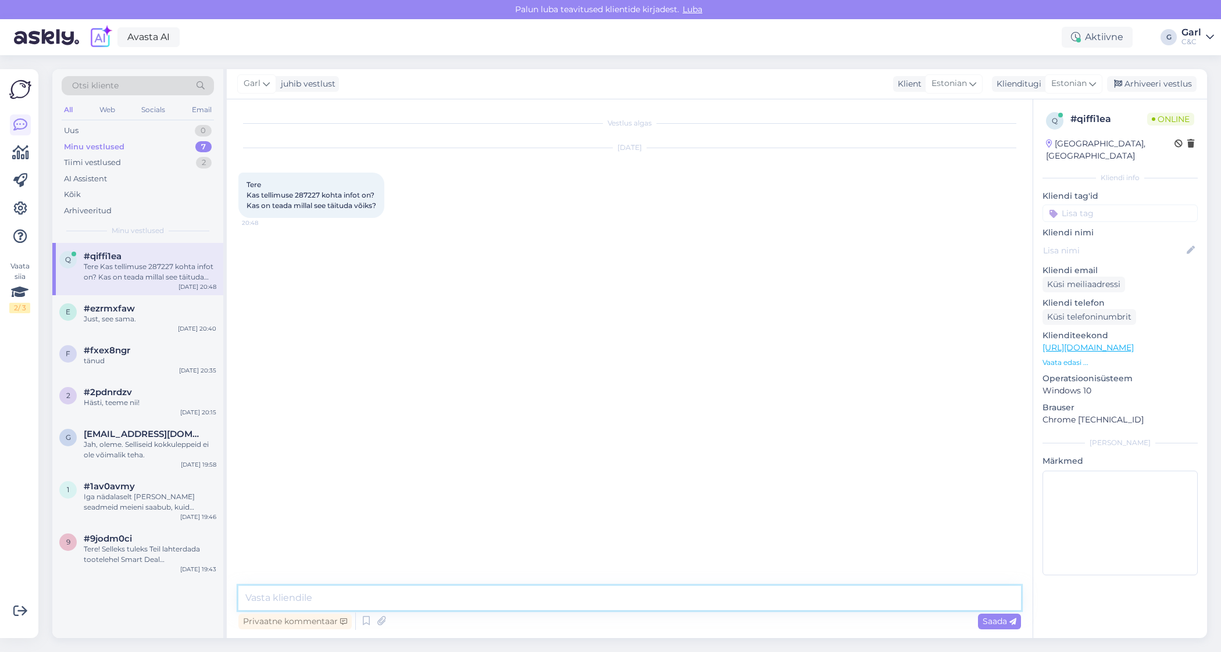
click at [390, 592] on textarea at bounding box center [629, 598] width 783 height 24
paste textarea "Tere! Hetkel eelnevatetele aastatele tuginedes jääb tarneaeg pigem 4-8 nädala v…"
drag, startPoint x: 294, startPoint y: 195, endPoint x: 321, endPoint y: 194, distance: 26.8
click at [322, 195] on span "Tere Kas tellimuse 287227 kohta infot on? Kas on teada millal see täituda võiks?" at bounding box center [312, 195] width 130 height 30
copy span "287227"
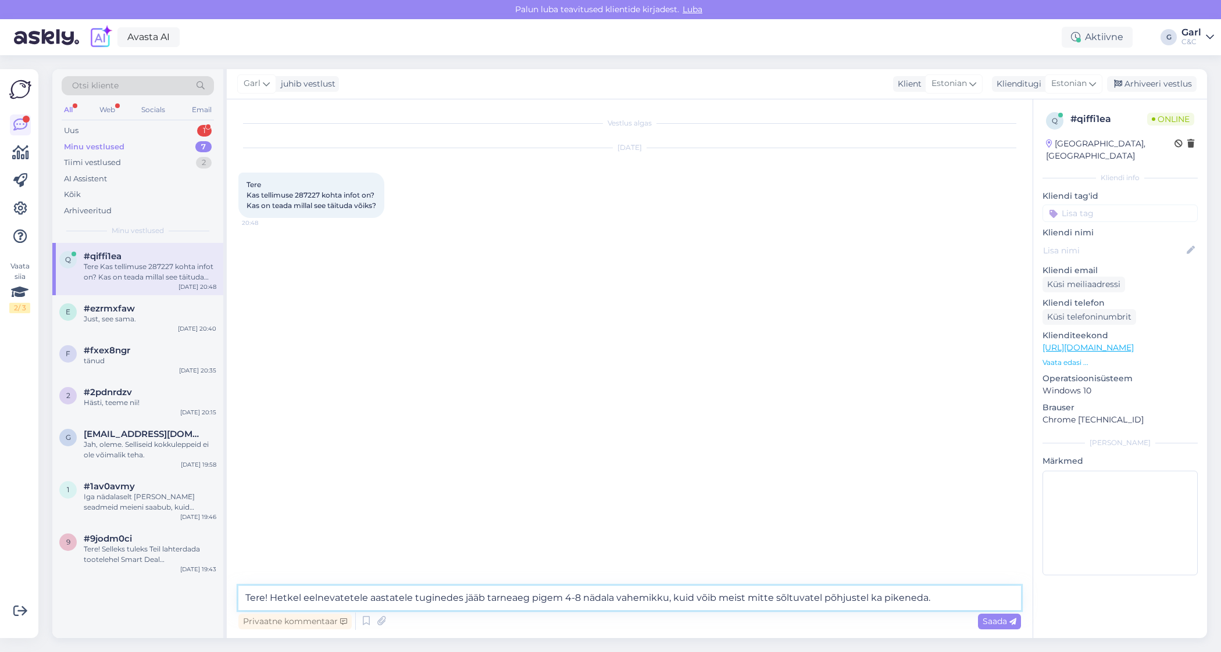
click at [530, 592] on textarea "Tere! Hetkel eelnevatetele aastatele tuginedes jääb tarneaeg pigem 4-8 nädala v…" at bounding box center [629, 598] width 783 height 24
click at [898, 592] on textarea "Tere! Hetkel eelnevatetele aastatele tuginedes jääb tarneaeg pigem 4-8 nädala v…" at bounding box center [629, 598] width 783 height 24
click at [966, 592] on textarea "Tere! Hetkel eelnevatetele aastatele tuginedes jääb tarneaeg pigem 4-8 nädala v…" at bounding box center [629, 598] width 783 height 24
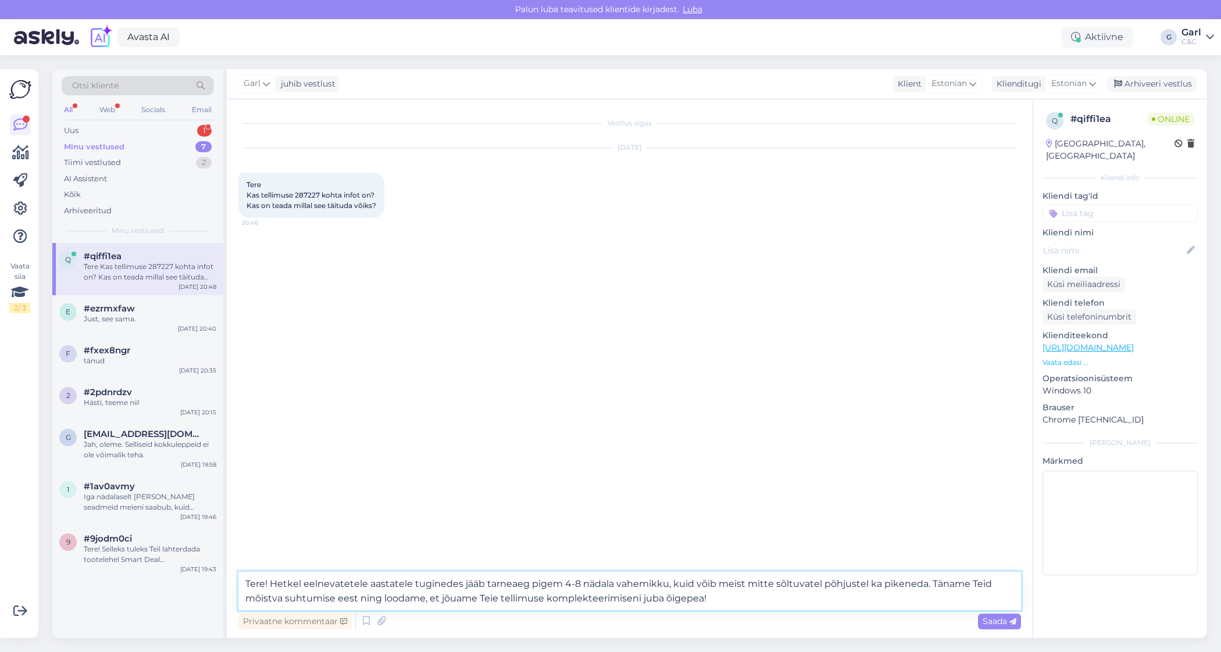
type textarea "Tere! Hetkel eelnevatetele aastatele tuginedes jääb tarneaeg pigem 4-8 nädala v…"
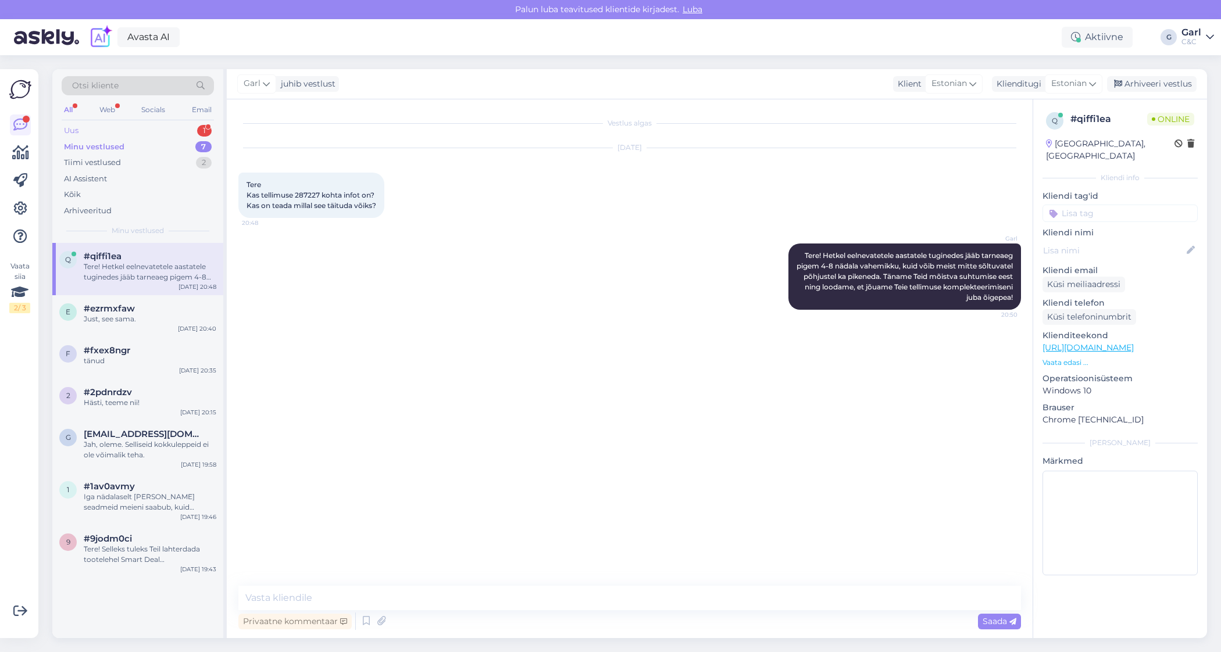
click at [199, 129] on div "1" at bounding box center [204, 131] width 15 height 12
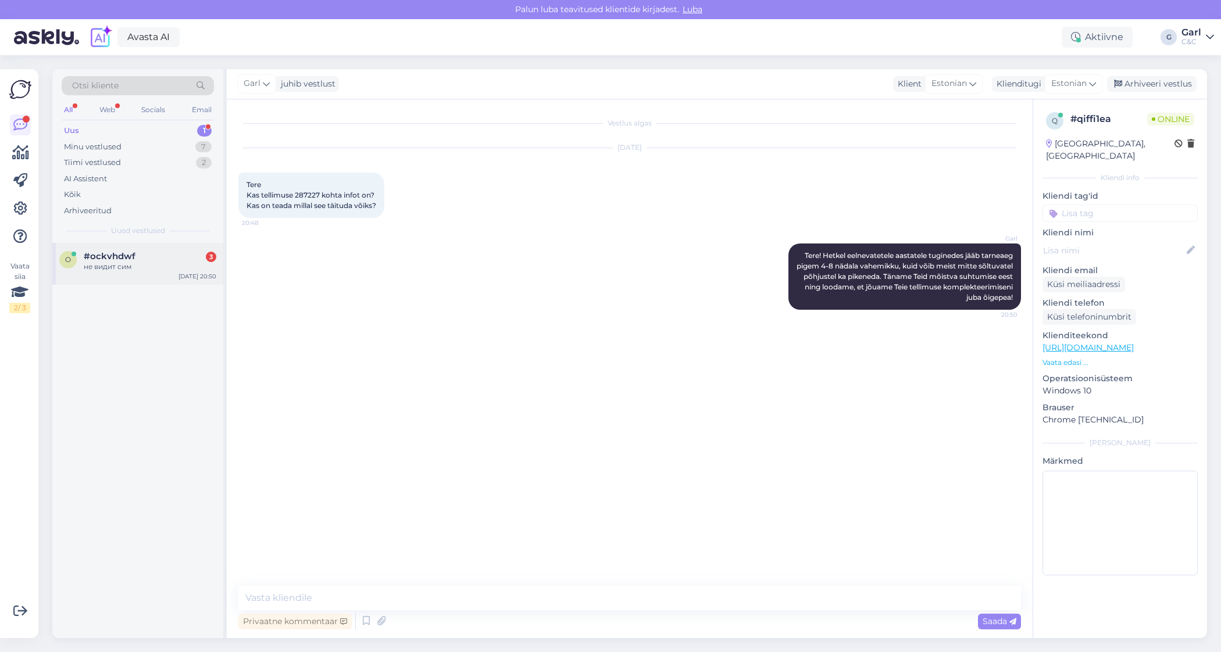
click at [172, 266] on div "не видит сим" at bounding box center [150, 267] width 133 height 10
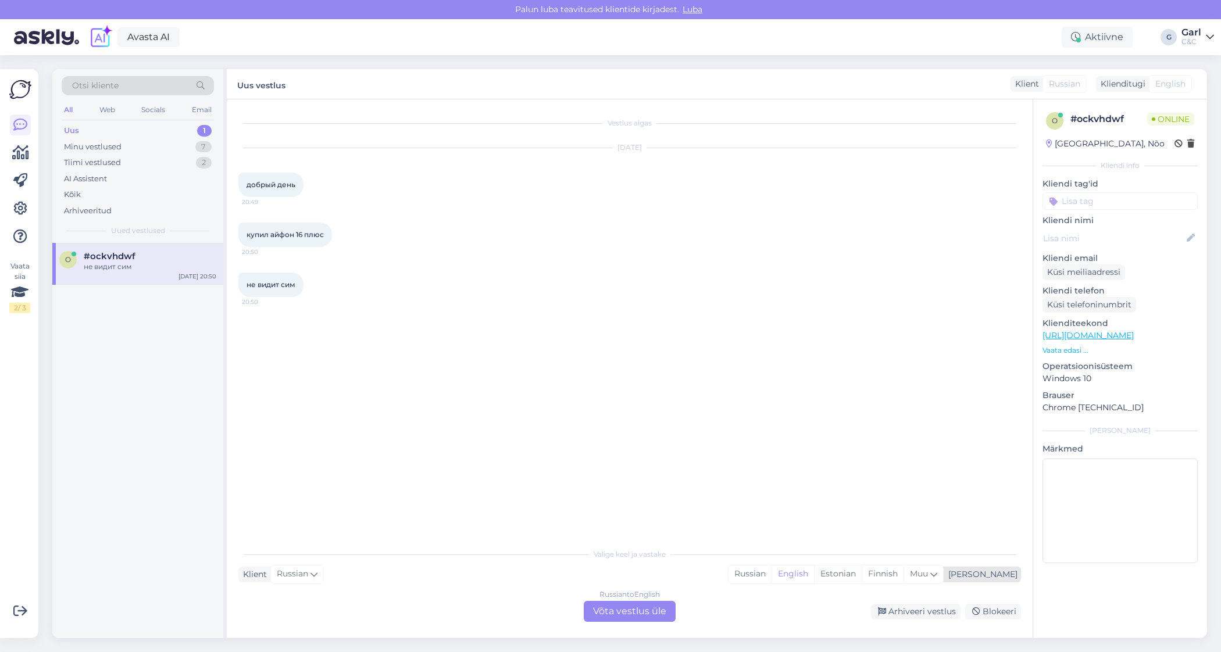
click at [862, 578] on div "Estonian" at bounding box center [838, 574] width 48 height 17
click at [658, 592] on div "Russian to Estonian Võta vestlus üle" at bounding box center [630, 611] width 92 height 21
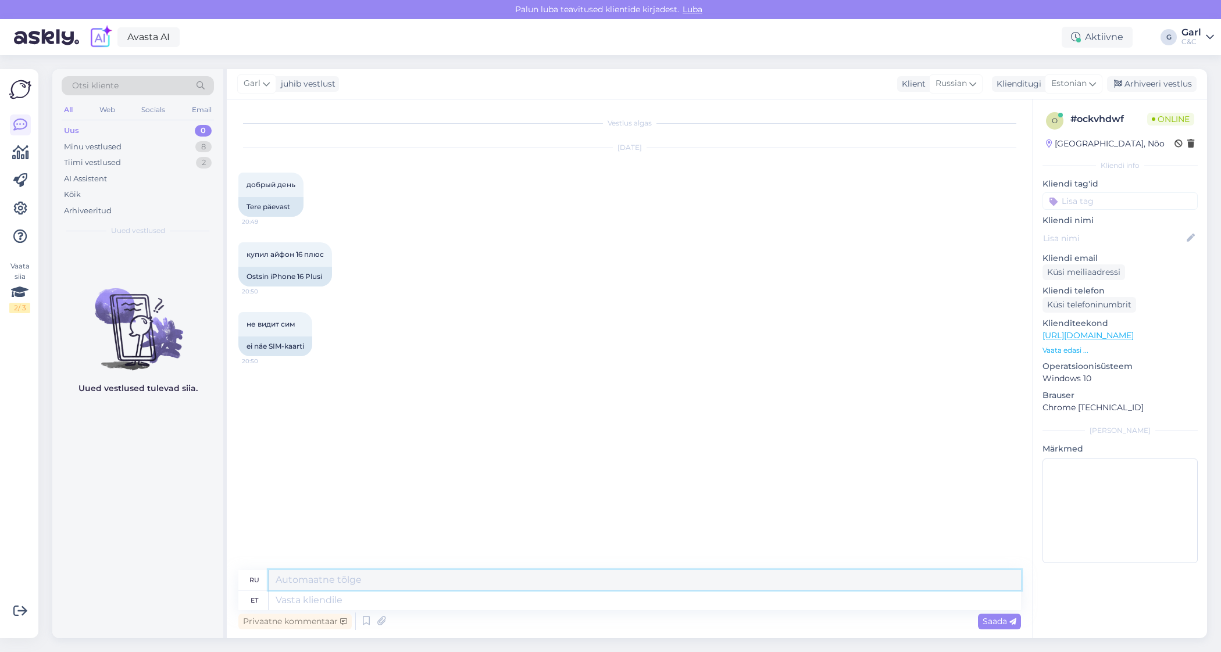
click at [612, 587] on textarea at bounding box center [645, 580] width 752 height 20
click at [595, 592] on textarea at bounding box center [645, 601] width 752 height 20
click at [592, 592] on textarea at bounding box center [645, 601] width 752 height 20
type textarea "Tere!"
type textarea "Привет!"
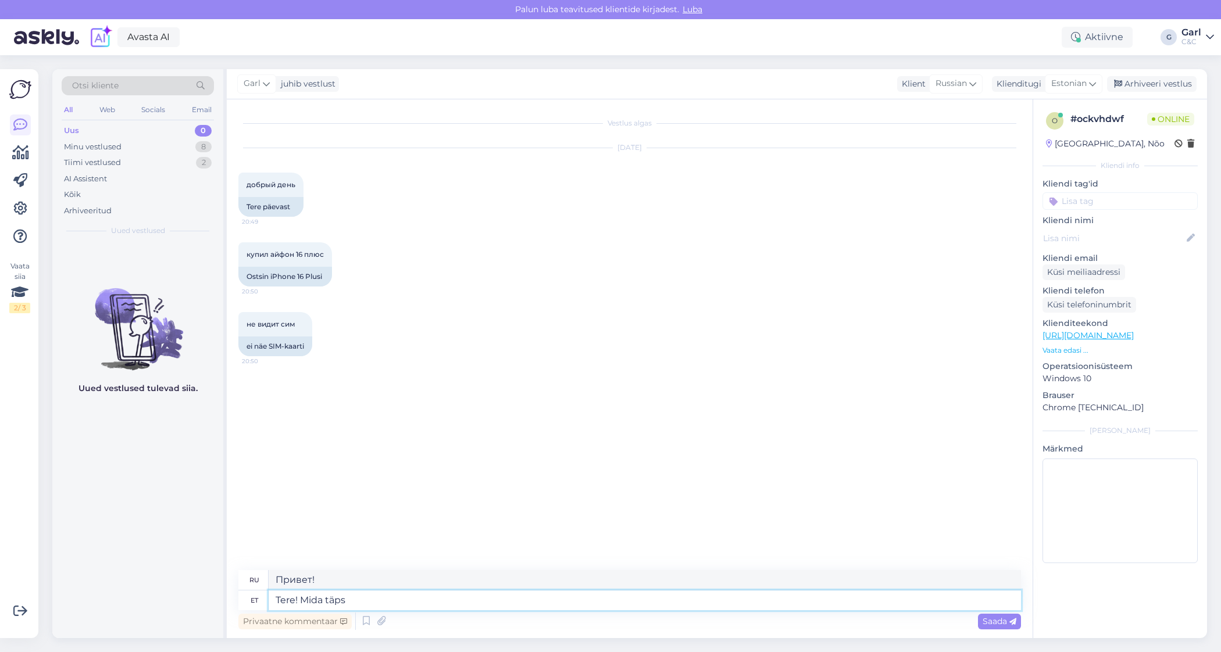
type textarea "Tere! Mida täpse"
type textarea "Привет! Что?"
type textarea "Tere! Mida täpsemalt si"
type textarea "Привет! Что именно?"
type textarea "Tere! Mida täpsemalt selle all m"
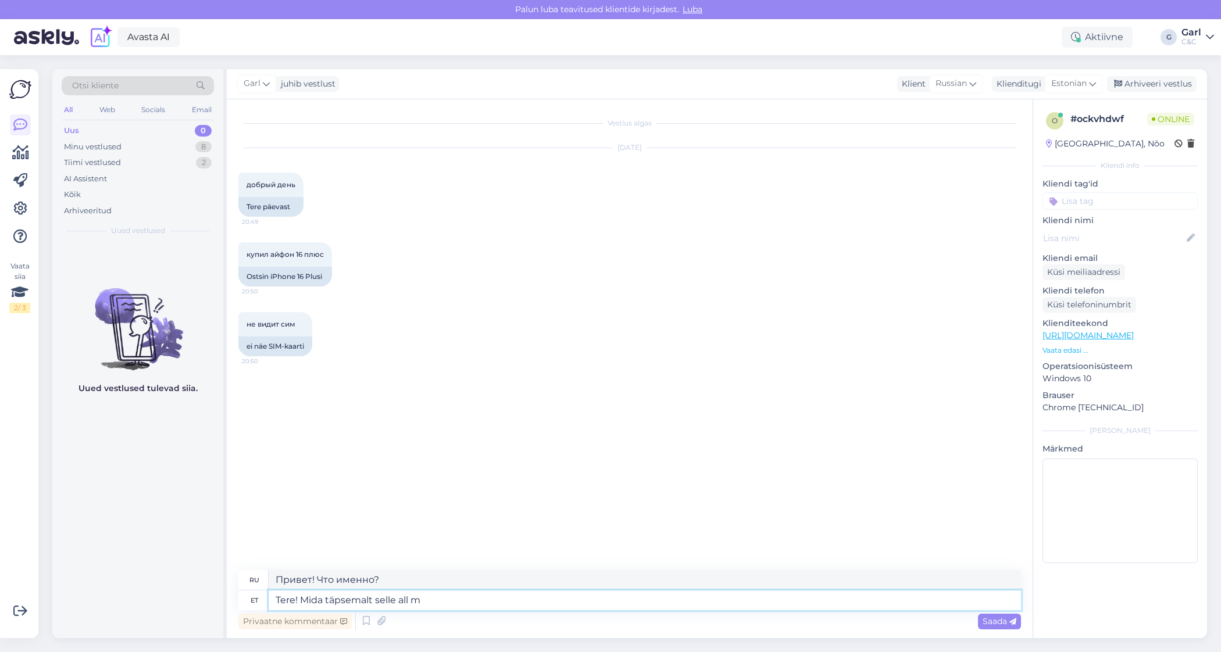
type textarea "Привет! Что это такое?"
type textarea "Tere! Mida täpsemalt selle all mõt"
type textarea "Привет! Что именно под этим?"
type textarea "Tere! Mida täpsemalt selle all mõtlete?"
type textarea "Привет! Что именно ты имеешь в виду?"
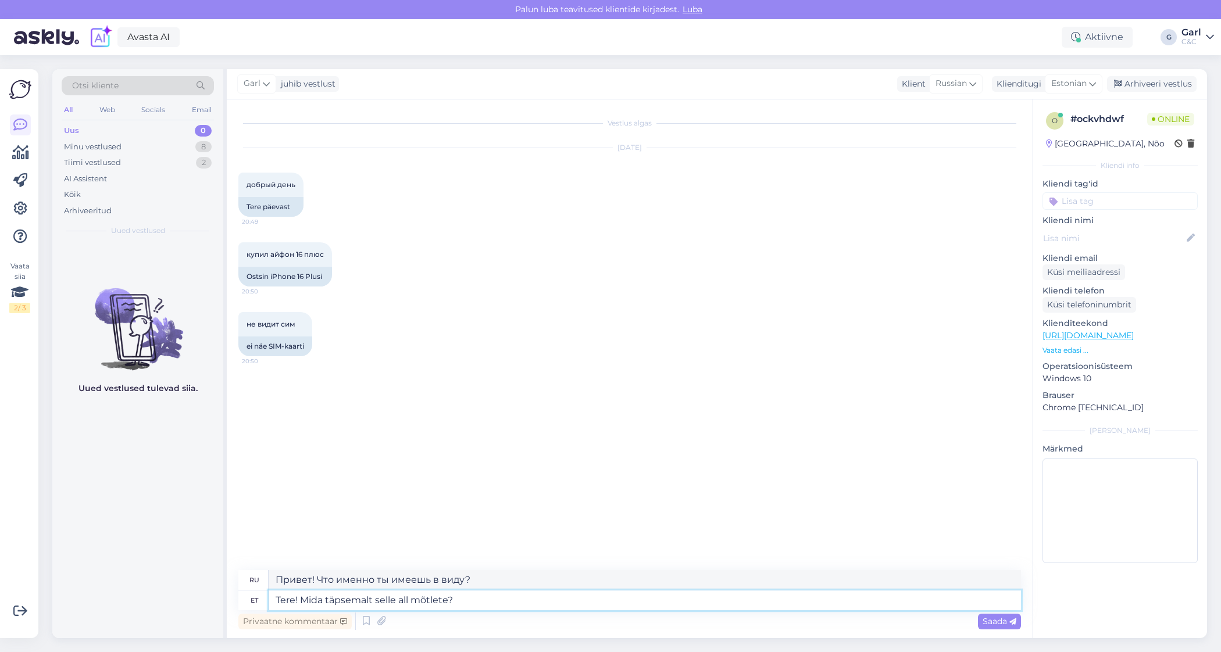
type textarea "Tere! Mida täpsemalt selle all mõtlete?"
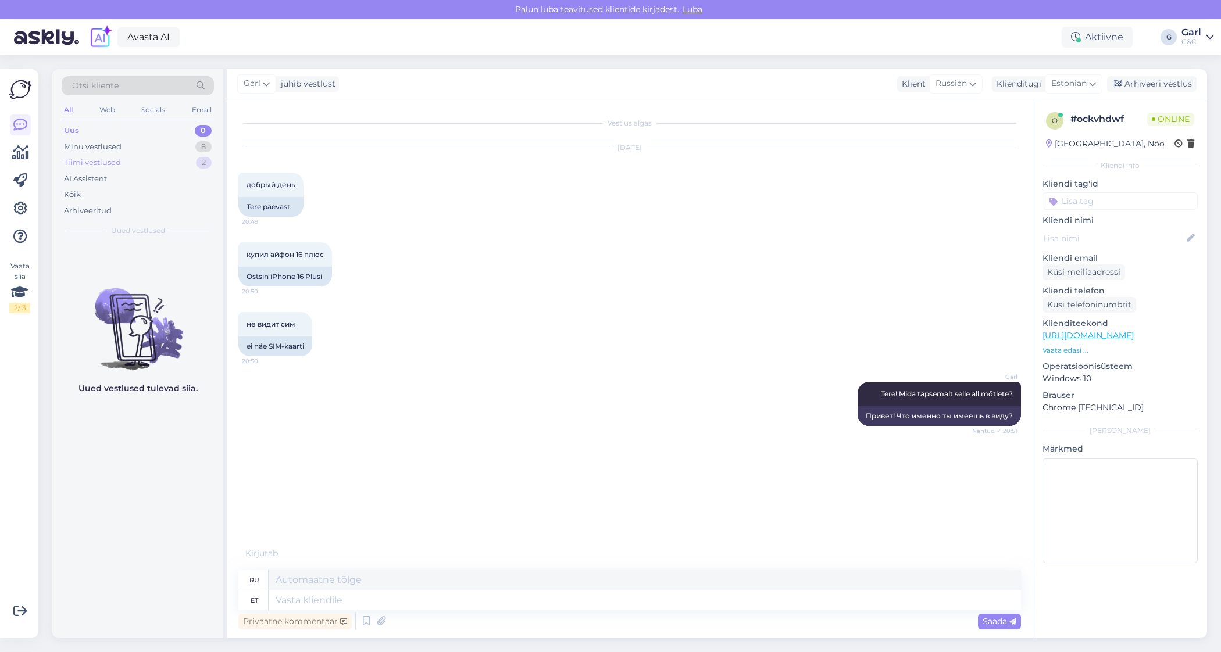
click at [185, 155] on div "Tiimi vestlused 2" at bounding box center [138, 163] width 152 height 16
click at [185, 152] on div "Minu vestlused 8" at bounding box center [138, 147] width 152 height 16
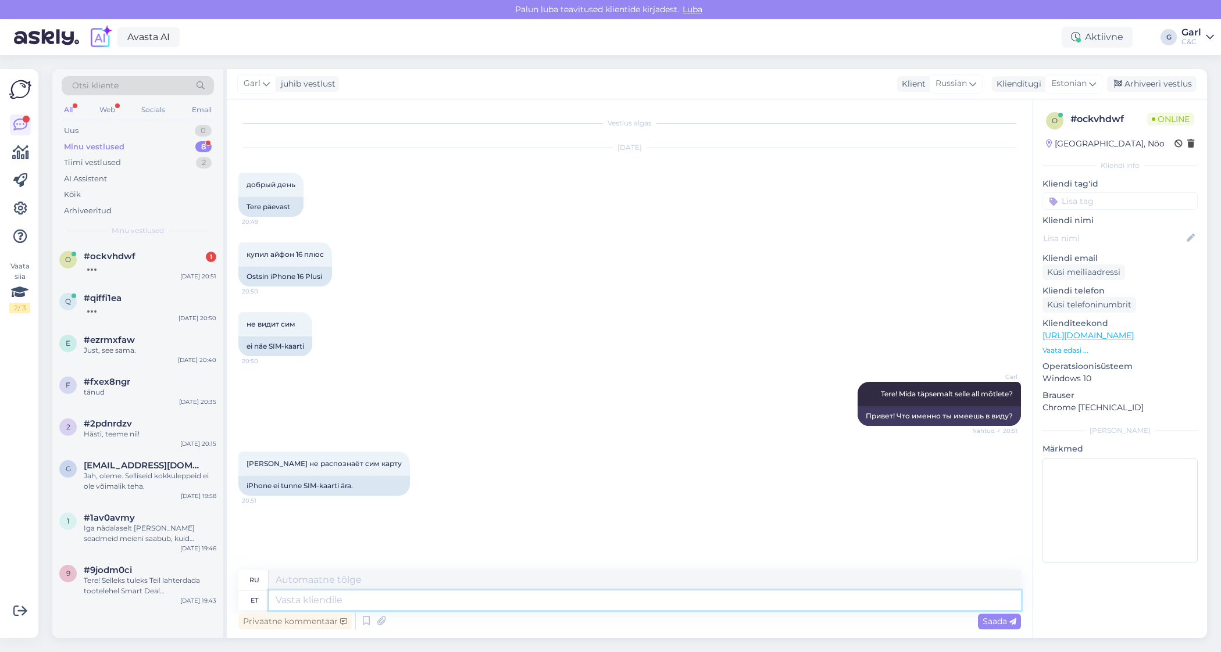
click at [318, 592] on textarea at bounding box center [645, 601] width 752 height 20
type textarea "Soovitan soovid"
type textarea "Я рекомендую"
type textarea "Soovitan soovida ka mõ"
type textarea "Я рекомендую желающим"
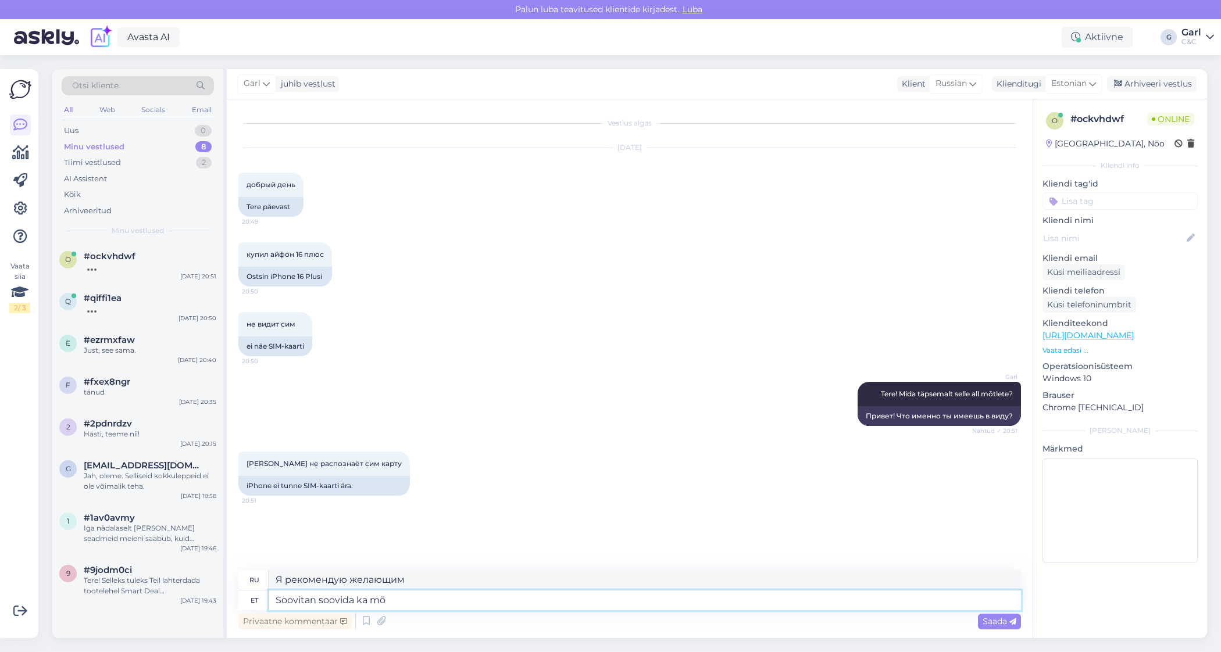
type textarea "Soovitan soovida ka mõn"
type textarea "Я также рекомендую пожелать"
type textarea "Soovitan soovida ka mõnda teiste"
type textarea "Я также рекомендую пожелать чего-то"
type textarea "Soovitan soovida ka mõnda teiste sim-"
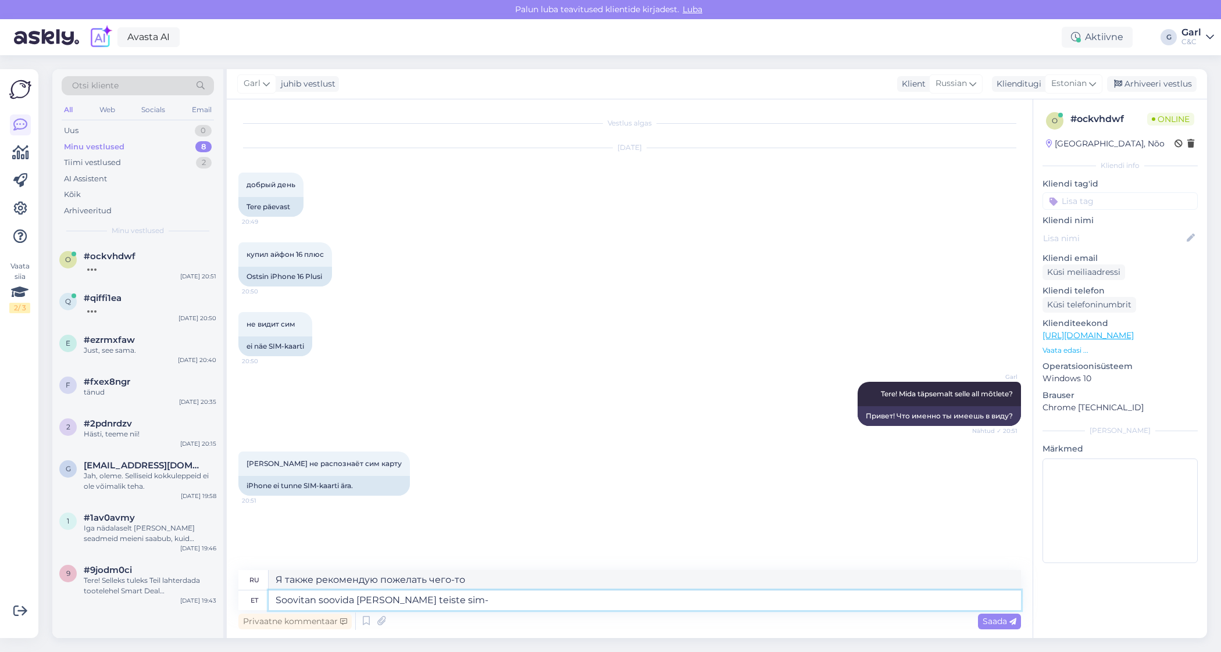
type textarea "Я рекомендую пожелать того же и другим."
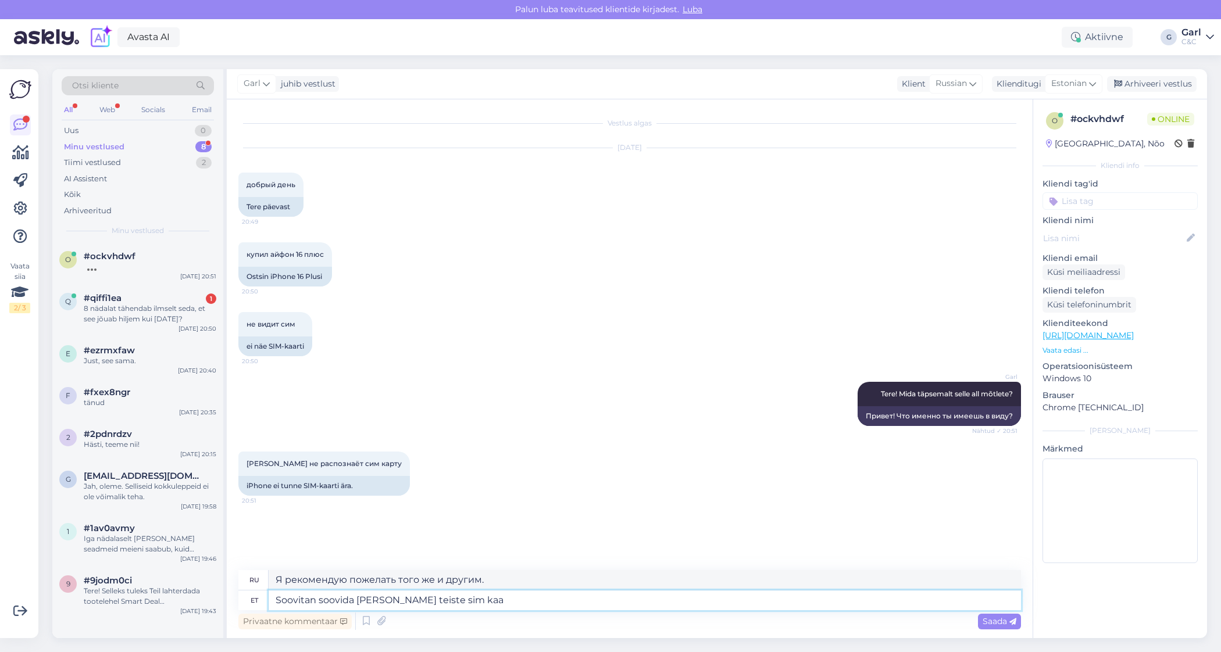
type textarea "Soovitan soovida ka mõnda teiste sim kaar"
type textarea "Я рекомендую также пожелать и других симов."
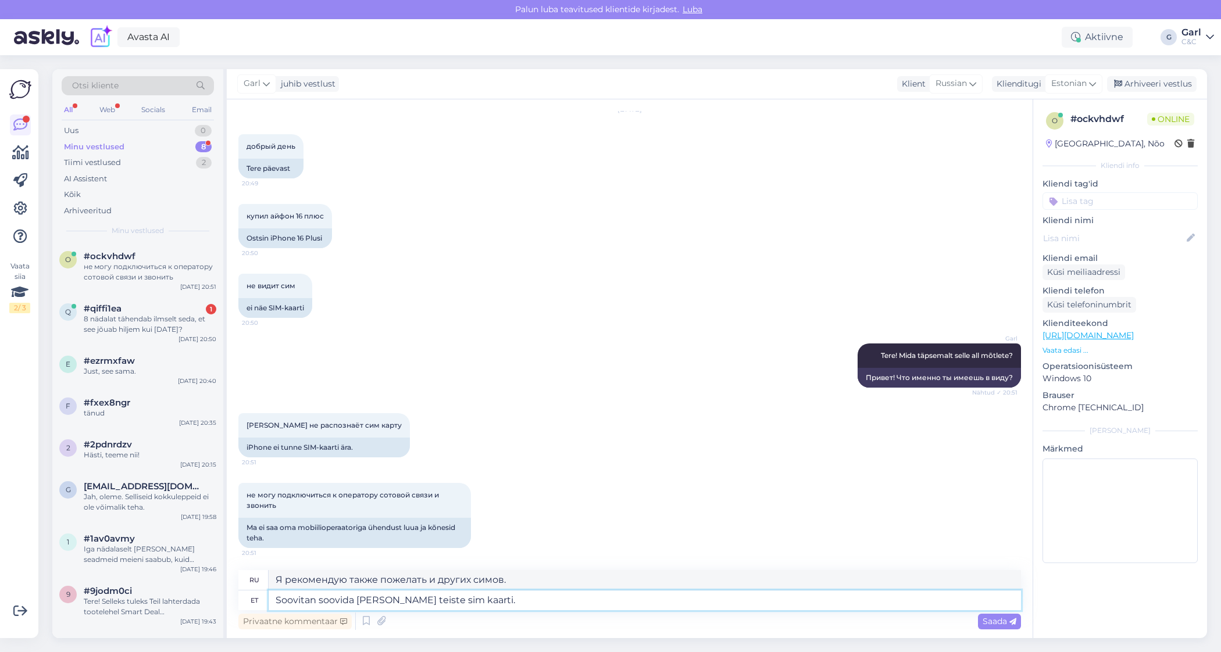
type textarea "Soovitan soovida ka mõnda teiste sim kaarti."
type textarea "Я рекомендую также запросить несколько других SIM-карт."
type textarea "Kust t"
type textarea "Где"
type textarea "Kust te sell"
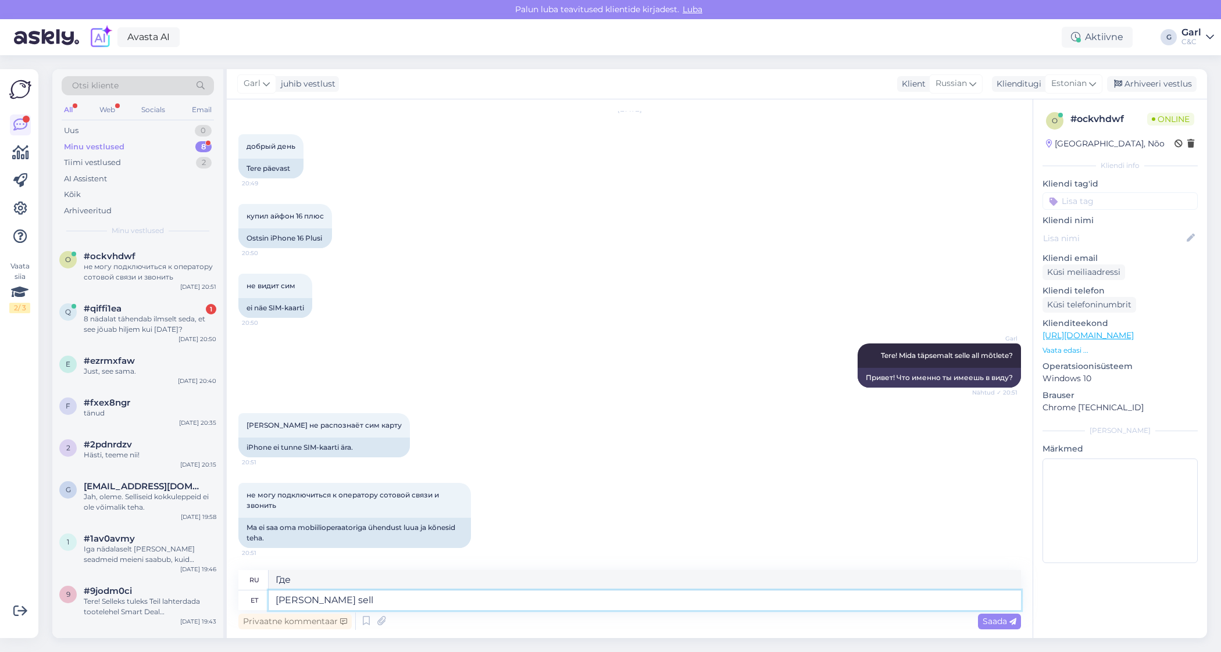
type textarea "Откуда ты?"
type textarea "Kust te selle"
type textarea "Откуда ты это взял?"
type textarea "Kust te selle seadme ostsi"
type textarea "Где вы взяли это устройство?"
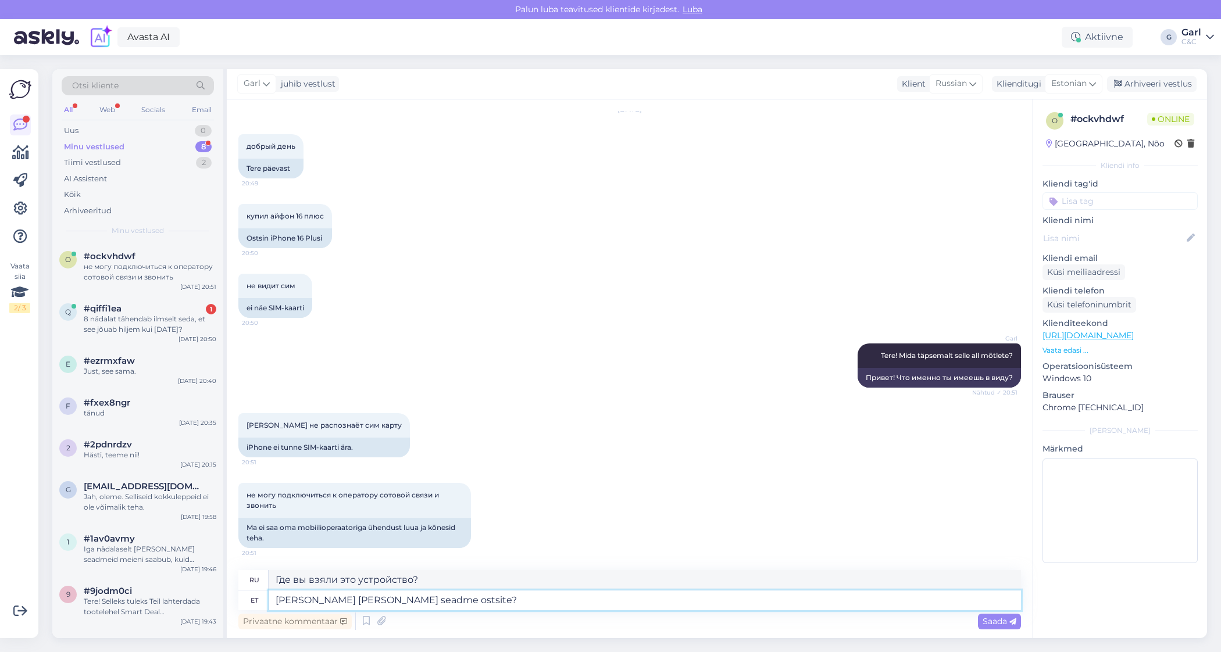
type textarea "[PERSON_NAME] [PERSON_NAME] seadme ostsite?"
type textarea "Где вы купили это устройство?"
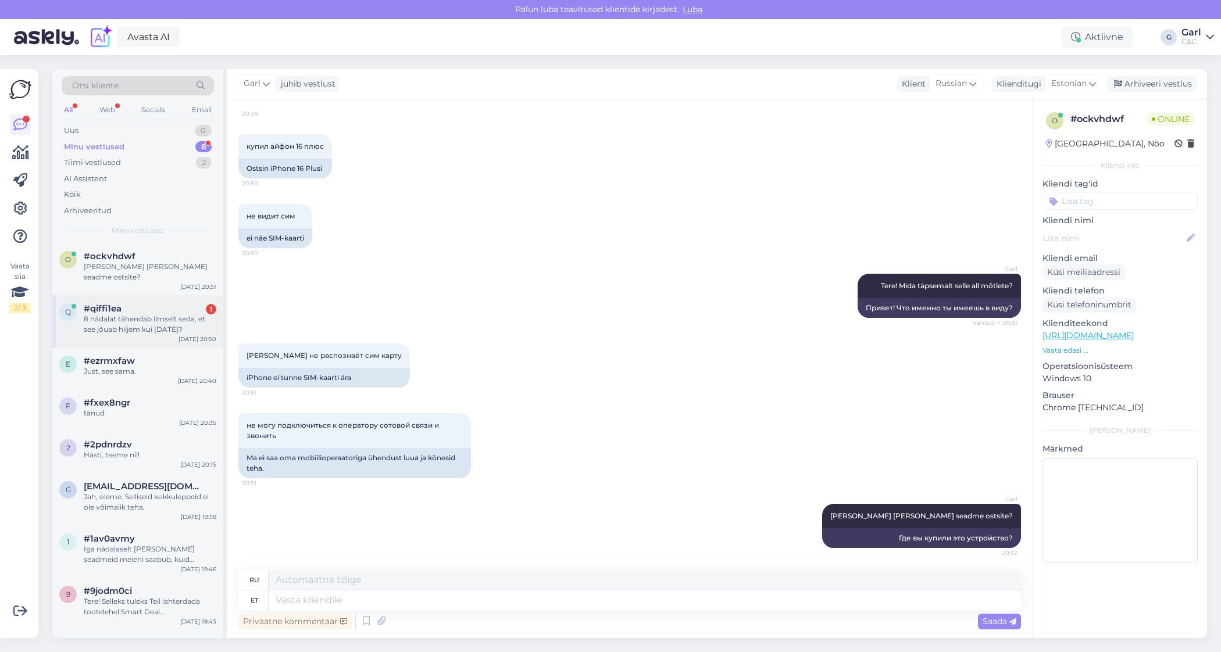
click at [141, 331] on div "q #qiffi1ea 1 8 nädalat tähendab ilmselt seda, et see jõuab hiljem kui 10. nove…" at bounding box center [137, 321] width 171 height 52
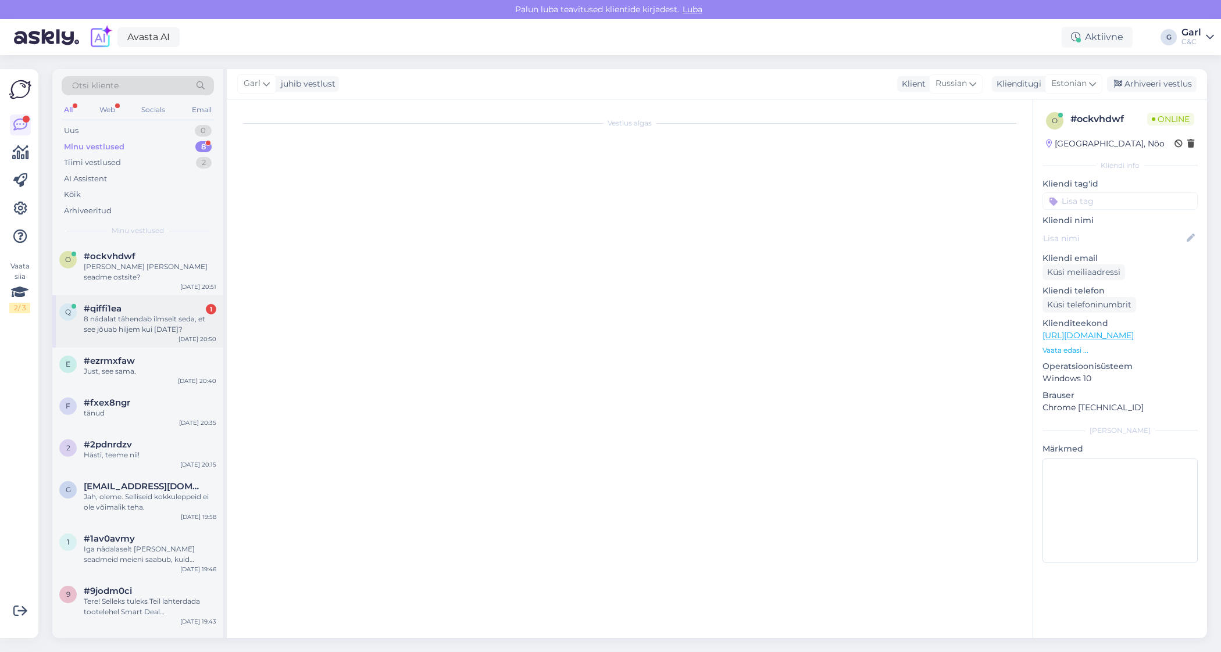
scroll to position [0, 0]
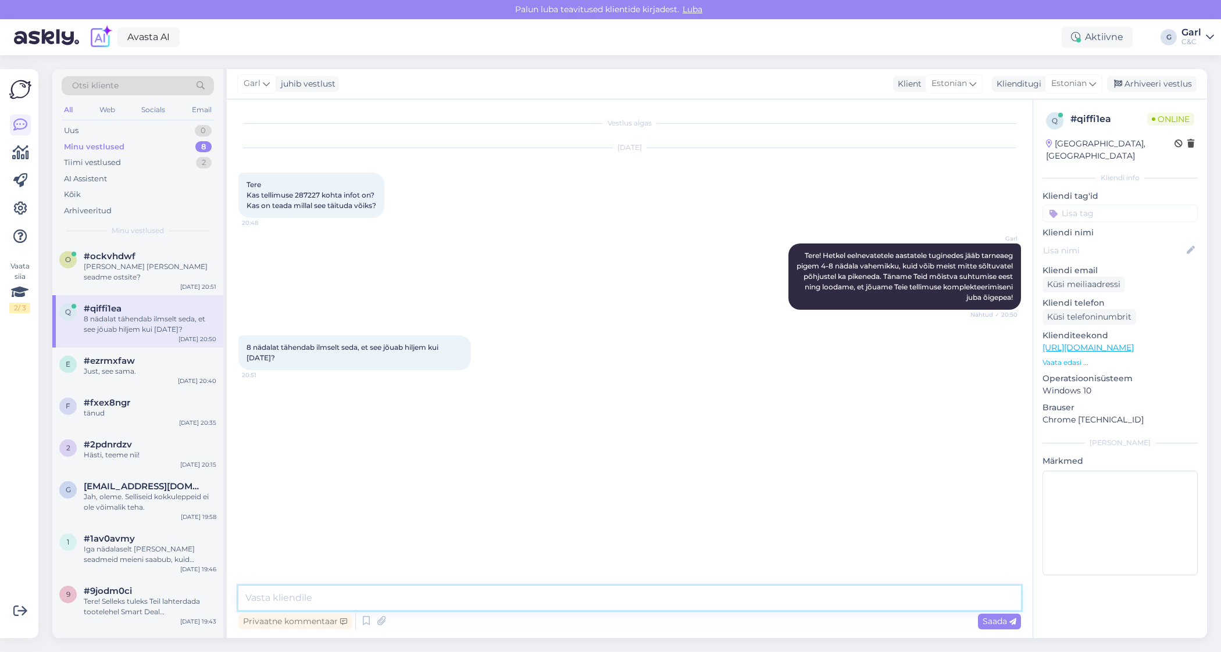
click at [409, 587] on textarea at bounding box center [629, 598] width 783 height 24
click at [404, 592] on textarea at bounding box center [629, 598] width 783 height 24
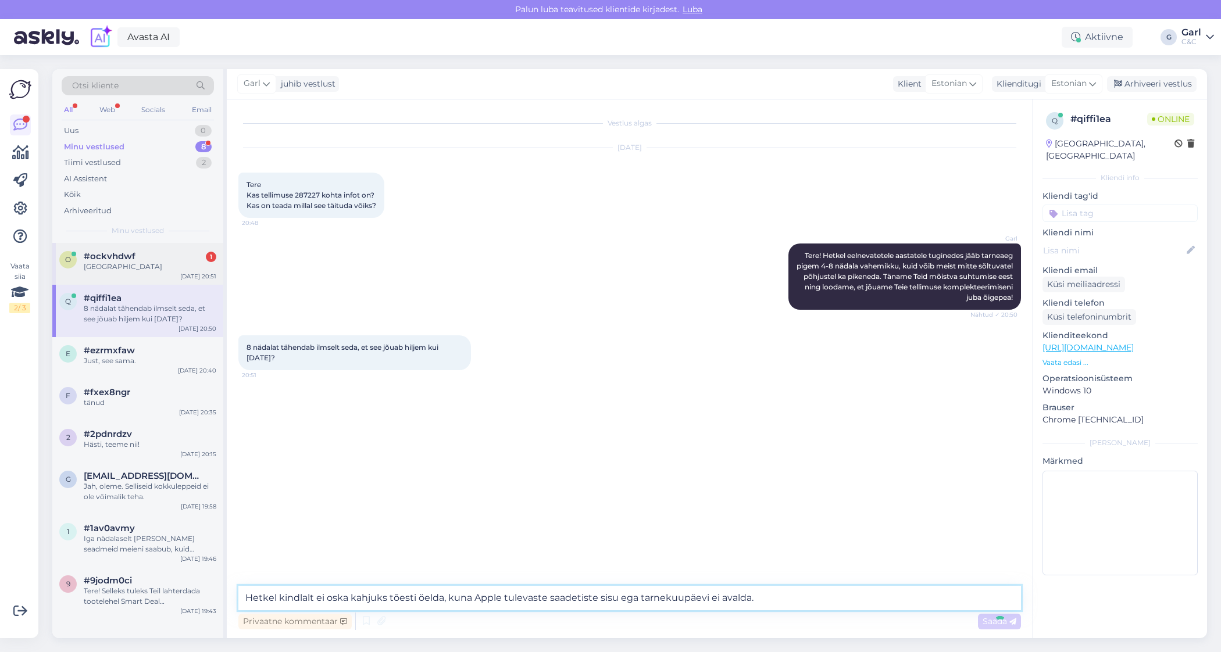
type textarea "Hetkel kindlalt ei oska kahjuks tõesti öelda, kuna Apple tulevaste saadetiste s…"
click at [191, 275] on div "[DATE] 20:51" at bounding box center [198, 276] width 36 height 9
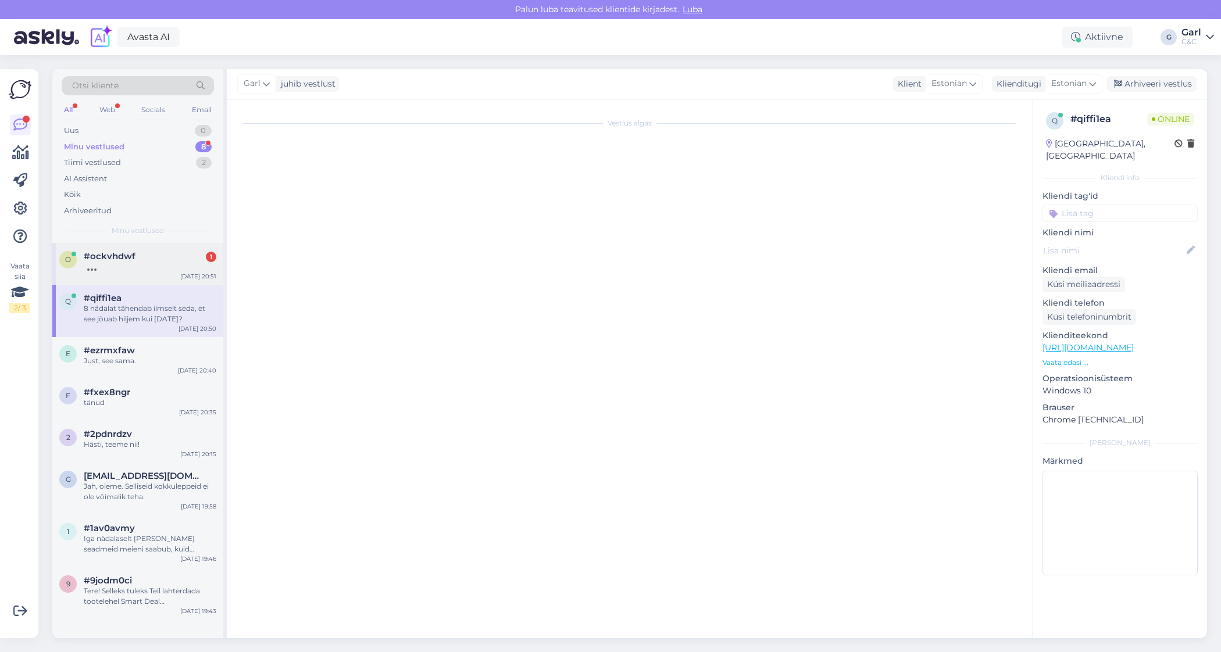
click at [156, 252] on div "#ockvhdwf 1" at bounding box center [150, 256] width 133 height 10
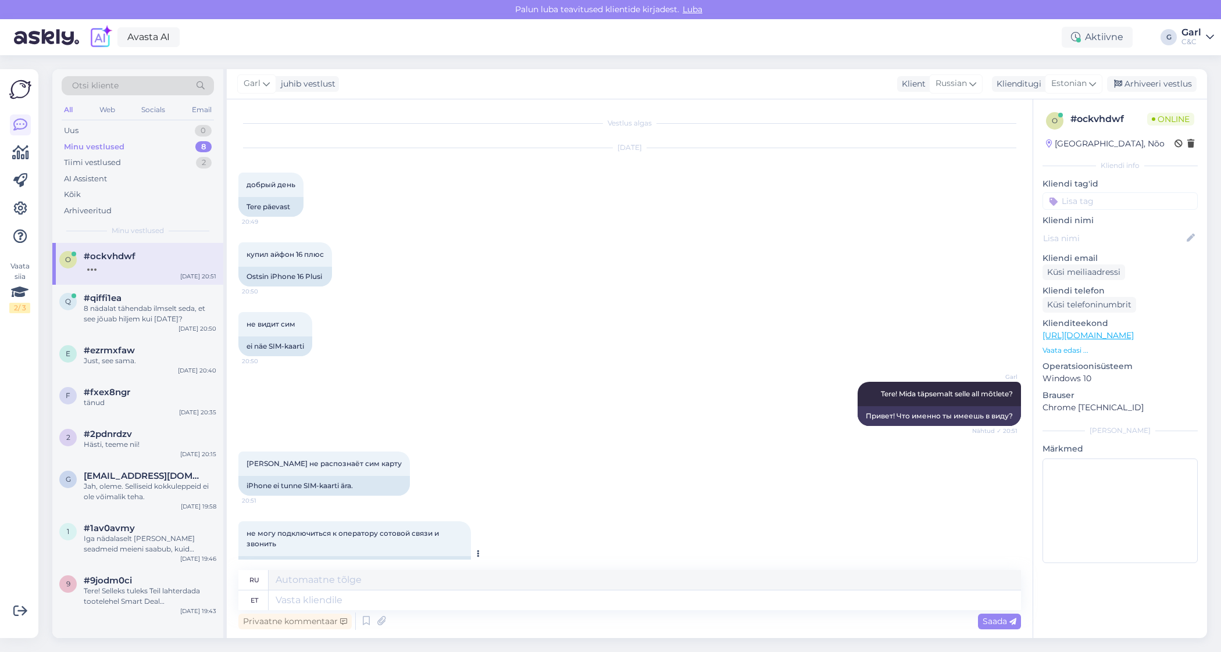
scroll to position [178, 0]
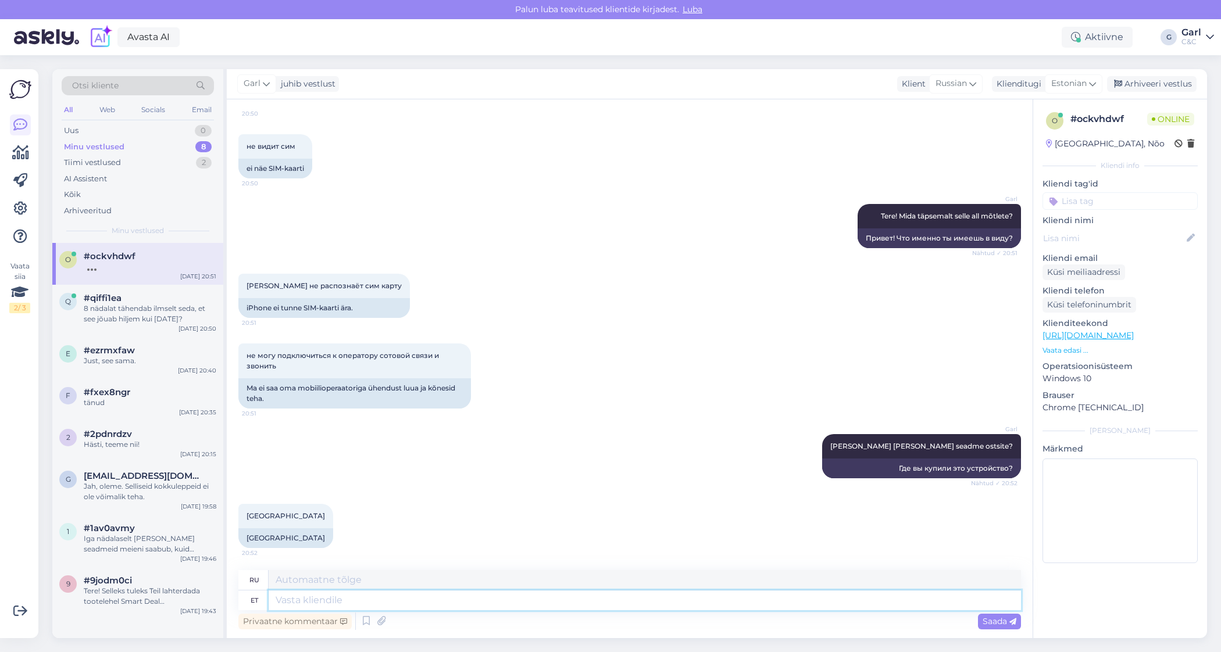
click at [339, 592] on textarea at bounding box center [645, 601] width 752 height 20
click at [392, 592] on textarea "Kas meie kauplusest?" at bounding box center [645, 601] width 752 height 20
click at [406, 592] on textarea "Kas meie kauplusest?" at bounding box center [645, 601] width 752 height 20
type textarea "Kas meie kauplusest?"
click at [161, 319] on div "8 nädalat tähendab ilmselt seda, et see jõuab hiljem kui [DATE]?" at bounding box center [150, 314] width 133 height 21
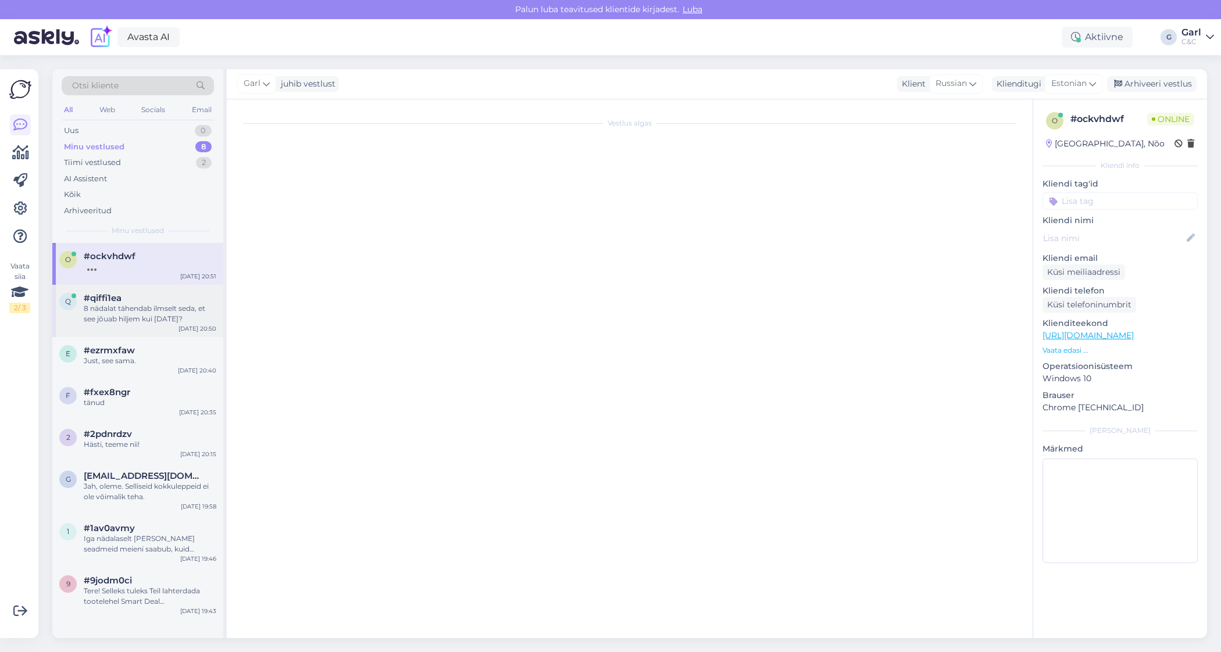
scroll to position [0, 0]
click at [156, 319] on div "8 nädalat tähendab ilmselt seda, et see jõuab hiljem kui [DATE]?" at bounding box center [150, 314] width 133 height 21
click at [160, 265] on div at bounding box center [150, 267] width 133 height 10
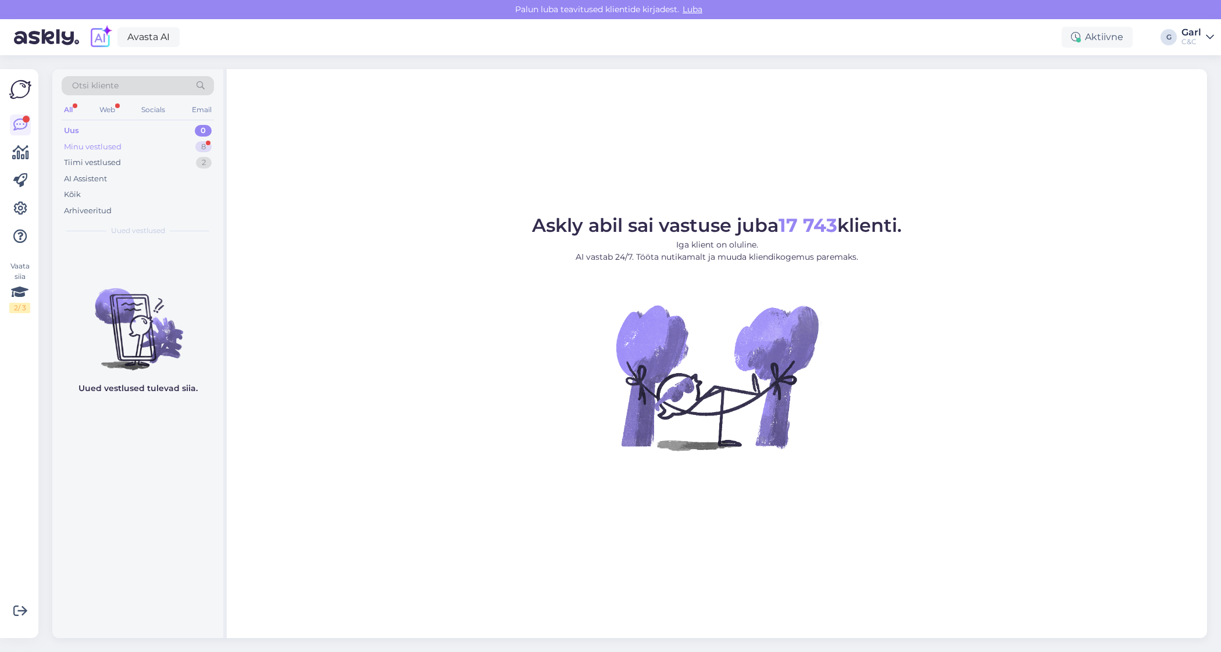
click at [163, 152] on div "Minu vestlused 8" at bounding box center [138, 147] width 152 height 16
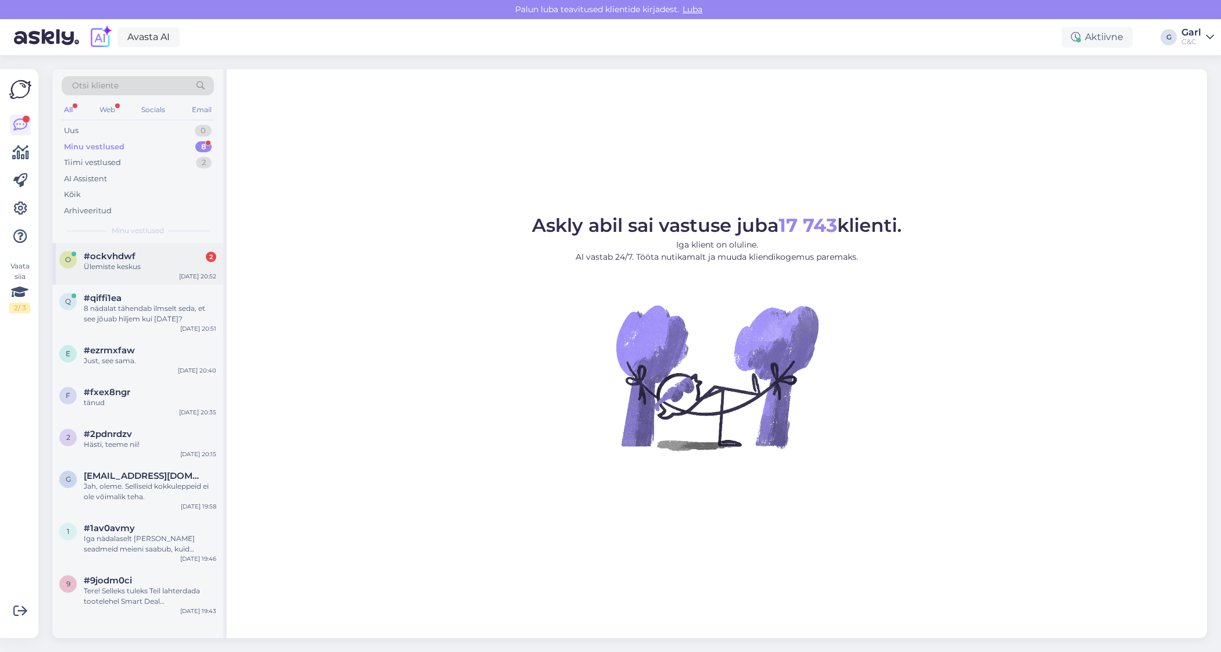
click at [180, 276] on div "o #ockvhdwf 2 Ülemiste keskus [DATE] 20:52" at bounding box center [137, 264] width 171 height 42
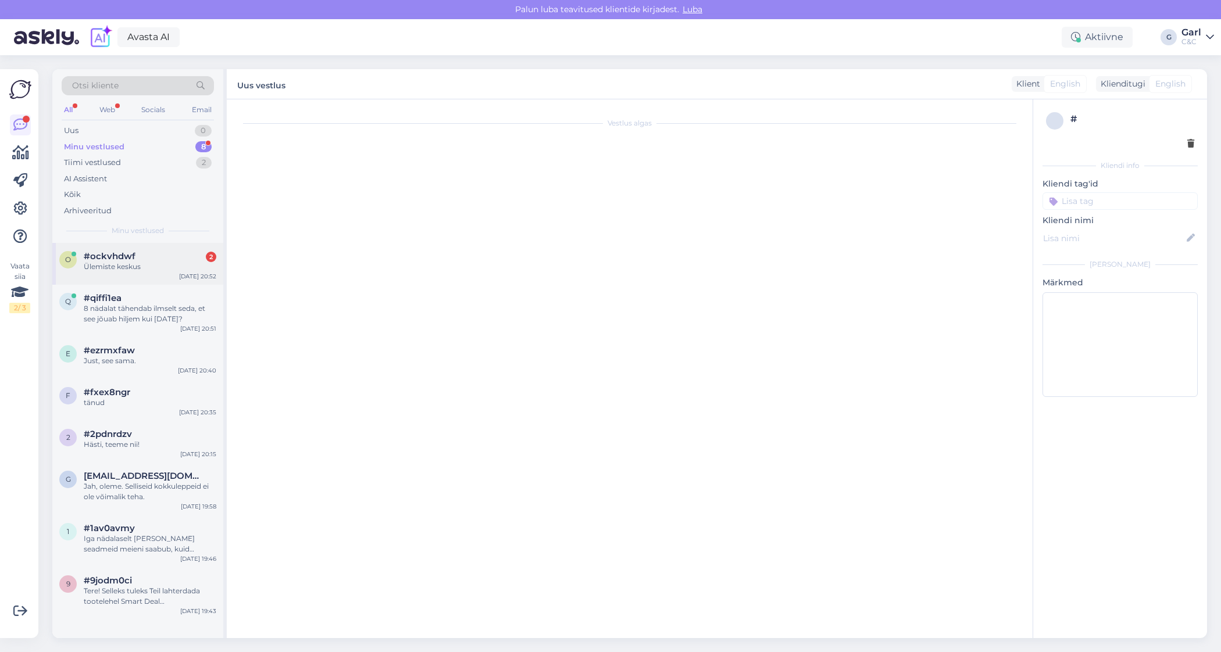
scroll to position [237, 0]
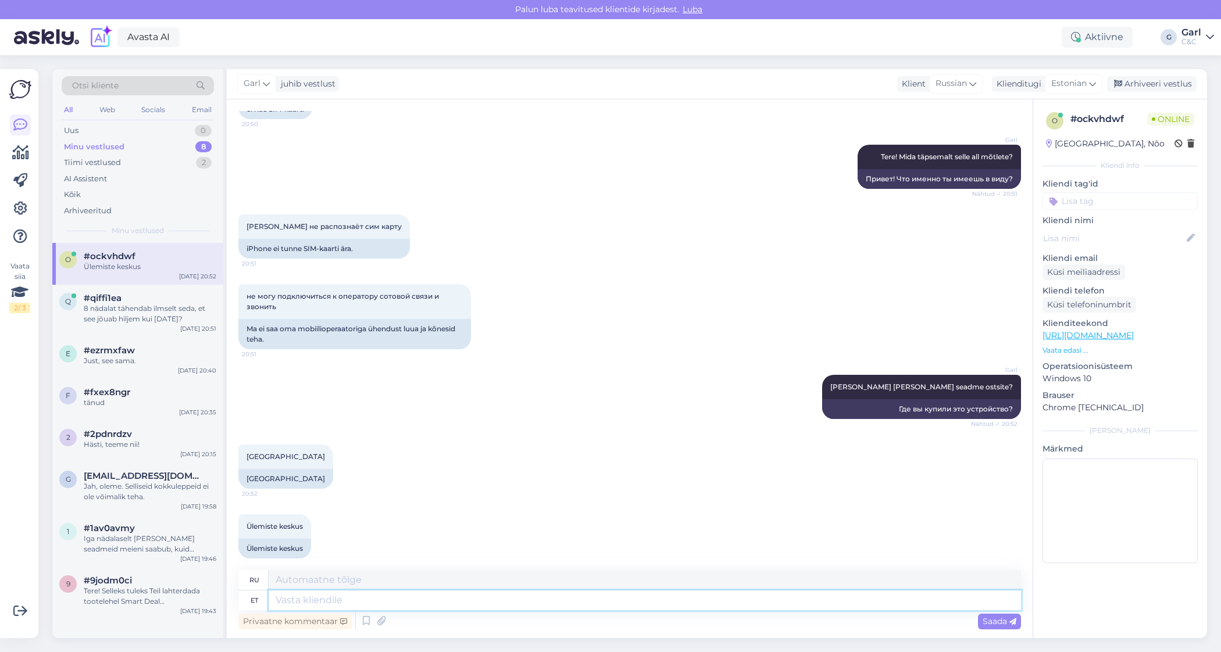
click at [500, 606] on textarea at bounding box center [645, 601] width 752 height 20
type textarea "Kas te"
type textarea "Ты"
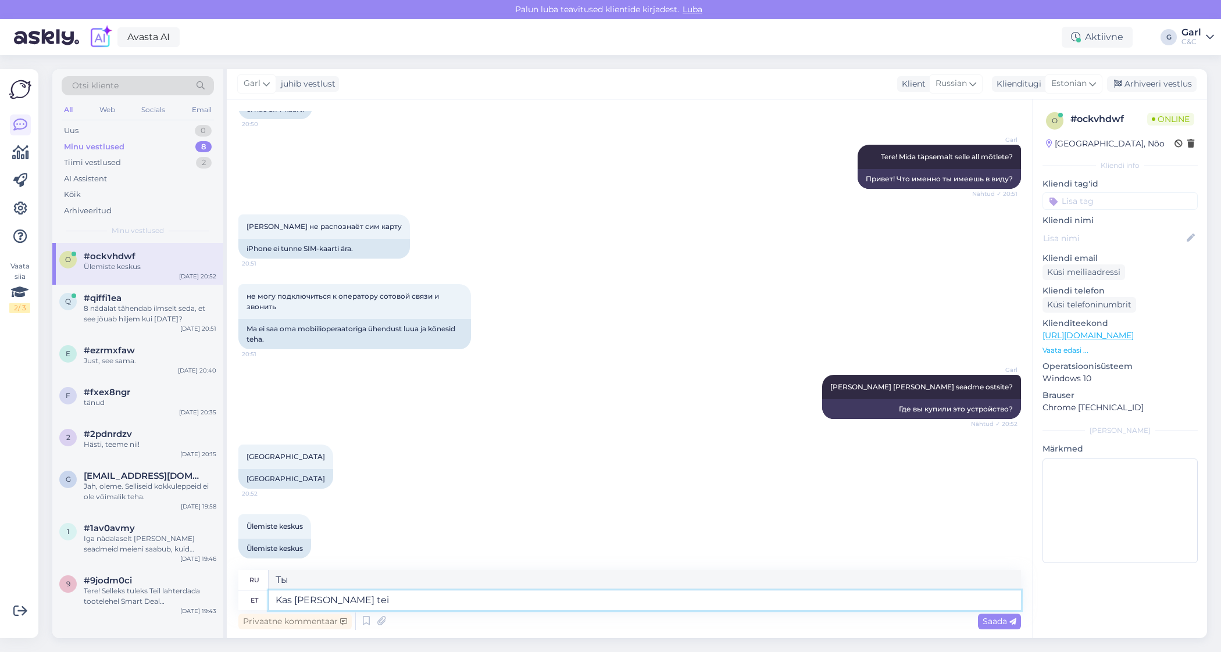
type textarea "Kas te [PERSON_NAME]"
type textarea "У тебя есть какие-нибудь"
type textarea "Kas [PERSON_NAME] teist-"
type textarea "Кто-нибудь из вас..."
type textarea "Kas [PERSON_NAME] teist sim"
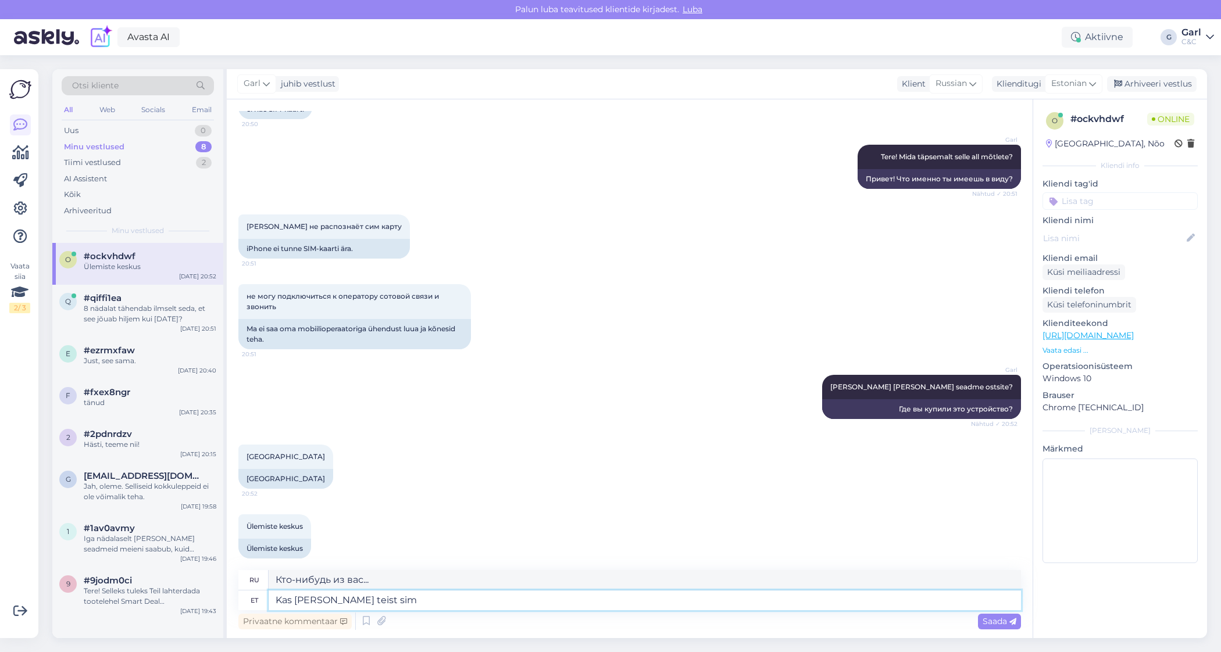
type textarea "У вас есть еще какие-нибудь"
type textarea "Kas [PERSON_NAME] teist sim kaa"
type textarea "У тебя есть другие симы?"
type textarea "Kas [PERSON_NAME] teist sim kaarti olet"
type textarea "Можно ли использовать другую SIM-карту?"
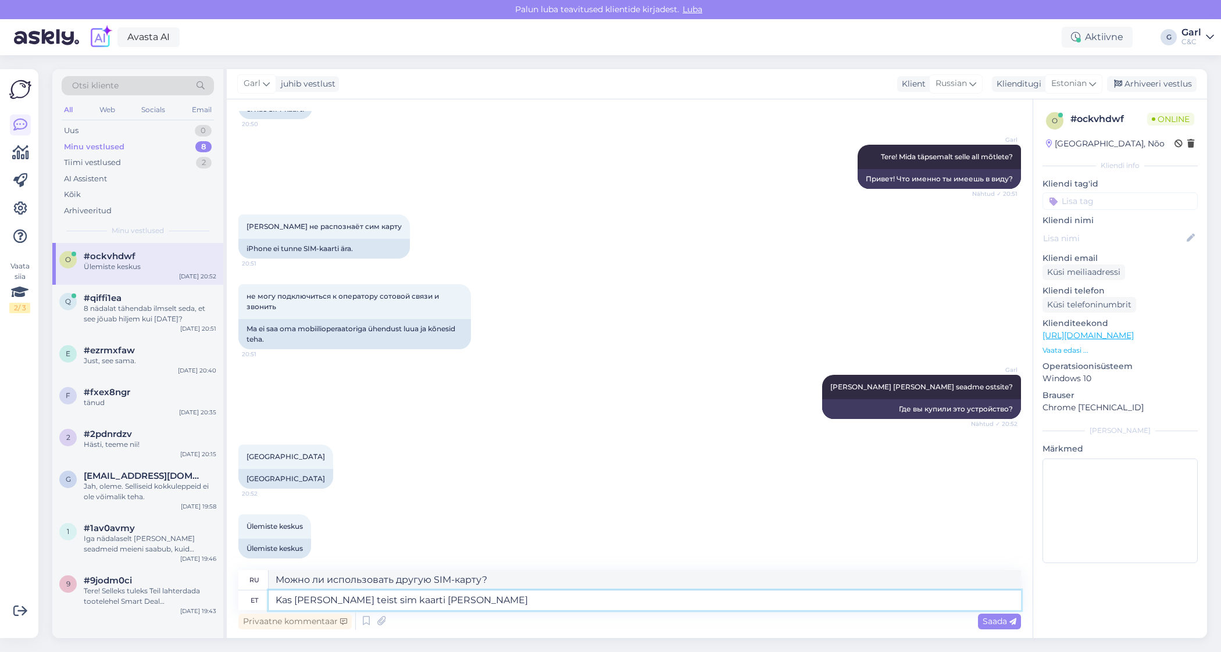
type textarea "Kas [PERSON_NAME] teist sim kaarti olete proov"
type textarea "Используете ли вы другую SIM-карту?"
type textarea "Kas [PERSON_NAME] teist sim kaarti olete proovinud"
type textarea "Пробовали ли вы использовать другие SIM-карты?"
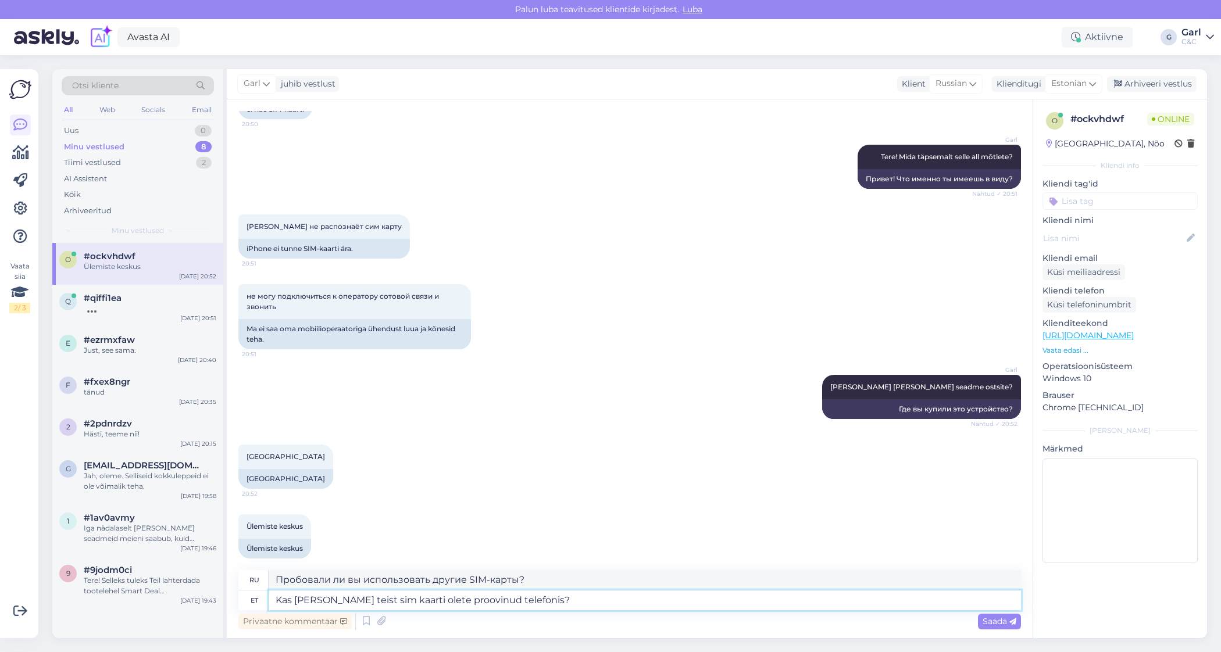
type textarea "Kas [PERSON_NAME] teist sim kaarti olete proovinud telefonis?"
type textarea "Пробовали ли вы вставить в телефон другую SIM-карту?"
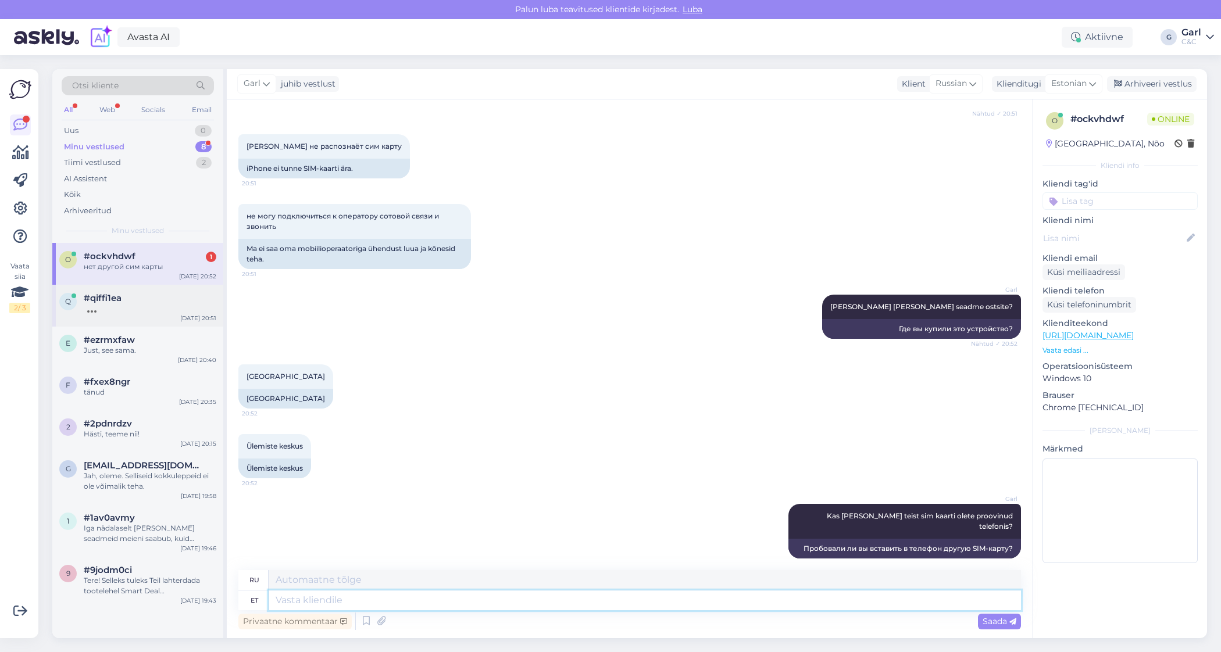
scroll to position [387, 0]
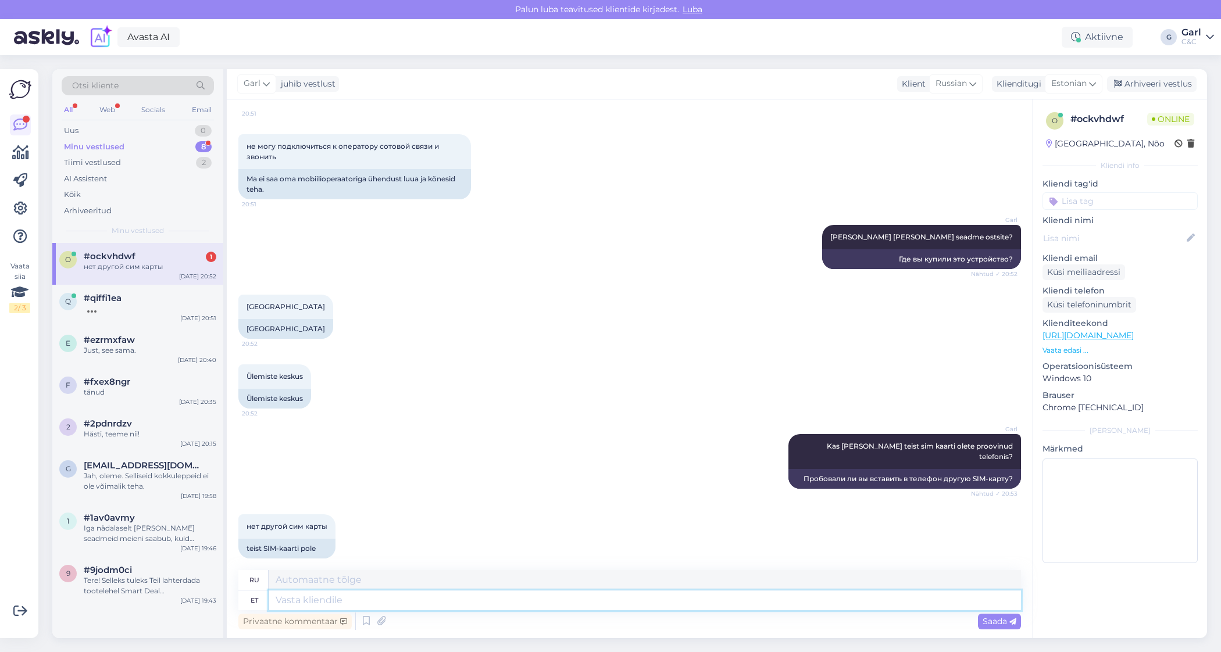
click at [341, 598] on textarea at bounding box center [645, 601] width 752 height 20
type textarea "Soovitan võimalusel kõigepealt mobiilsideoperaatori"
type textarea "Я рекомендую"
type textarea "Soovitan võimalusel kõigepealt mobiilsideoperaatori e"
type textarea "Я рекомендую сначала, если возможно"
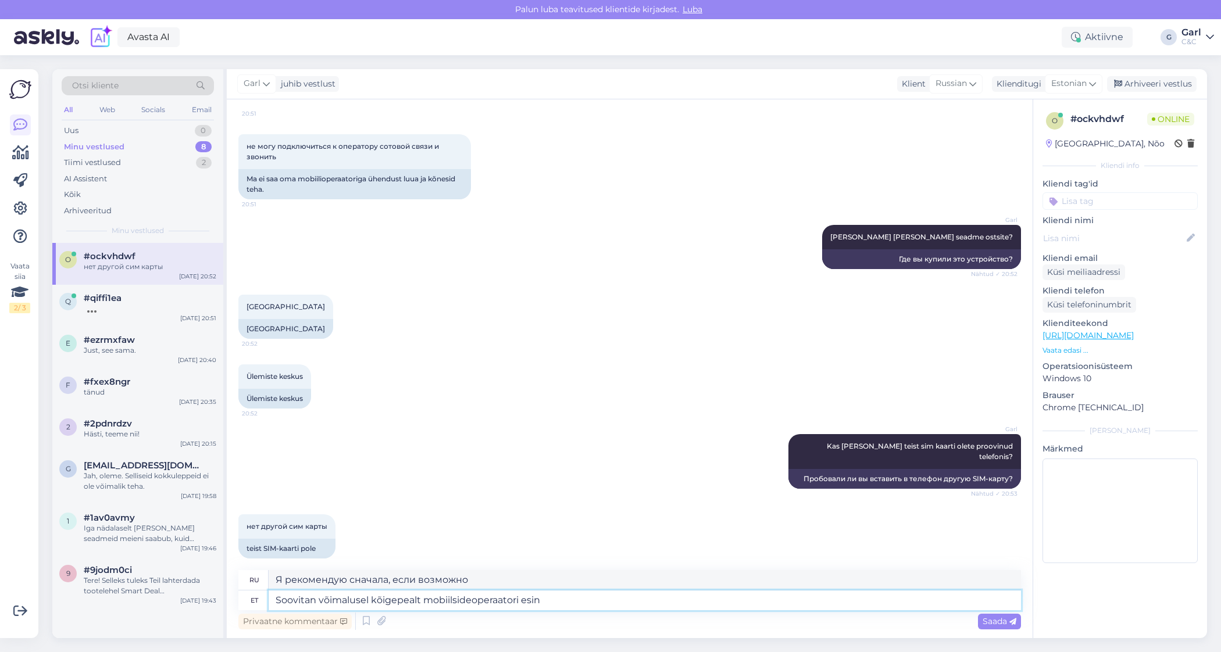
type textarea "Soovitan võimalusel kõigepealt mobiilsideoperaatori esind"
type textarea "Если возможно, я бы рекомендовал сначала выбрать оператора мобильной связи."
type textarea "Soovitan võimalusel kõigepealt mobiilsideoperaatori esindusest läbi"
type textarea "Если это возможно, я рекомендую сначала связаться с вашим оператором мобильной …"
type textarea "Soovitan võimalusel kõigepealt mobiilsideoperaatori esindusest läbi astuda"
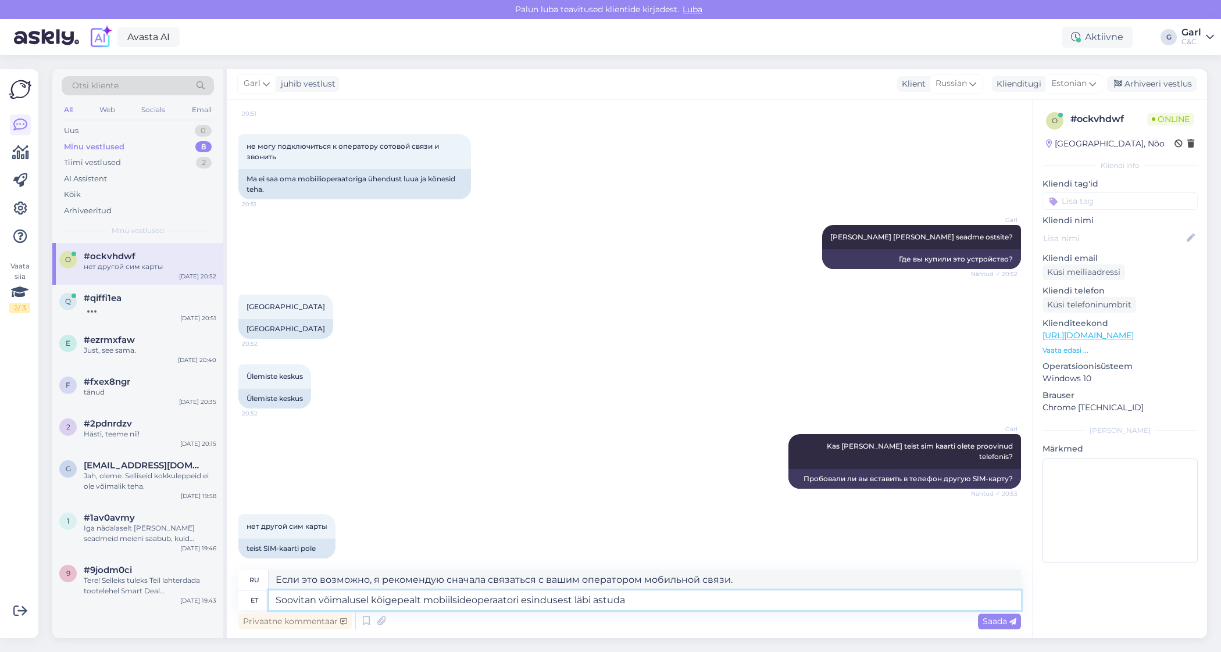
type textarea "Если это возможно, я рекомендую сначала проконсультироваться с вашим оператором…"
type textarea "Soovitan võimalusel kõigepealt mobiilsideoperaatori esindusest läbi astuda. Ku"
type textarea "Я рекомендую вам сначала посетить офис вашего оператора мобильной связи, если э…"
type textarea "Soovitan võimalusel kõigepealt mobiilsideoperaatori esindusest läbi astuda. [PE…"
type textarea "Если есть возможность, рекомендую сначала посетить офис вашего мобильного опера…"
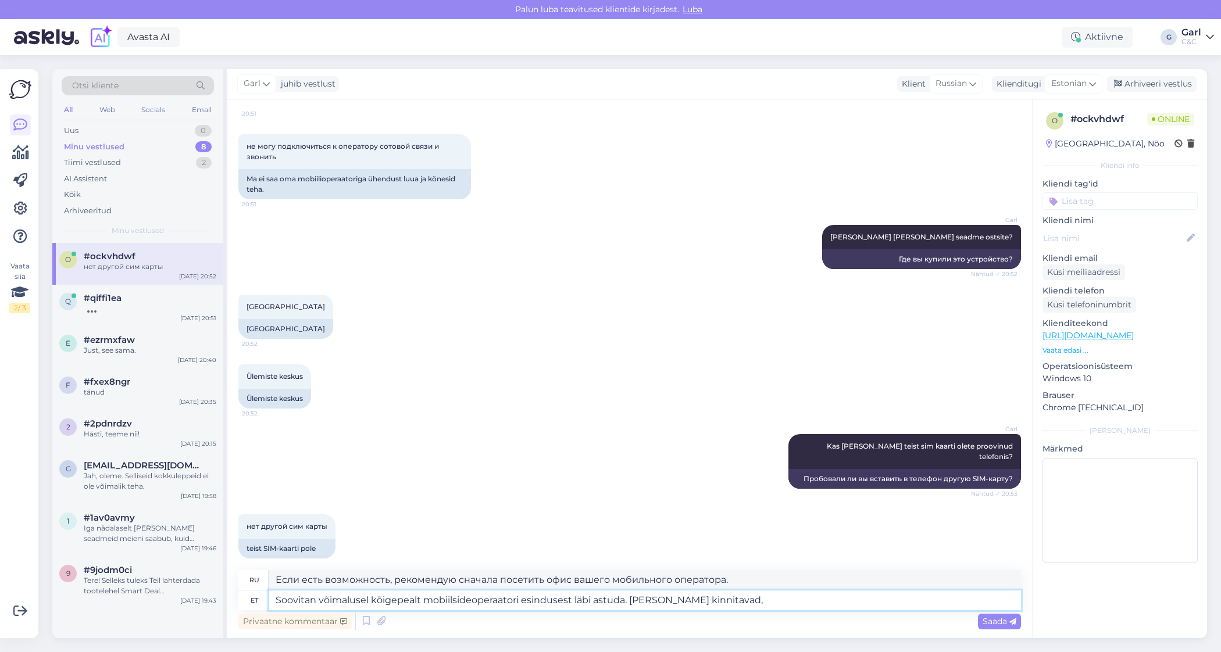
type textarea "Soovitan võimalusel kõigepealt mobiilsideoperaatori esindusest läbi astuda. [PE…"
type textarea "Я рекомендую вам сначала посетить офис вашего мобильного оператора, если это во…"
type textarea "Soovitan võimalusel kõigepealt mobiilsideoperaatori esindusest läbi astuda. [PE…"
type textarea "Рекомендую вам сначала посетить офис вашего мобильного оператора, если это возм…"
type textarea "Soovitan võimalusel kõigepealt mobiilsideoperaatori esindusest läbi astuda. [PE…"
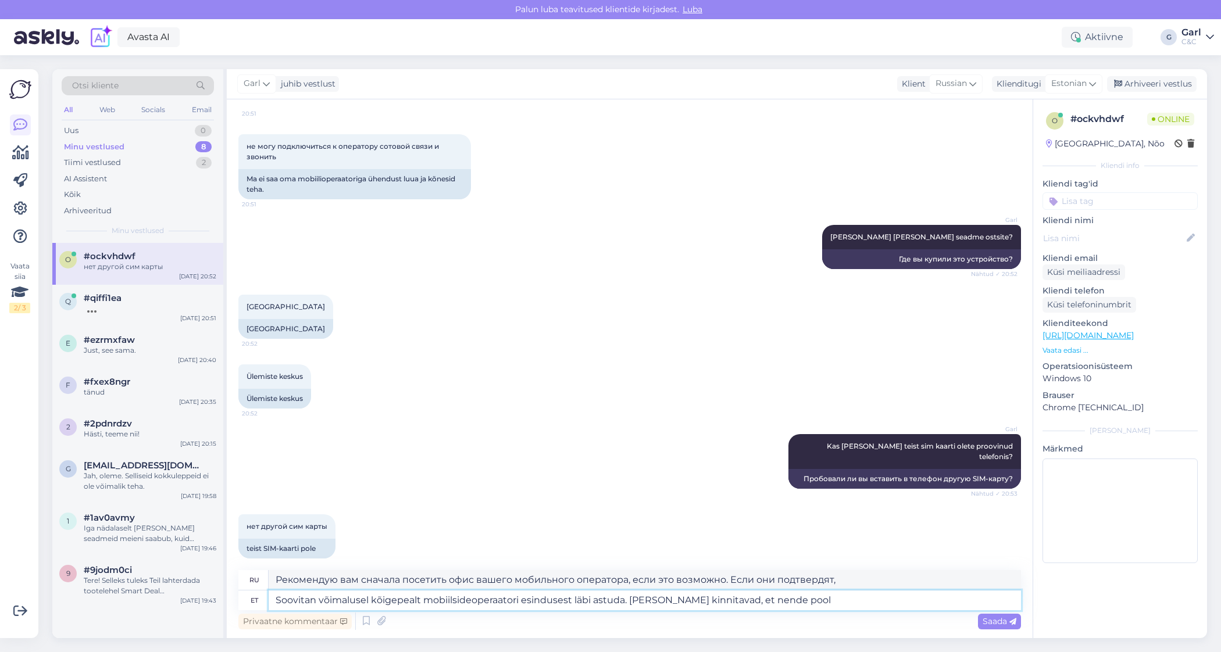
type textarea "Рекомендую вам сначала посетить офис вашего мобильного оператора, если это возм…"
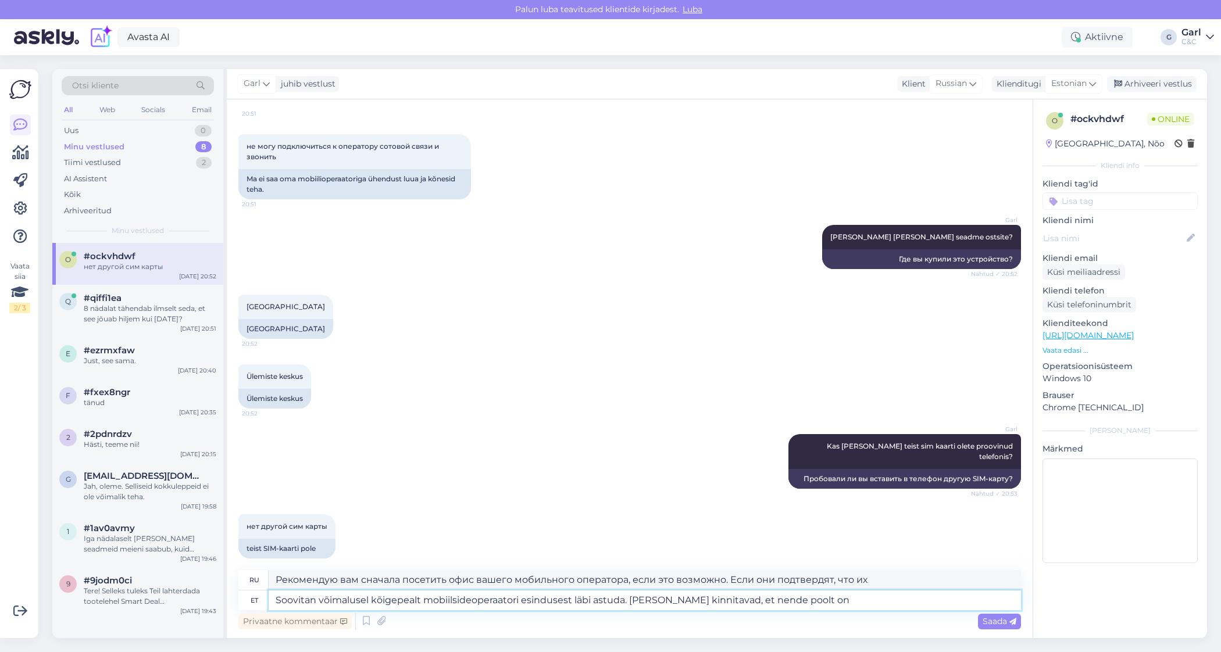
type textarea "Soovitan võimalusel kõigepealt mobiilsideoperaatori esindusest läbi astuda. [PE…"
type textarea "Рекомендую вам сначала посетить офис вашего мобильного оператора, если это возм…"
type textarea "Soovitan võimalusel kõigepealt mobiilsideoperaatori esindusest läbi astuda. [PE…"
type textarea "Рекомендую вам сначала посетить офис мобильного оператора, если это возможно. Е…"
type textarea "Soovitan võimalusel kõigepealt mobiilsideoperaatori esindusest läbi astuda. [PE…"
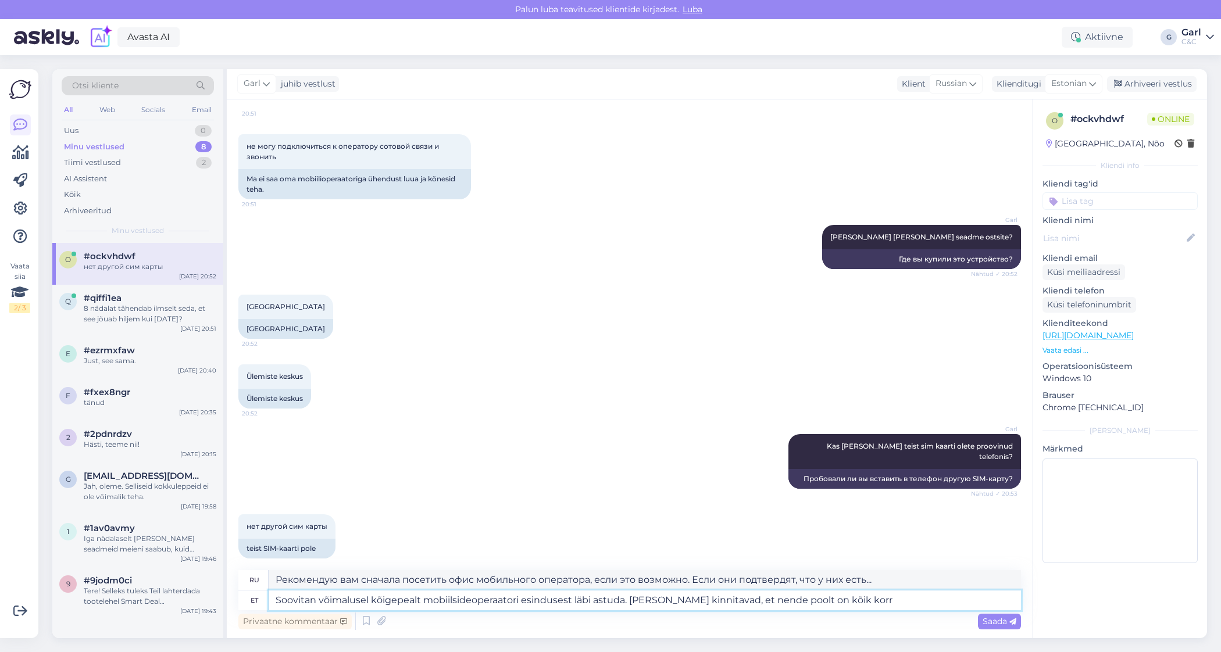
type textarea "Рекомендую сначала посетить офис мобильного оператора, если есть такая возможно…"
type textarea "Soovitan võimalusel kõigepealt mobiilsideoperaatori esindusest läbi astuda. [PE…"
type textarea "Рекомендую вам сначала посетить офис вашего мобильного оператора, если это возм…"
type textarea "Soovitan võimalusel kõigepealt mobiilsideoperaatori esindusest läbi astuda. [PE…"
type textarea "Рекомендую вам сначала посетить офис вашего мобильного оператора, если это возм…"
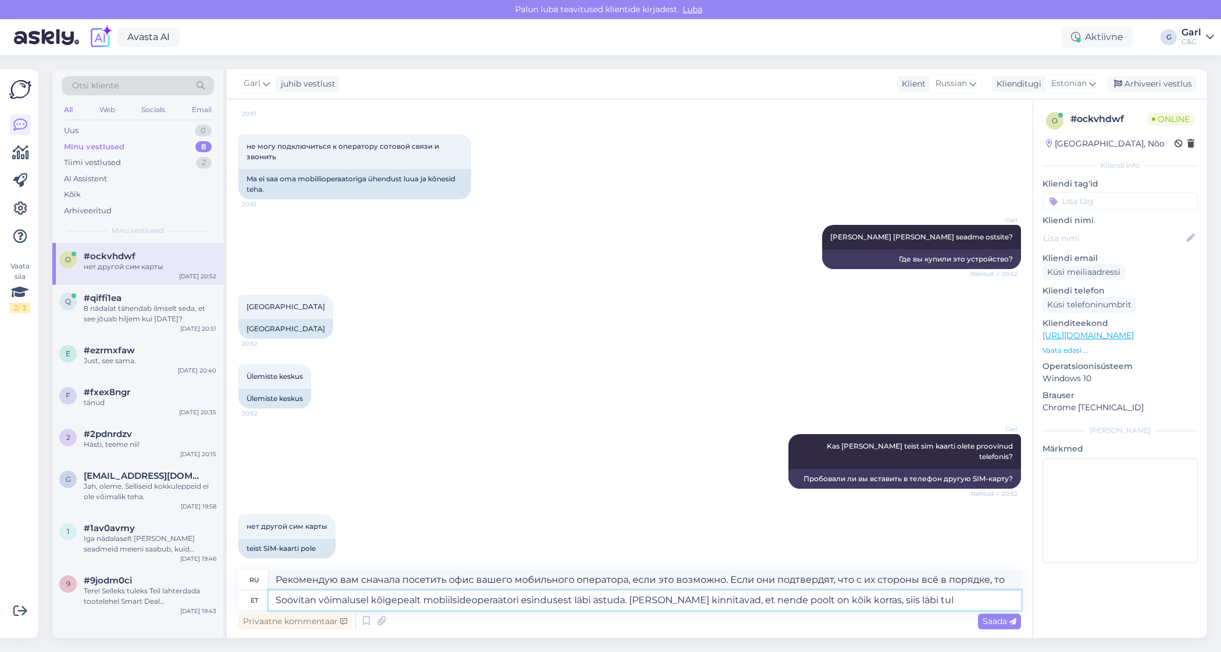
type textarea "Soovitan võimalusel kõigepealt mobiilsideoperaatori esindusest läbi astuda. [PE…"
type textarea "Рекомендую сначала посетить офис вашего мобильного оператора, если это возможно…"
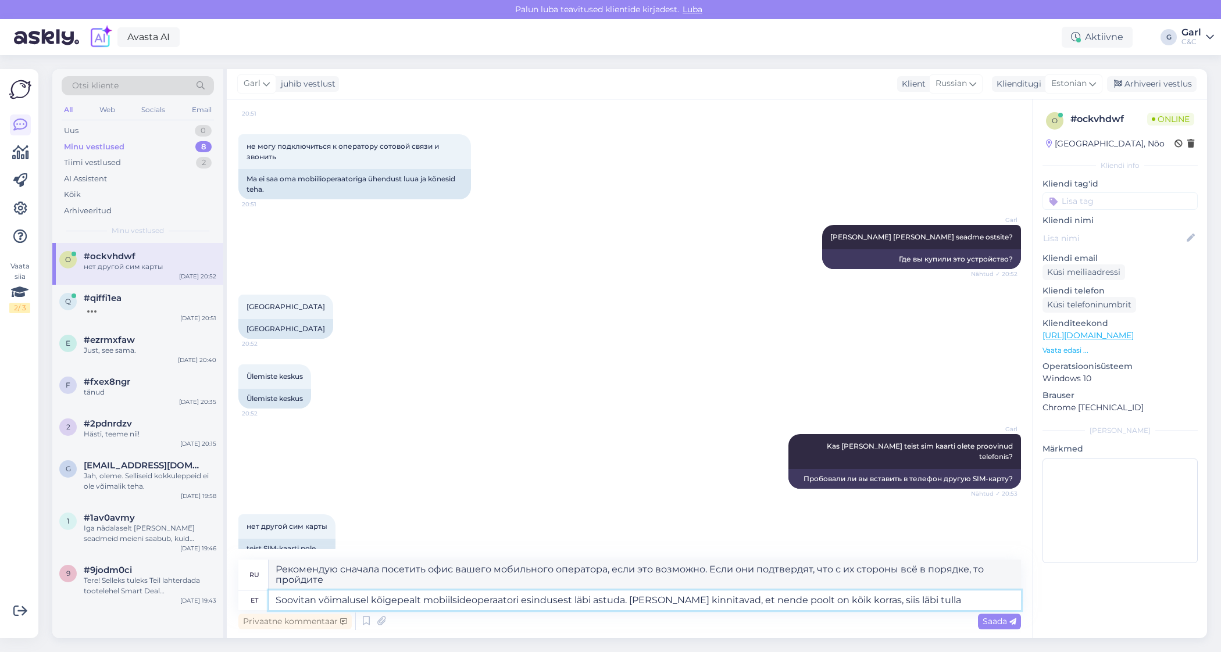
scroll to position [398, 0]
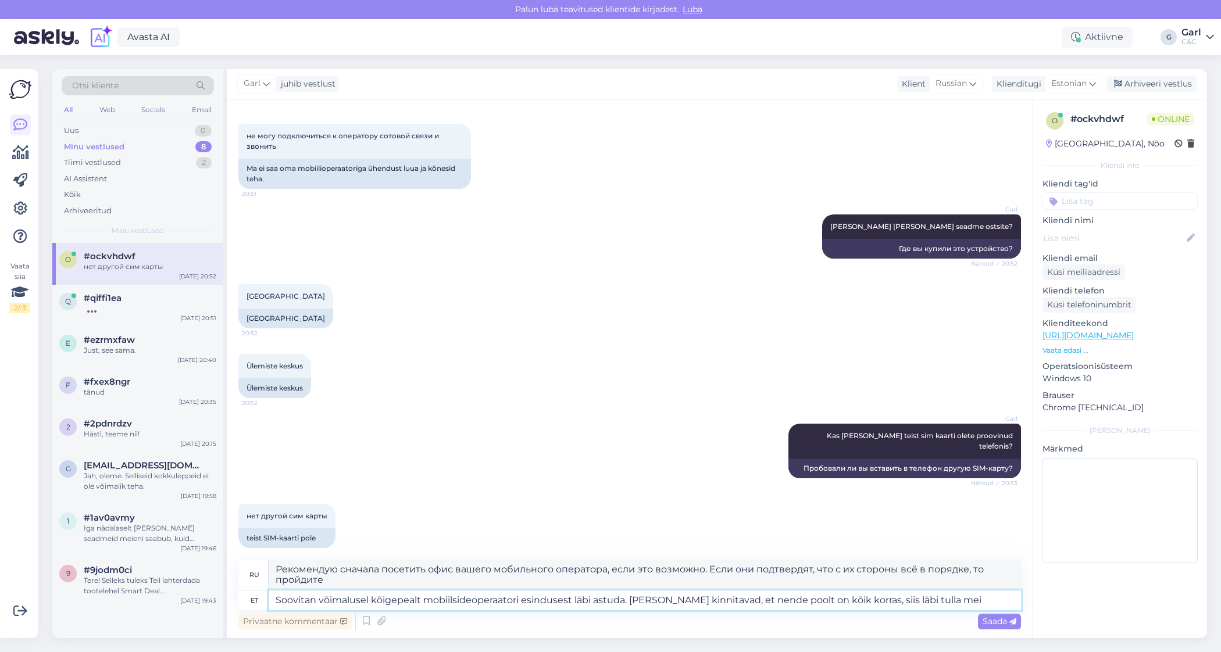
type textarea "Soovitan võimalusel kõigepealt mobiilsideoperaatori esindusest läbi astuda. [PE…"
type textarea "Рекомендую сначала посетить офис вашего мобильного оператора, если это возможно…"
type textarea "Soovitan võimalusel kõigepealt mobiilsideoperaatori esindusest läbi astuda. [PE…"
type textarea "Рекомендую сначала посетить офис вашего мобильного оператора, если есть такая в…"
type textarea "Soovitan võimalusel kõigepealt mobiilsideoperaatori esindusest läbi astuda. [PE…"
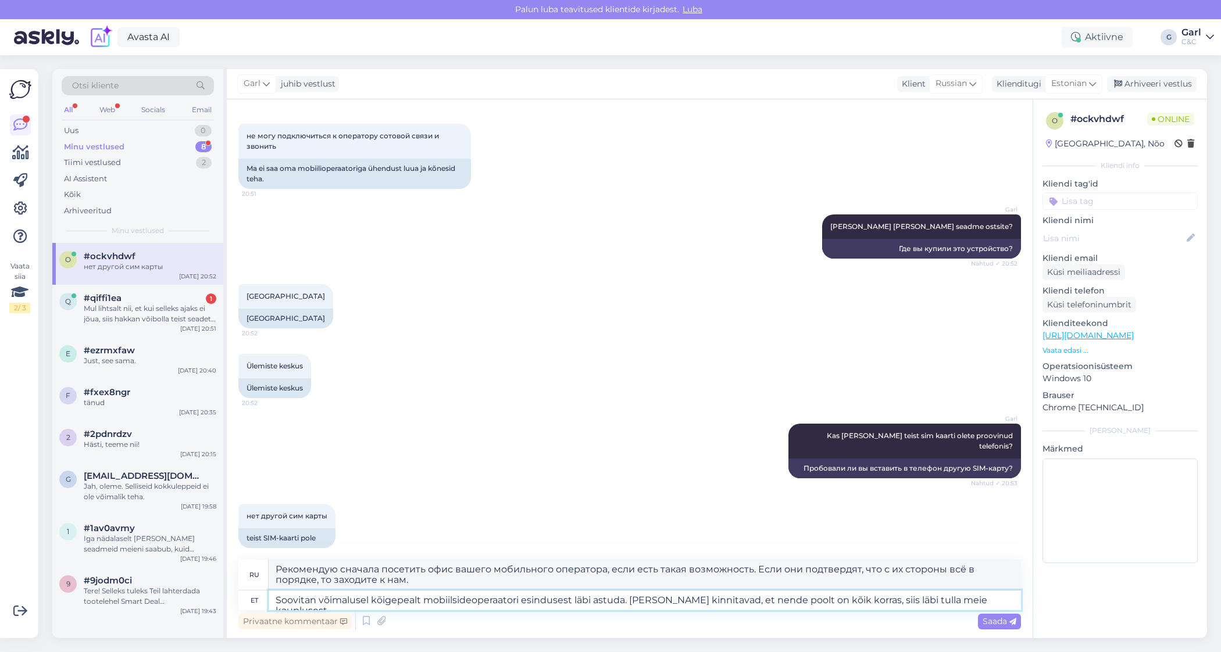
type textarea "Рекомендую сначала посетить офис вашего мобильного оператора, если это возможно…"
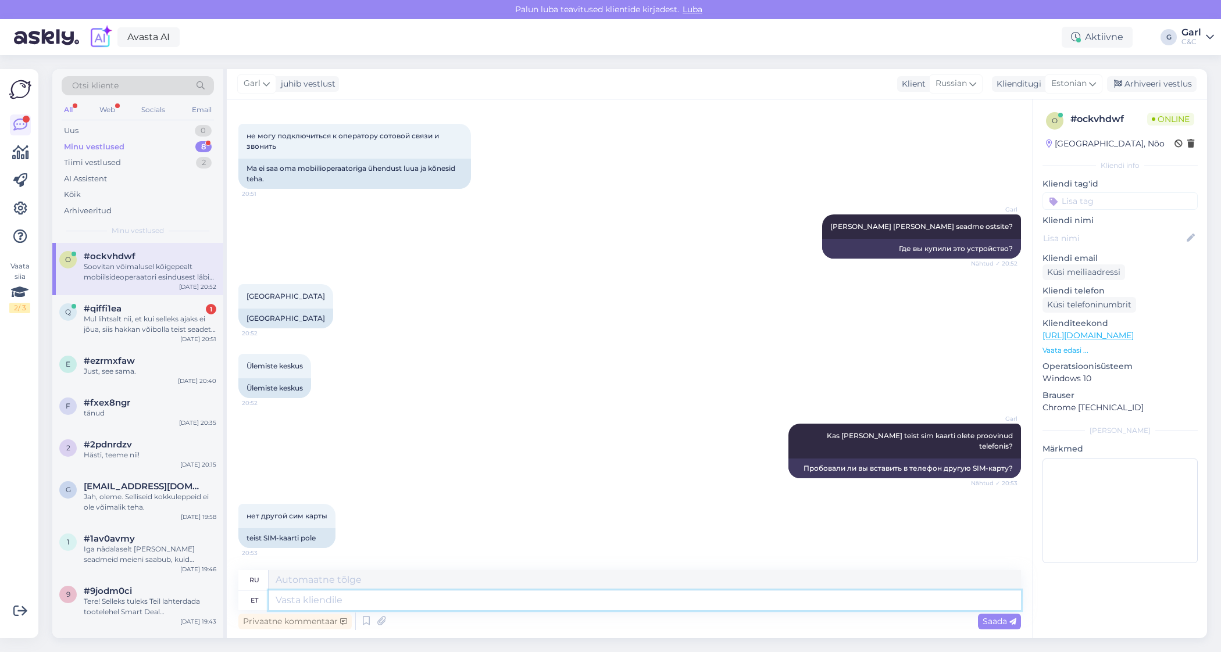
scroll to position [509, 0]
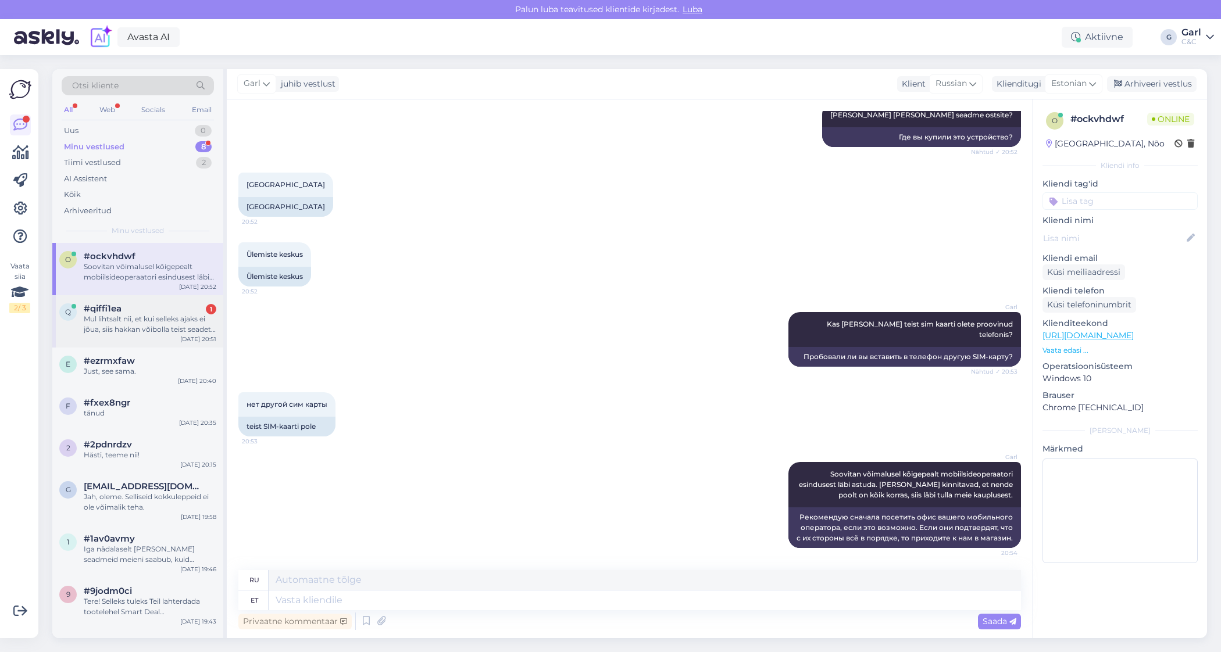
click at [145, 301] on div "q #qiffi1ea 1 Mul lihtsalt nii, et kui selleks ajaks ei jõua, siis hakkan võibo…" at bounding box center [137, 321] width 171 height 52
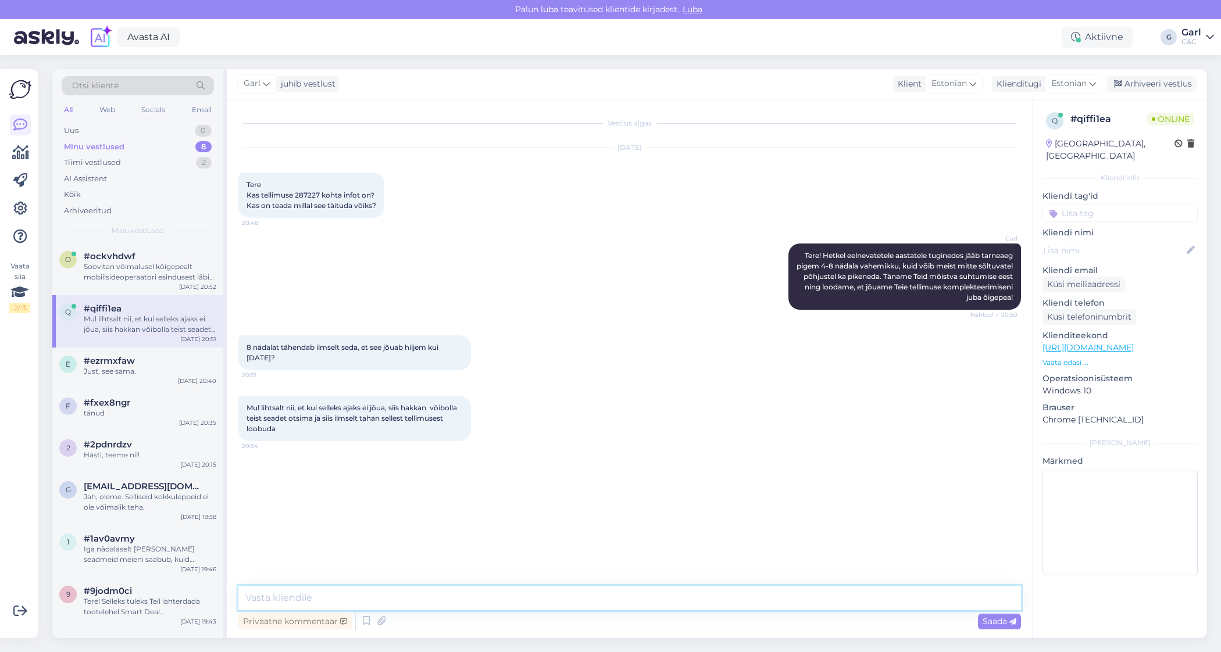
click at [463, 599] on textarea at bounding box center [629, 598] width 783 height 24
type textarea "Hetkel kahjuks tõesti täpsemalt öelda ei oska, kuna Apple'i poolt ei ole [PERSO…"
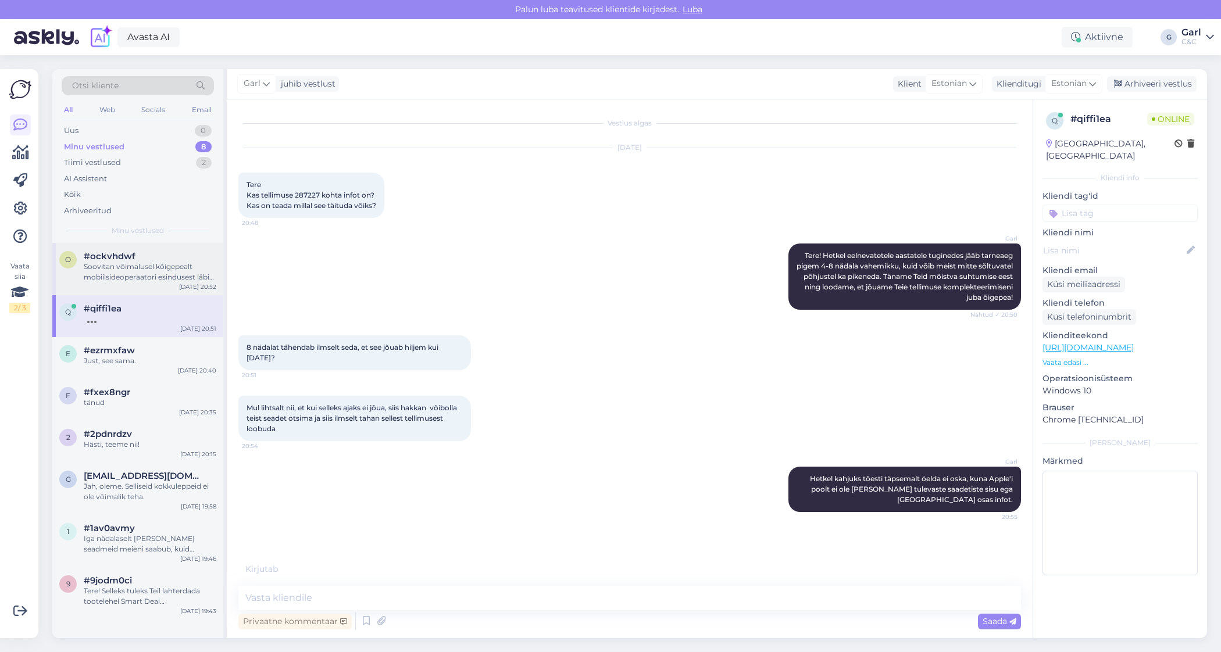
click at [160, 265] on div "Soovitan võimalusel kõigepealt mobiilsideoperaatori esindusest läbi astuda. [PE…" at bounding box center [150, 272] width 133 height 21
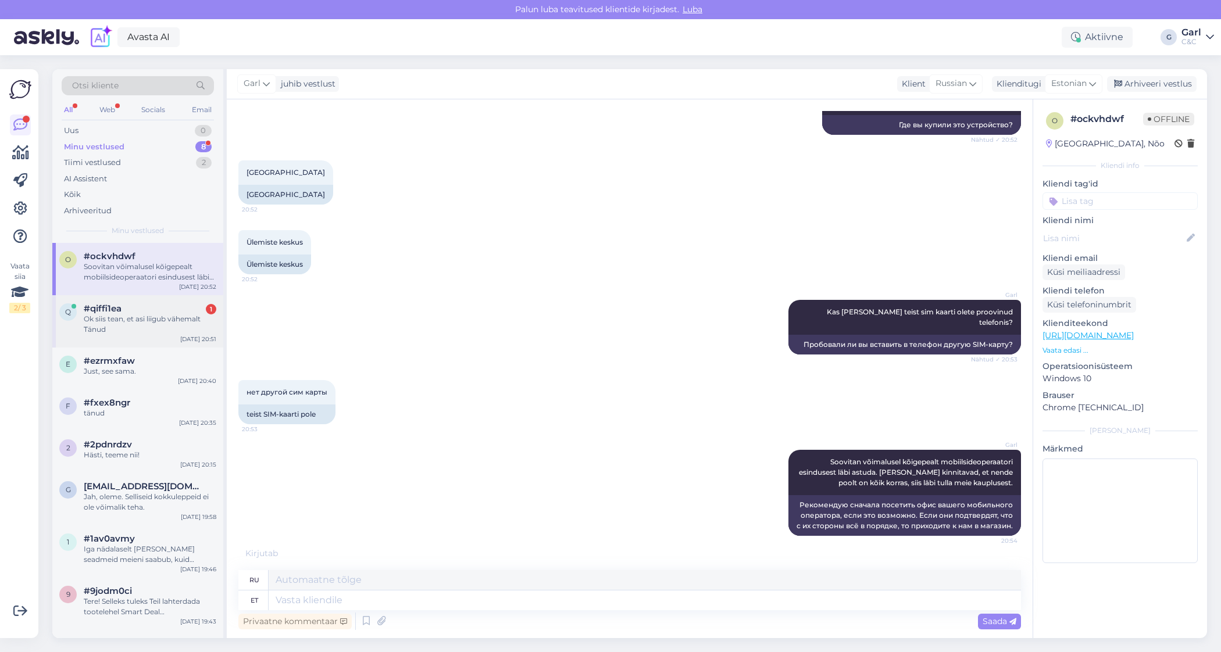
scroll to position [509, 0]
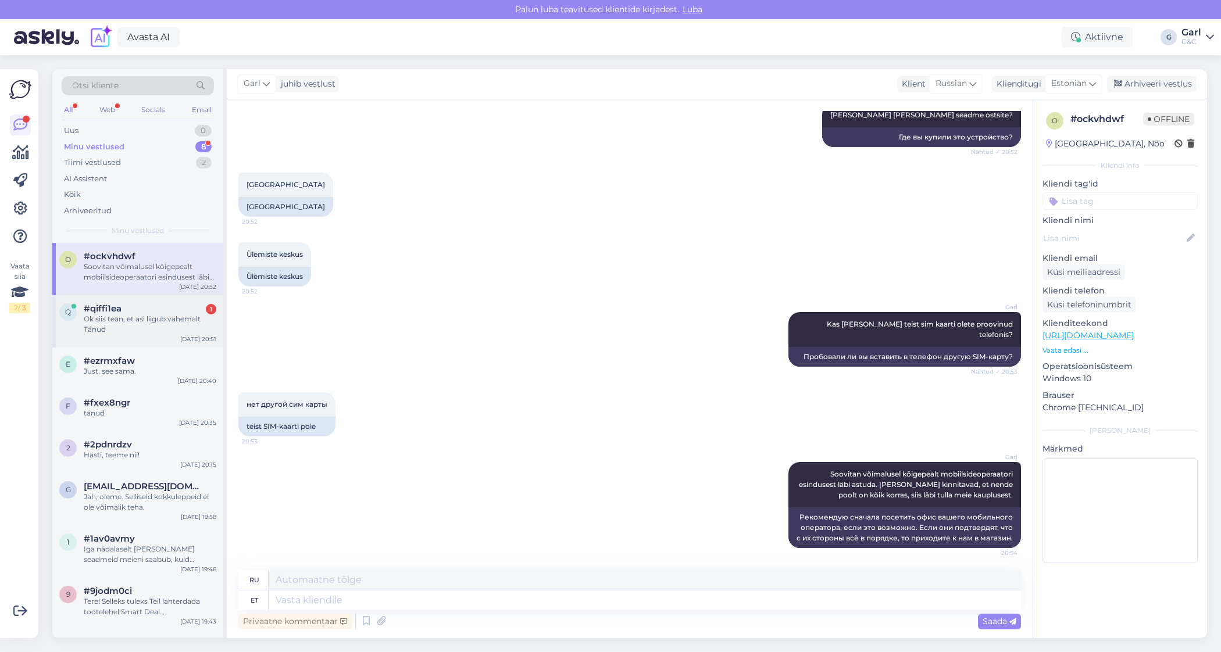
click at [179, 305] on div "#qiffi1ea 1" at bounding box center [150, 309] width 133 height 10
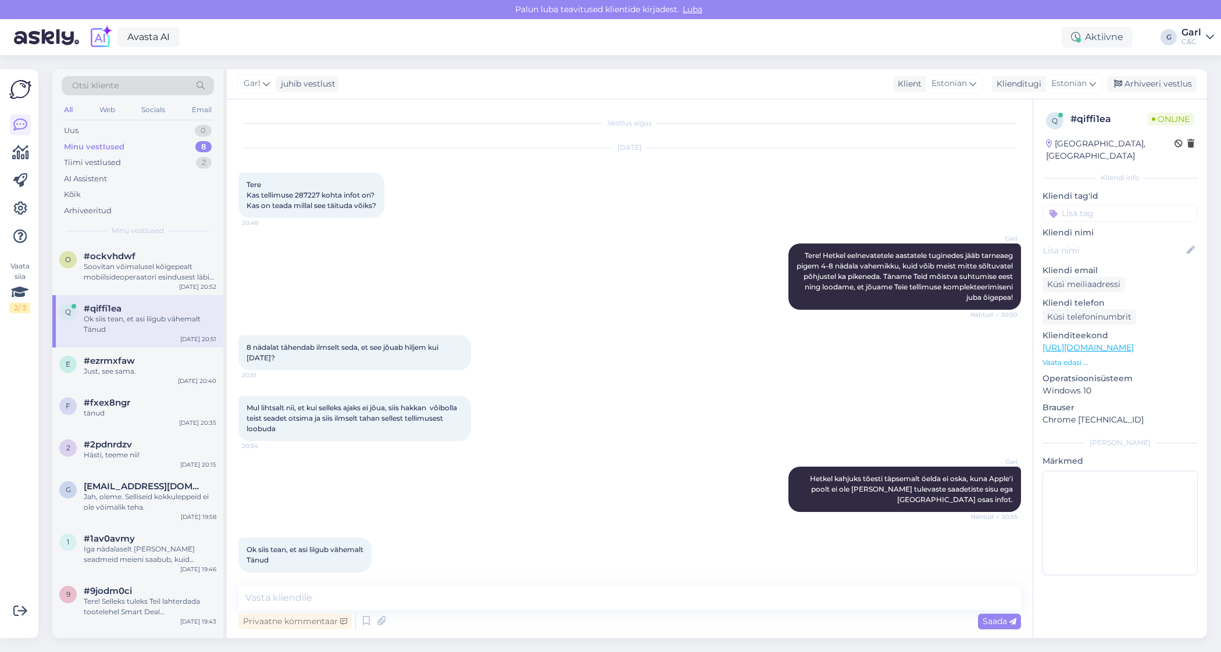
scroll to position [9, 0]
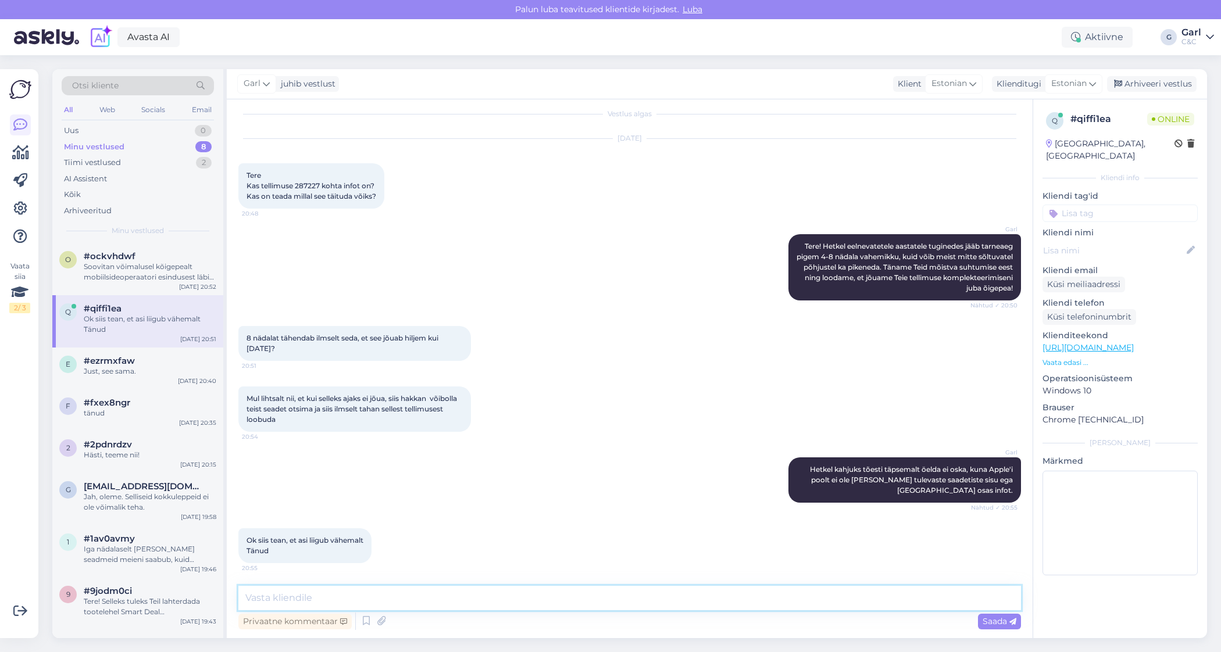
click at [422, 593] on textarea at bounding box center [629, 598] width 783 height 24
click at [415, 594] on textarea "Absoluutselt. Iga nädalaselt väikeste kogustes seadmeid meieni saabub." at bounding box center [629, 598] width 783 height 24
type textarea "Absoluutselt. Iga nädalaselt väikestes kogustes seadmeid meieni saabub."
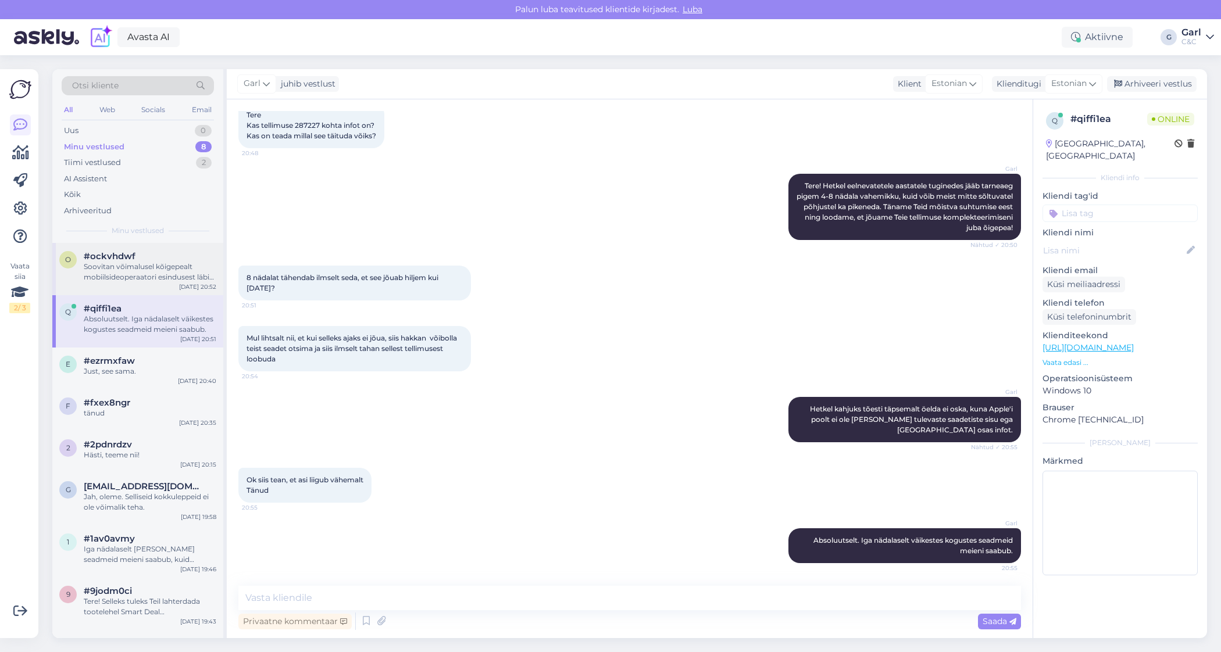
click at [197, 262] on div "Soovitan võimalusel kõigepealt mobiilsideoperaatori esindusest läbi astuda. [PE…" at bounding box center [150, 272] width 133 height 21
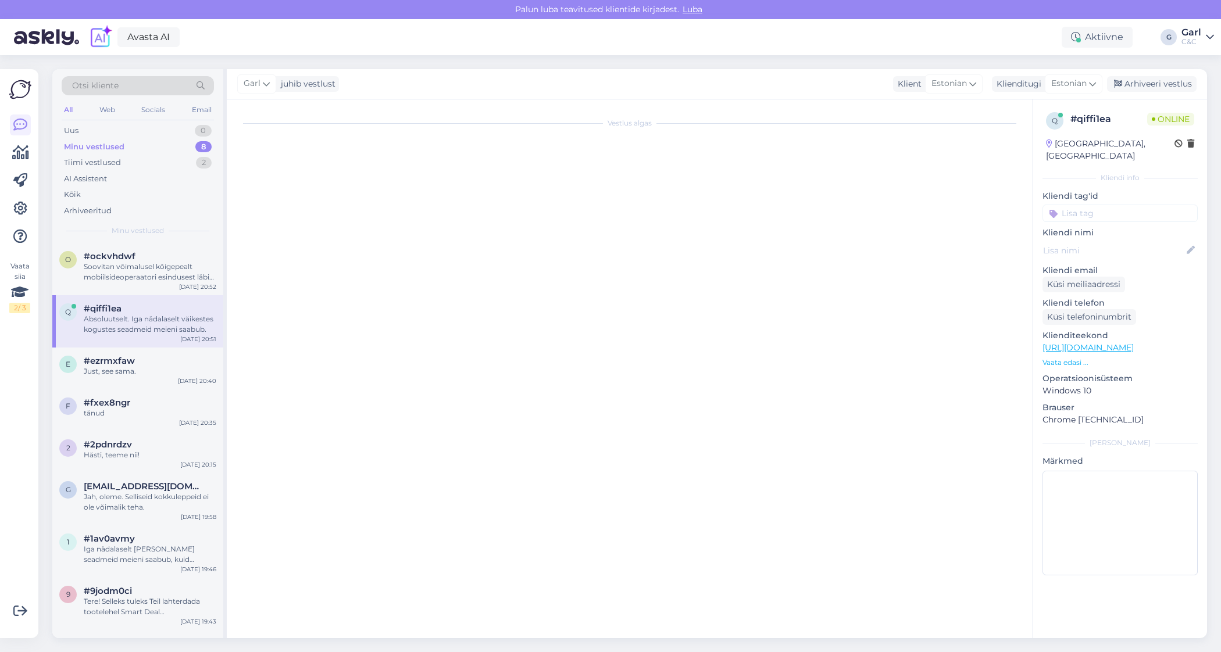
scroll to position [509, 0]
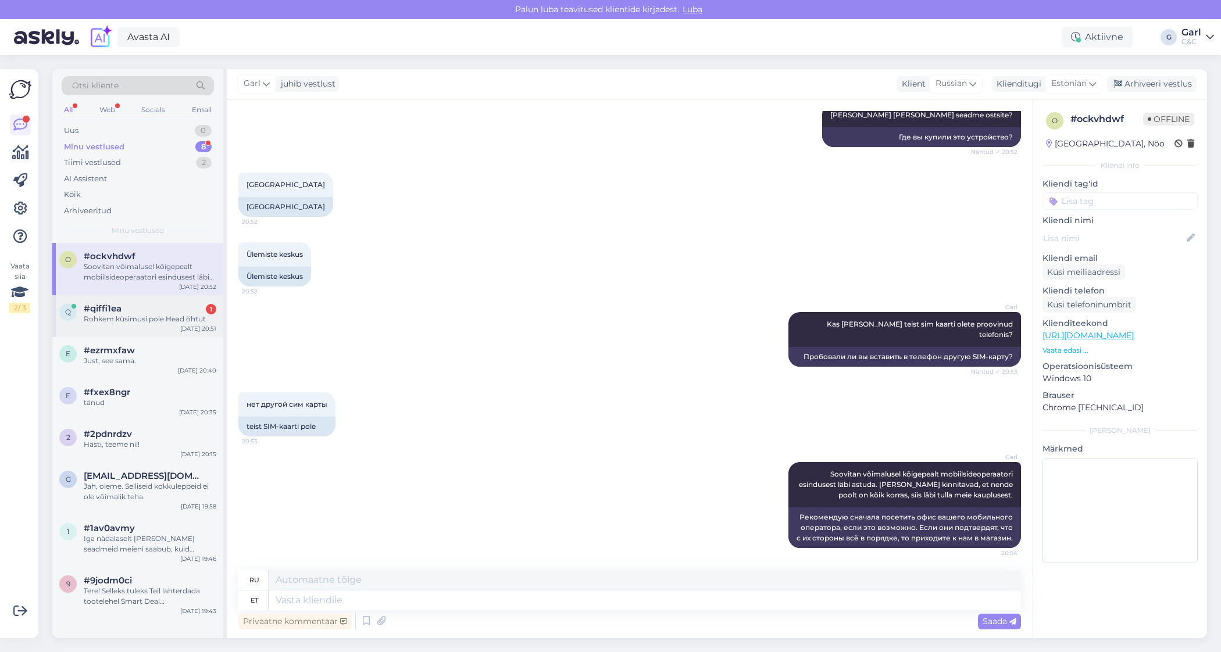
click at [181, 325] on div "q #qiffi1ea 1 Rohkem küsimusi pole Head õhtut [DATE] 20:51" at bounding box center [137, 316] width 171 height 42
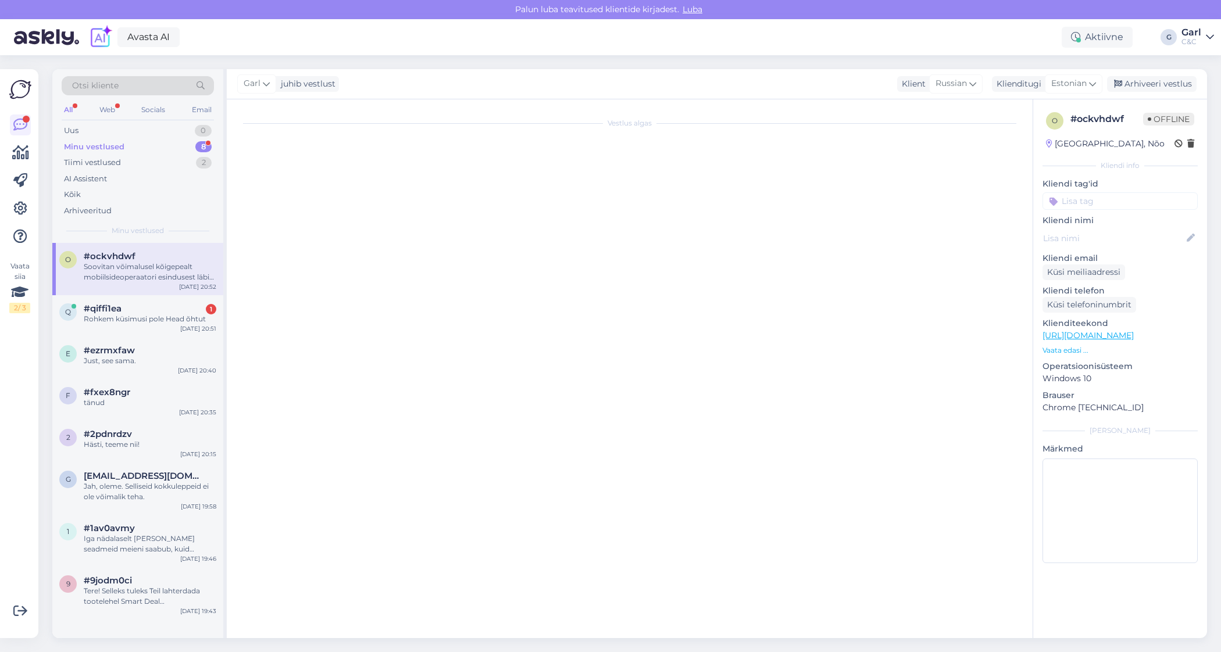
scroll to position [130, 0]
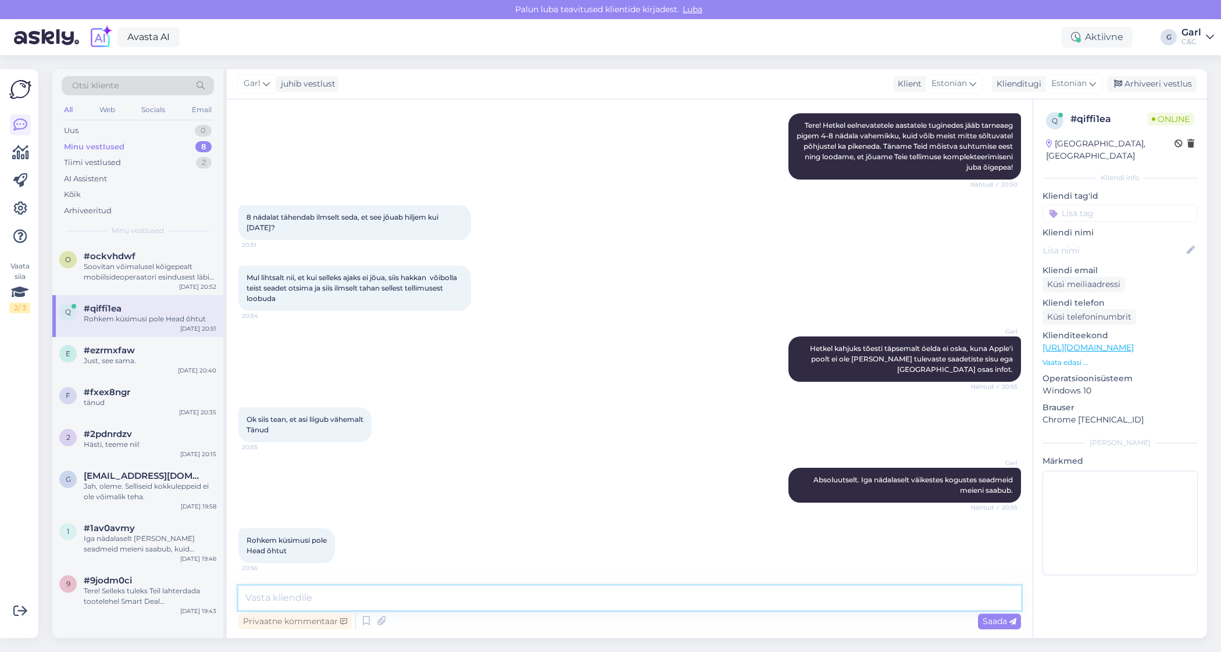
click at [495, 601] on textarea at bounding box center [629, 598] width 783 height 24
type textarea "Täname mõistva suhtumise eest. Teilegi!"
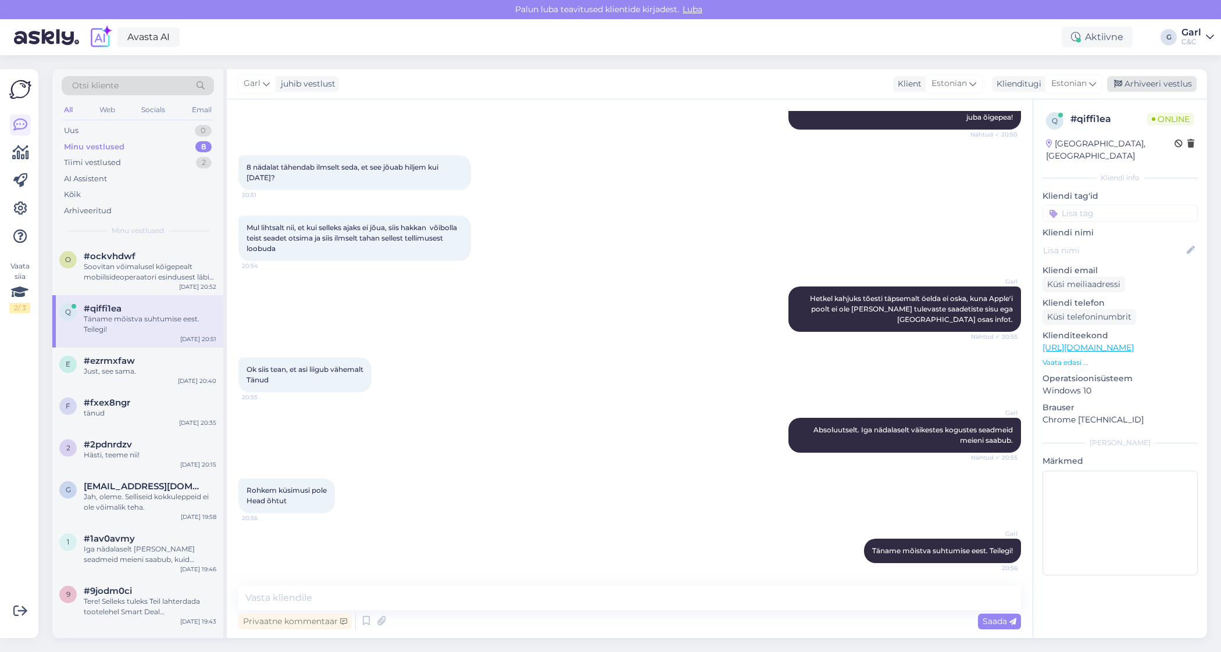
click at [1165, 81] on div "Arhiveeri vestlus" at bounding box center [1152, 84] width 90 height 16
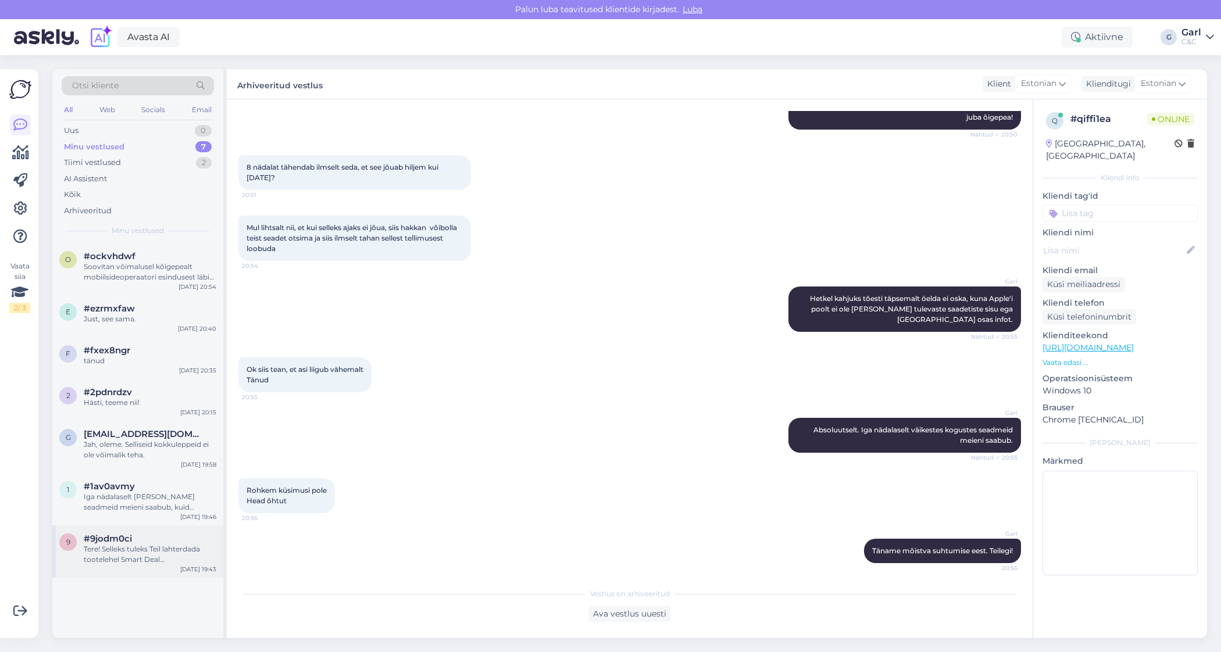
click at [136, 565] on div "9 #9jodm0ci Tere! Selleks tuleks Teil lahterdada tootelehel Smart Deal makselah…" at bounding box center [137, 552] width 171 height 52
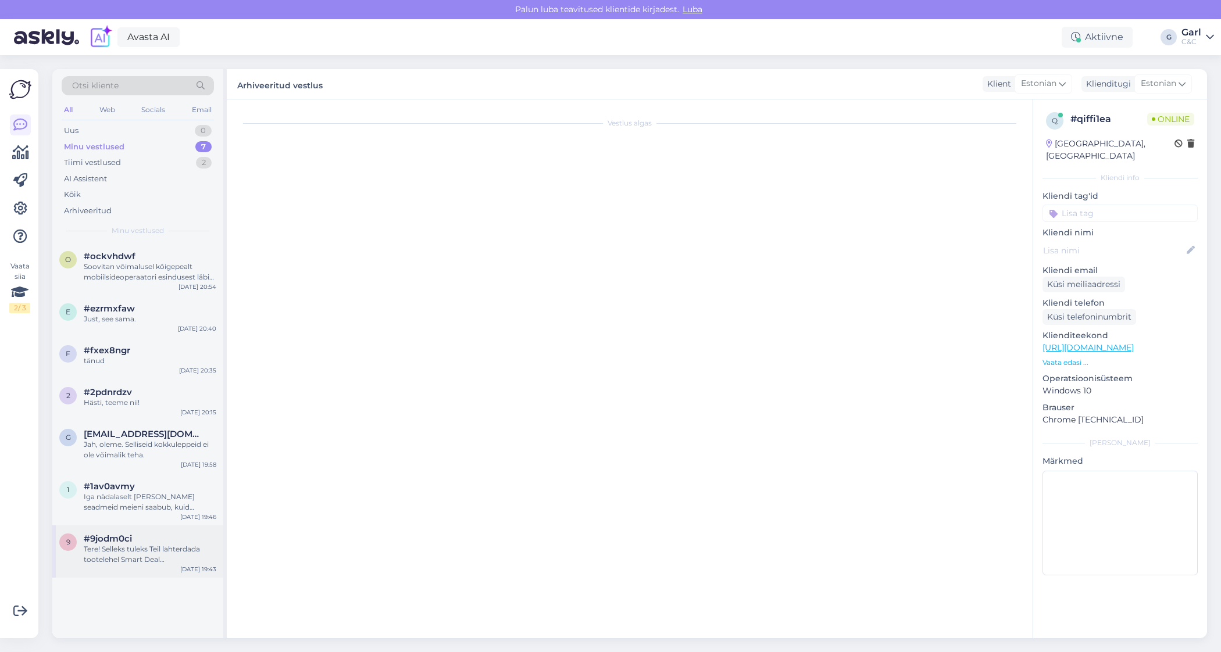
scroll to position [0, 0]
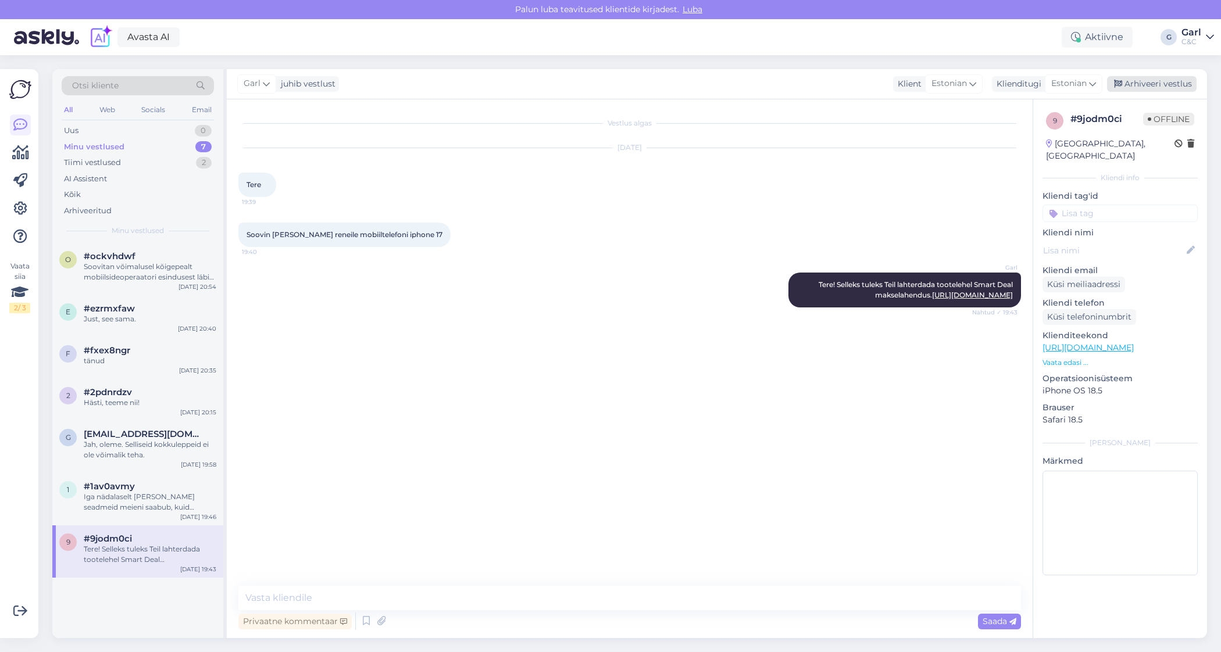
click at [1161, 84] on div "Arhiveeri vestlus" at bounding box center [1152, 84] width 90 height 16
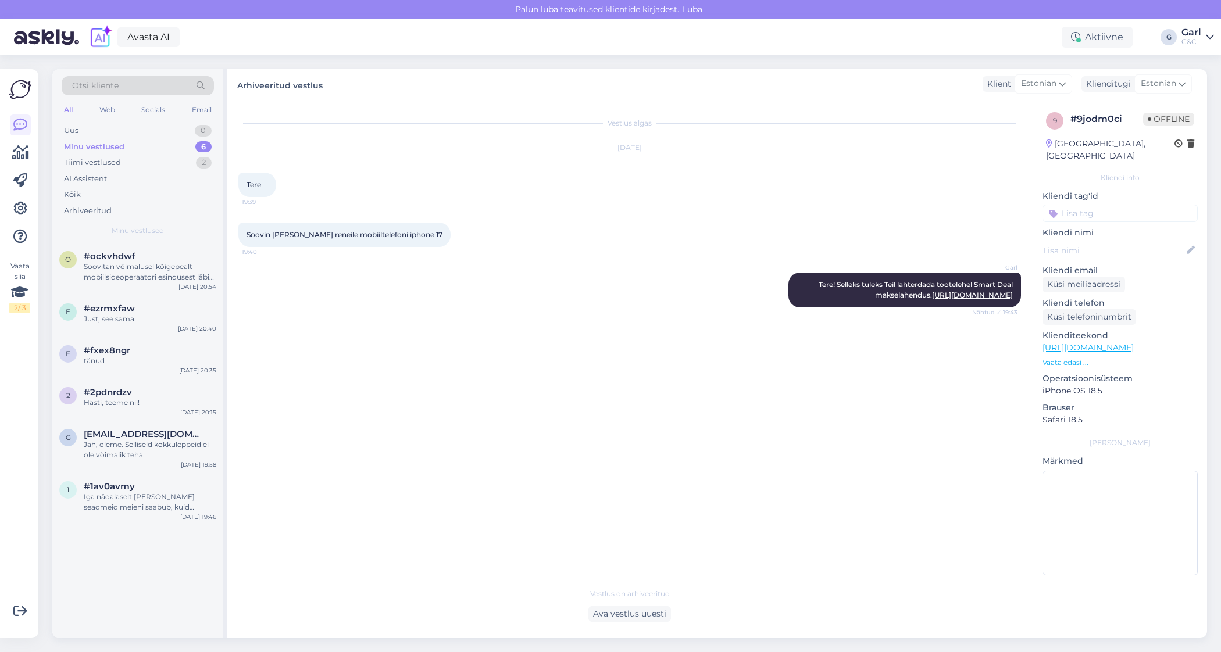
click at [183, 502] on div "Iga nädalaselt [PERSON_NAME] seadmeid meieni saabub, kuid tulevaste tarnete sis…" at bounding box center [150, 502] width 133 height 21
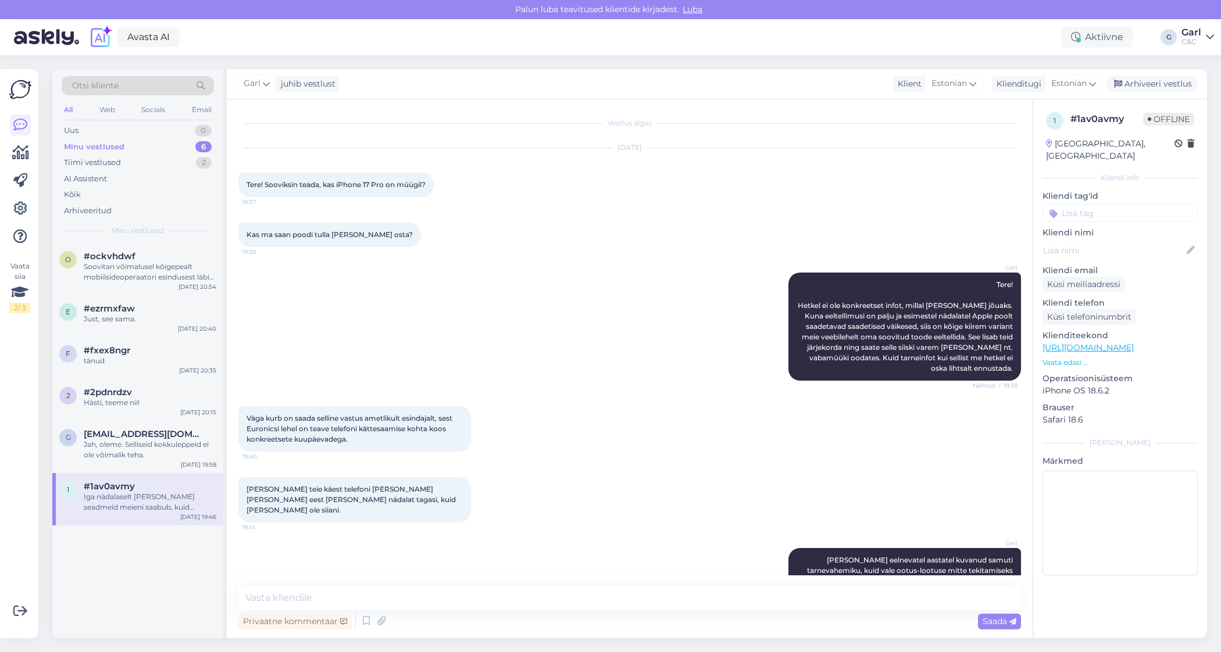
scroll to position [264, 0]
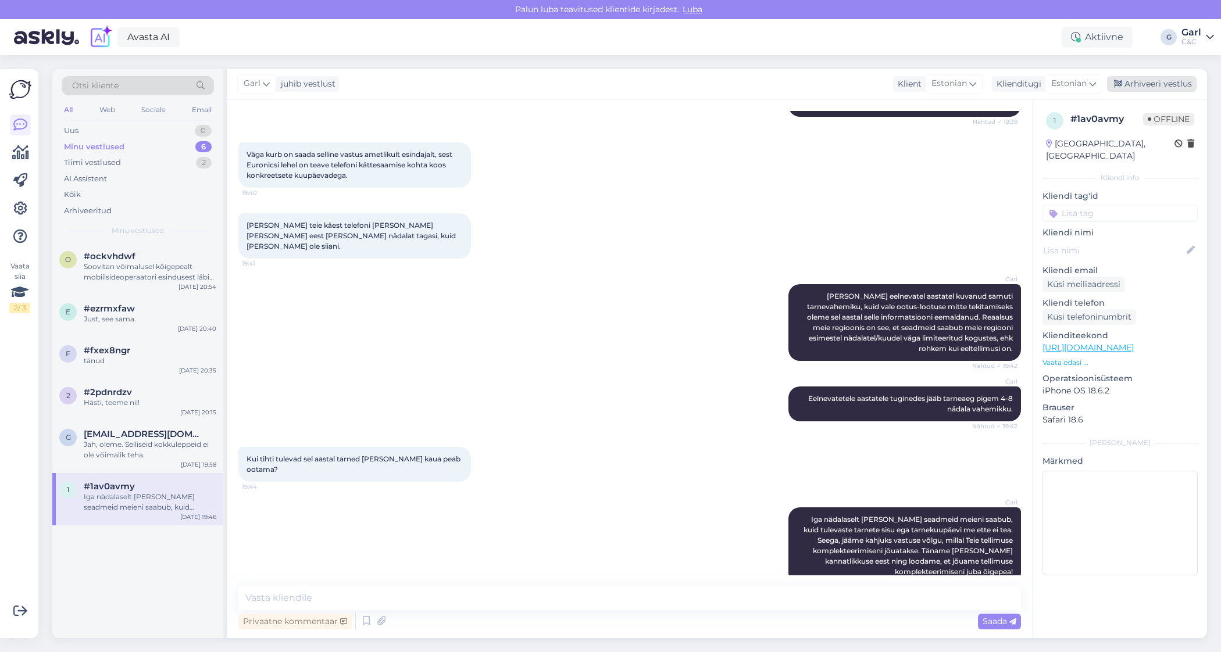
click at [1155, 81] on div "Arhiveeri vestlus" at bounding box center [1152, 84] width 90 height 16
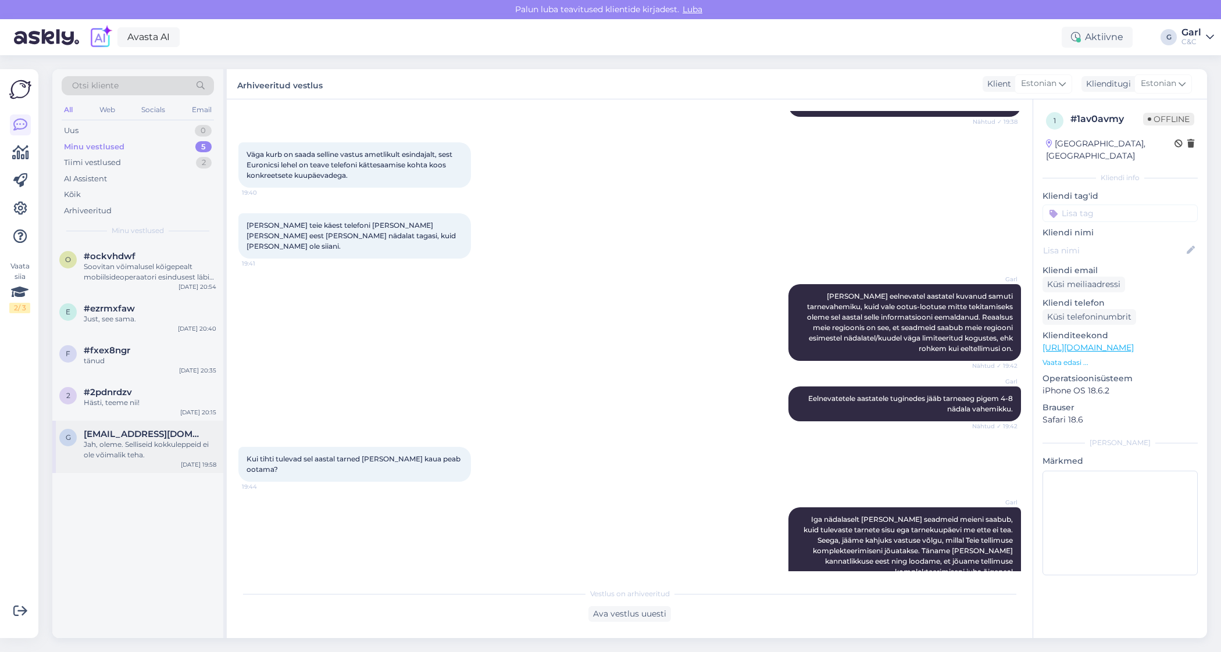
click at [122, 438] on span "[EMAIL_ADDRESS][DOMAIN_NAME]" at bounding box center [144, 434] width 121 height 10
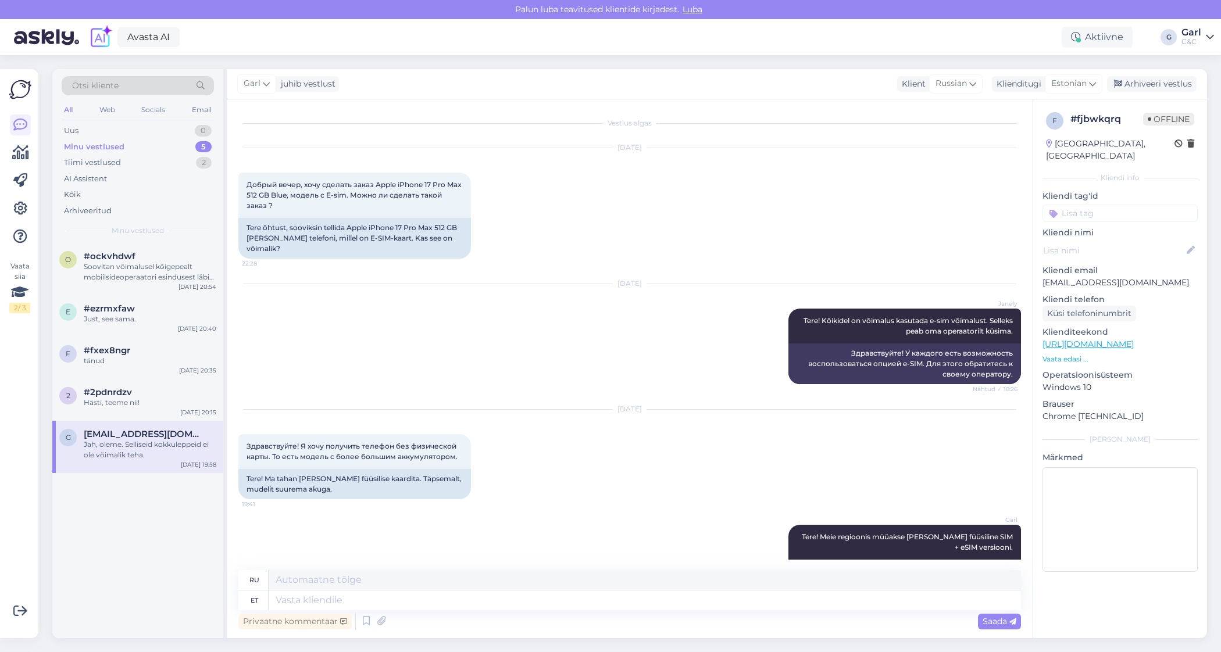
scroll to position [363, 0]
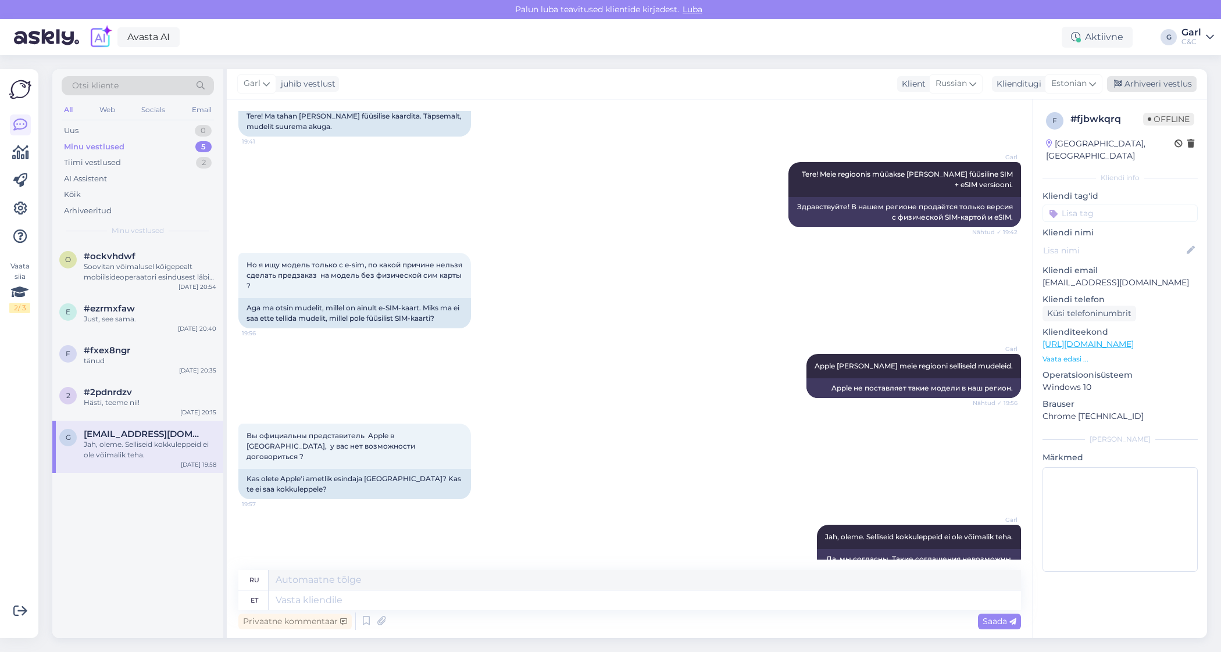
click at [1189, 81] on div "Arhiveeri vestlus" at bounding box center [1152, 84] width 90 height 16
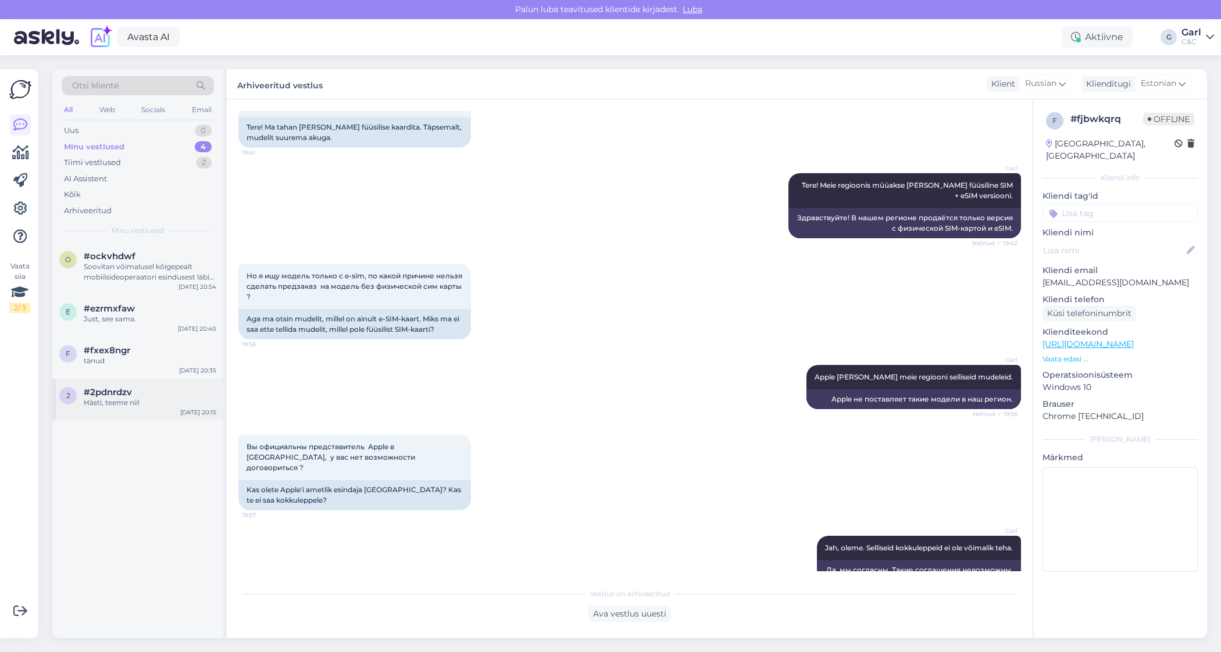
click at [145, 396] on div "#2pdnrdzv" at bounding box center [150, 392] width 133 height 10
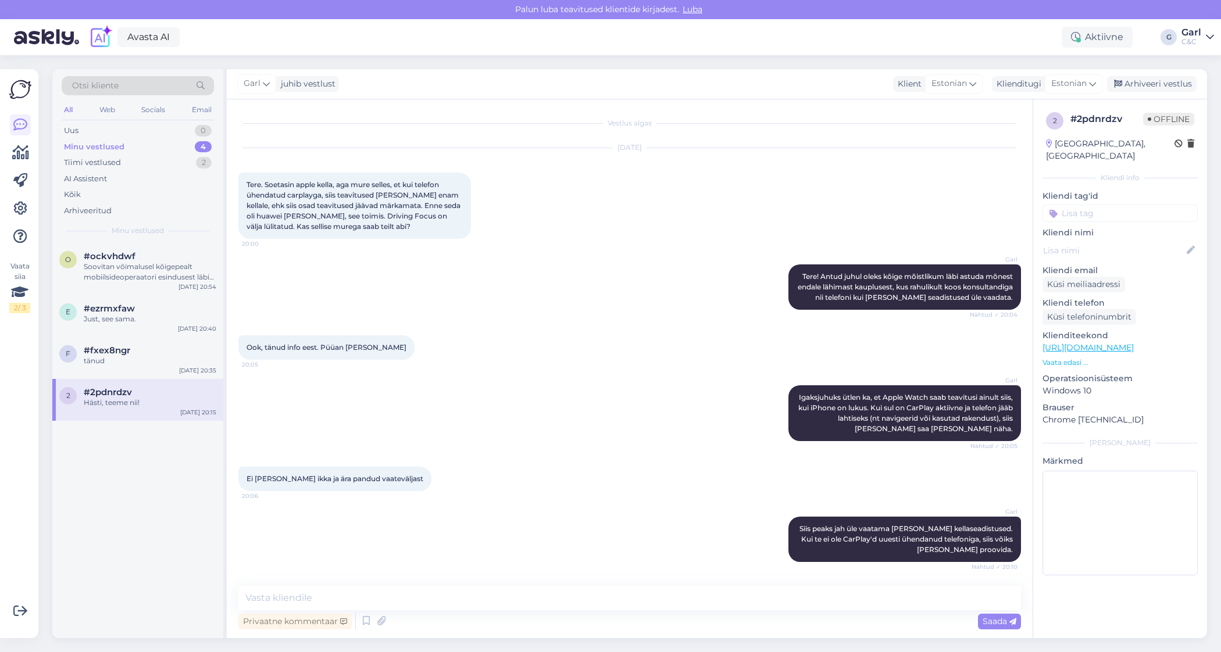
scroll to position [120, 0]
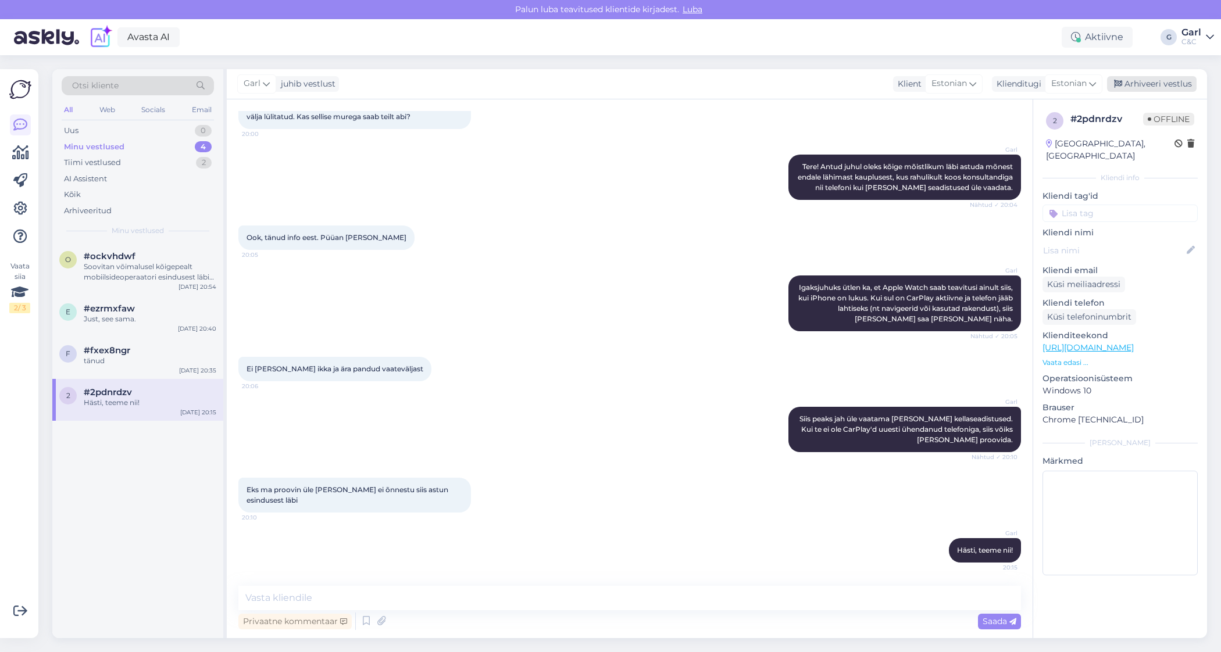
click at [1138, 90] on div "Arhiveeri vestlus" at bounding box center [1152, 84] width 90 height 16
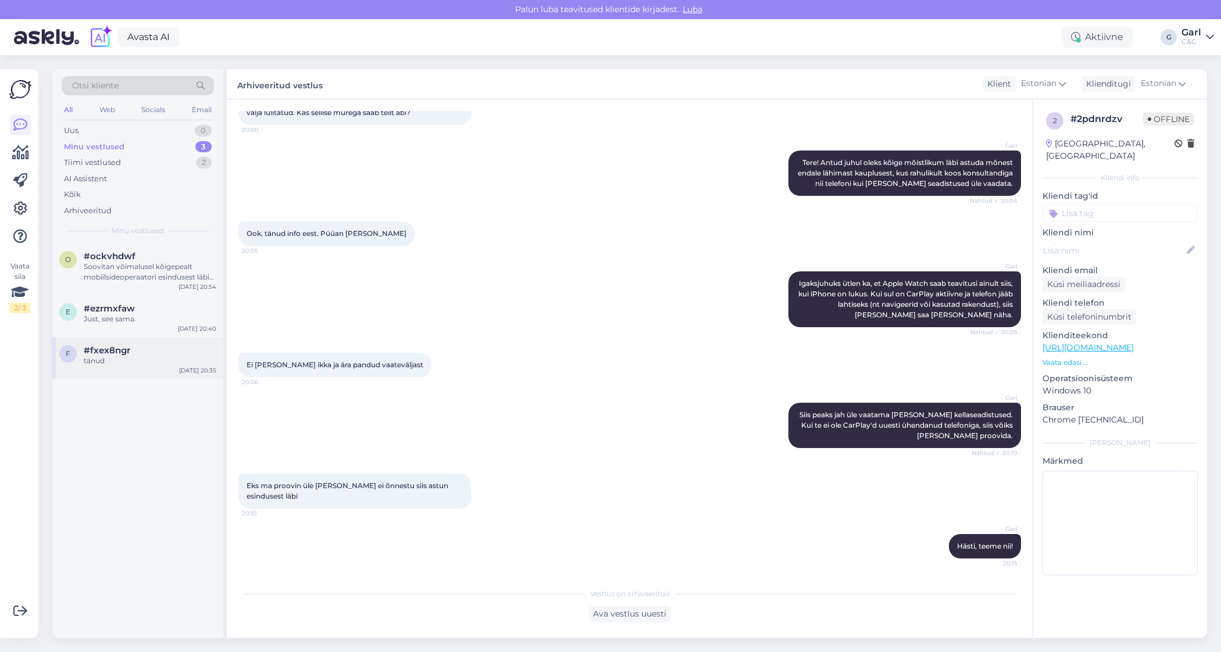
click at [147, 370] on div "f #fxex8ngr tänud [DATE] 20:35" at bounding box center [137, 358] width 171 height 42
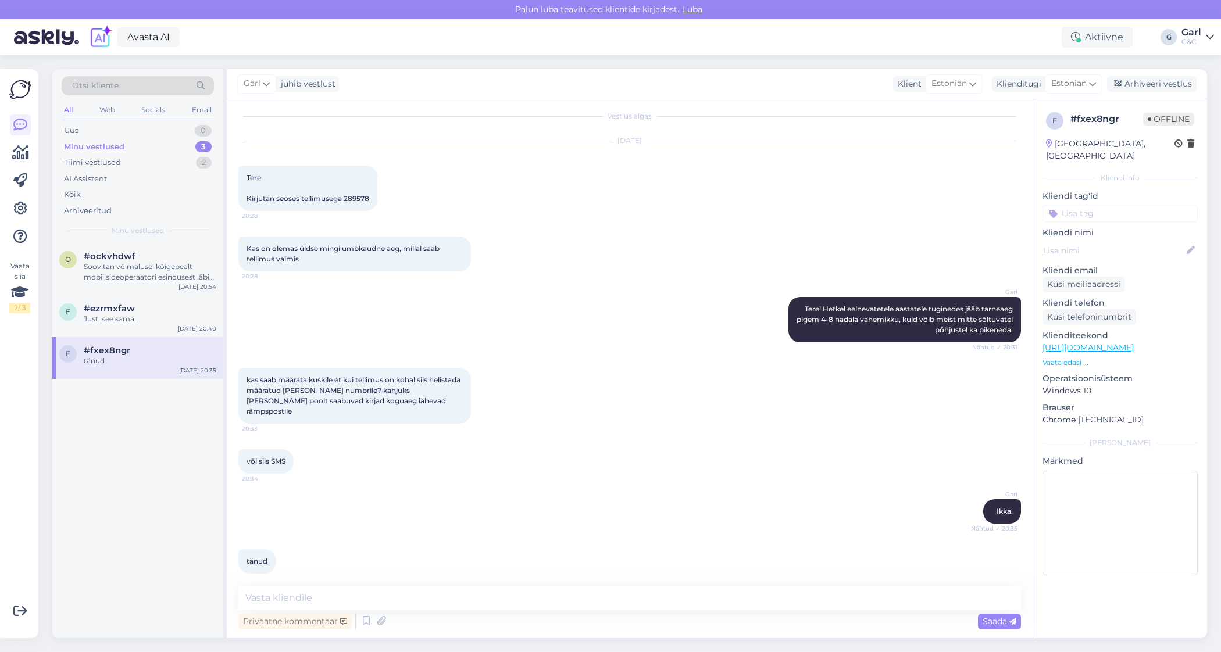
scroll to position [0, 0]
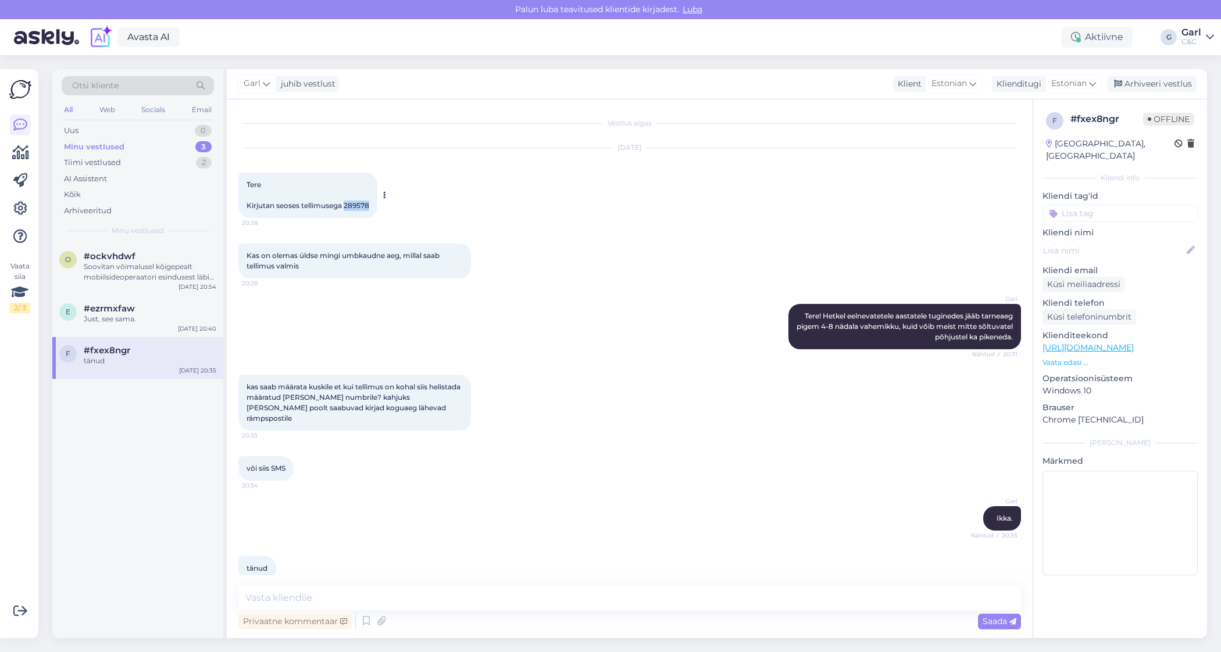
drag, startPoint x: 347, startPoint y: 208, endPoint x: 372, endPoint y: 206, distance: 25.6
click at [372, 206] on div "Tere Kirjutan seoses tellimusega 289578 20:28" at bounding box center [307, 195] width 139 height 45
copy span "289578"
click at [444, 419] on div "kas saab määrata kuskile et kui tellimus on kohal siis helistada määratud [PERS…" at bounding box center [354, 403] width 233 height 56
click at [1166, 78] on div "Arhiveeri vestlus" at bounding box center [1152, 84] width 90 height 16
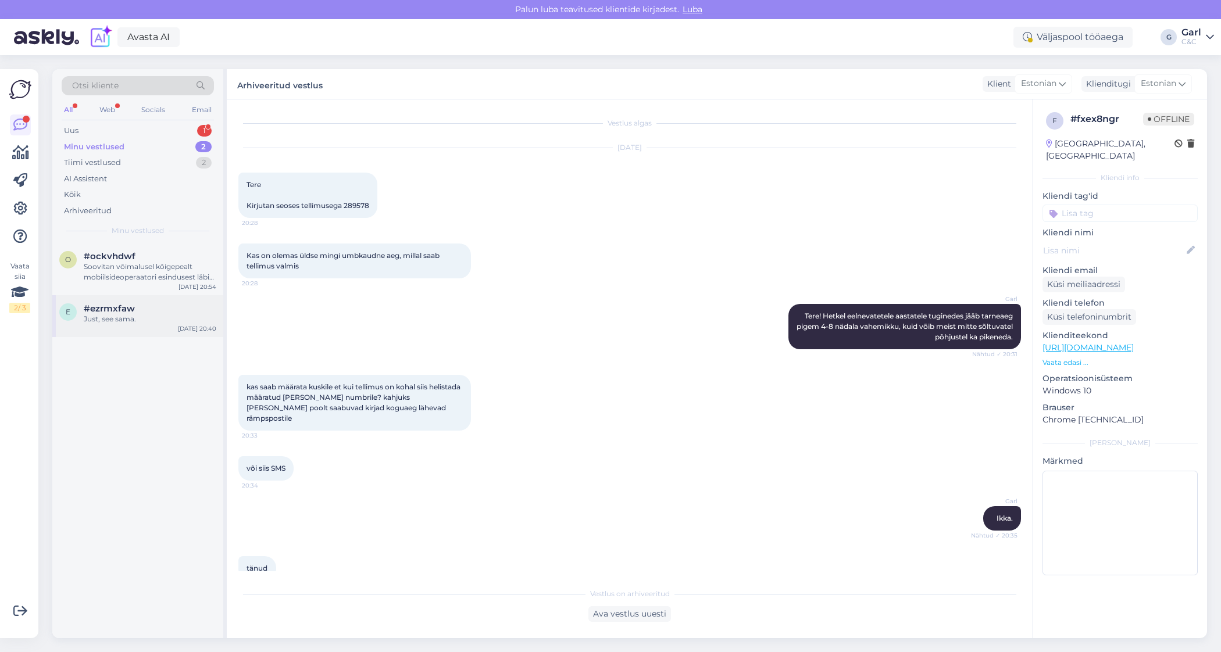
click at [84, 317] on div "Just, see sama." at bounding box center [150, 319] width 133 height 10
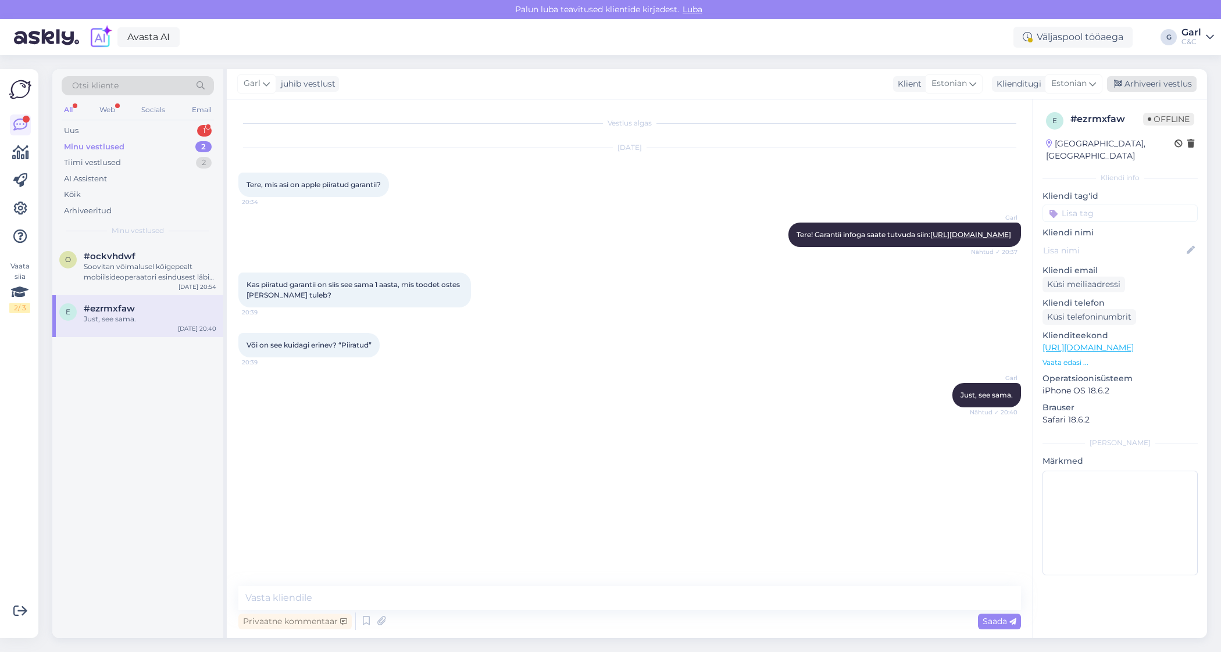
click at [1161, 80] on div "Arhiveeri vestlus" at bounding box center [1152, 84] width 90 height 16
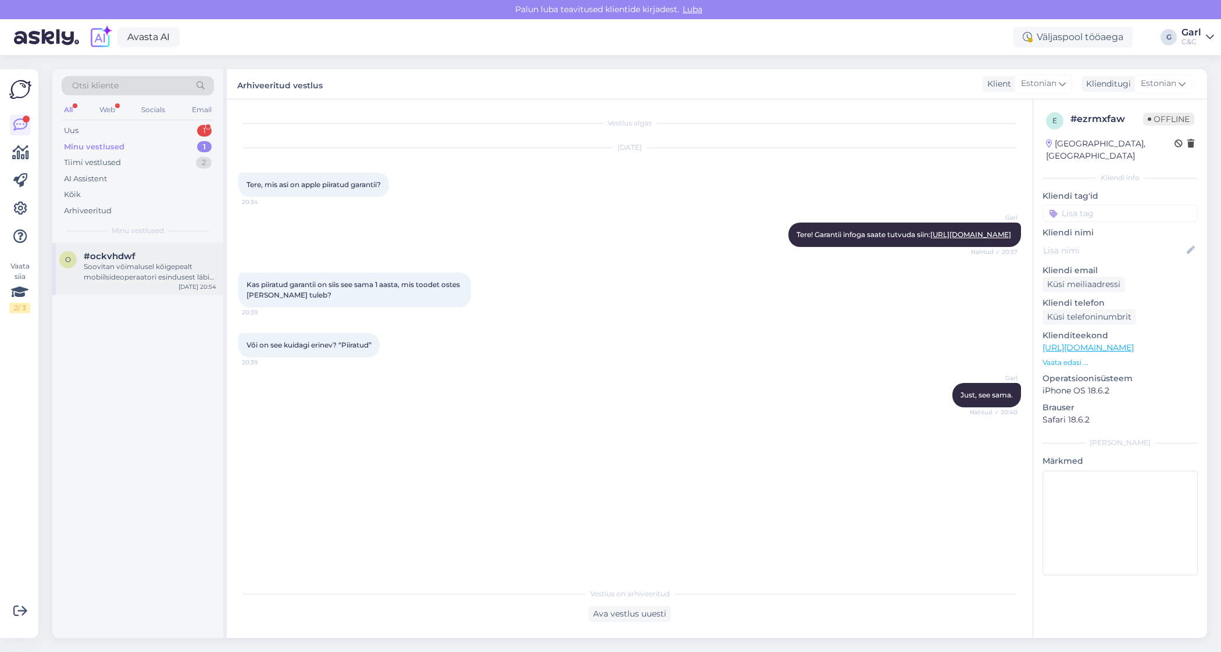
click at [130, 263] on div "Soovitan võimalusel kõigepealt mobiilsideoperaatori esindusest läbi astuda. [PE…" at bounding box center [150, 272] width 133 height 21
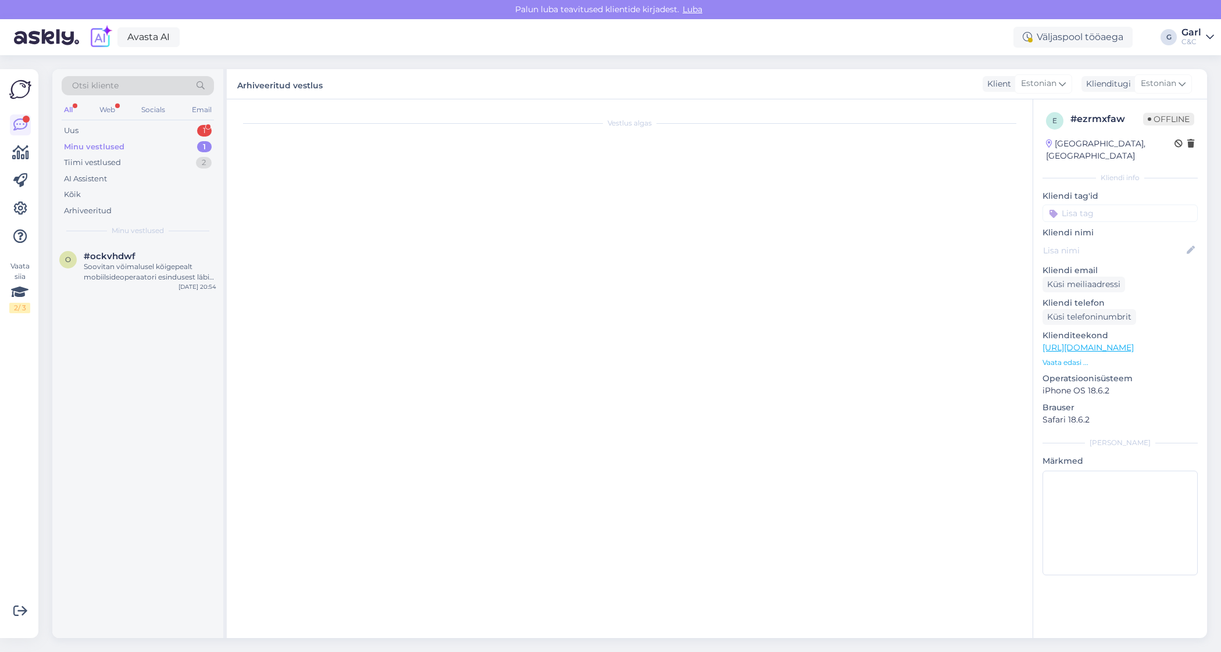
scroll to position [509, 0]
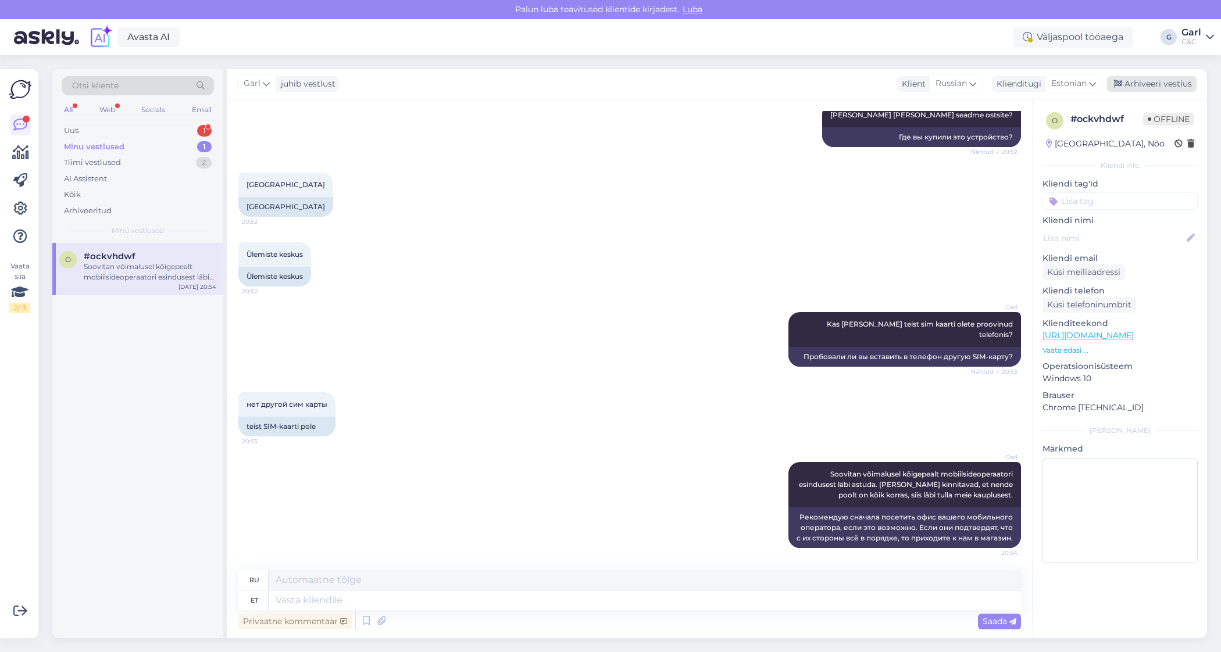
click at [1151, 84] on div "Arhiveeri vestlus" at bounding box center [1152, 84] width 90 height 16
